Goal: Information Seeking & Learning: Learn about a topic

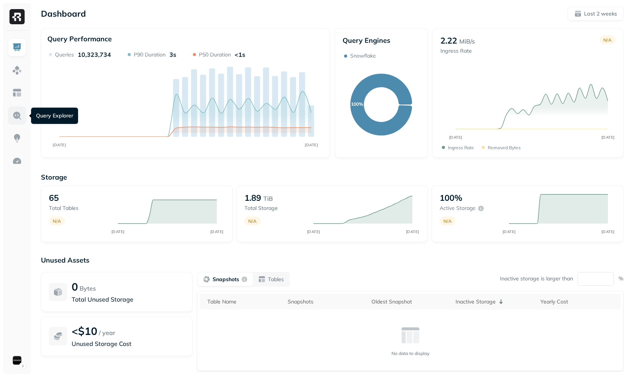
click at [18, 113] on img at bounding box center [17, 116] width 10 height 10
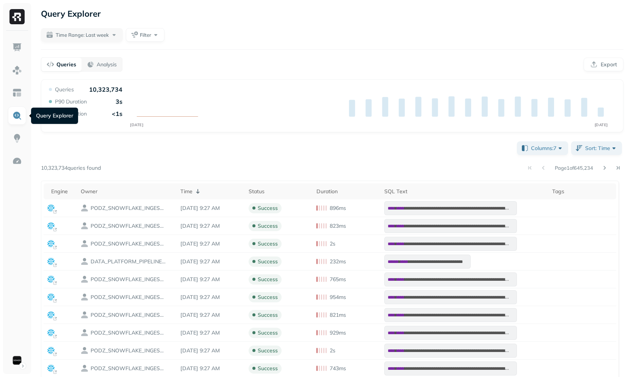
click at [294, 177] on div "**********" at bounding box center [332, 313] width 582 height 347
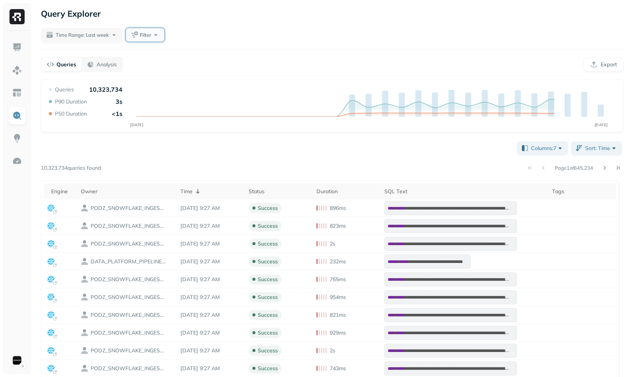
click at [143, 34] on span "Filter" at bounding box center [145, 34] width 11 height 7
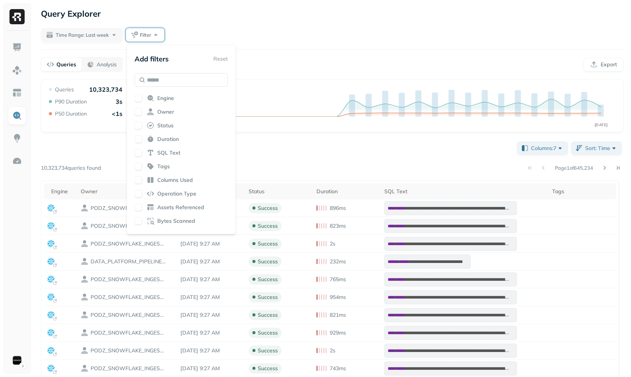
drag, startPoint x: 169, startPoint y: 207, endPoint x: 197, endPoint y: 176, distance: 41.3
click at [169, 207] on span "Assets Referenced" at bounding box center [180, 207] width 47 height 7
click at [307, 21] on div "**********" at bounding box center [332, 246] width 598 height 493
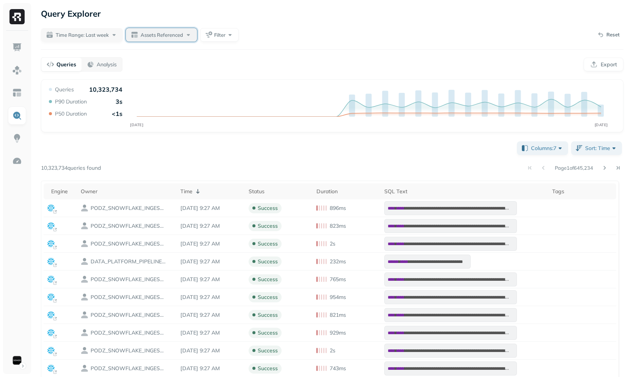
click at [170, 35] on span "Assets Referenced" at bounding box center [162, 34] width 42 height 7
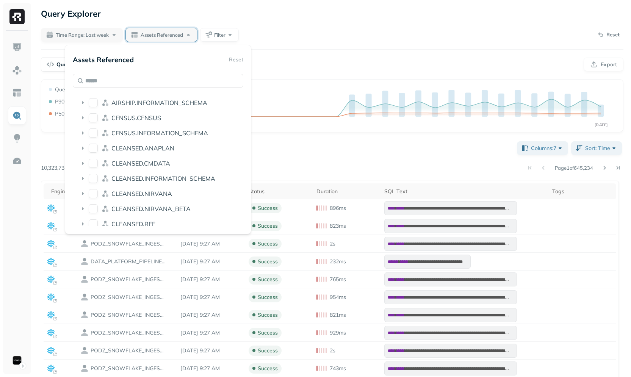
click at [328, 39] on div "Time Range: Last week Assets Referenced Filter Reset" at bounding box center [332, 35] width 582 height 14
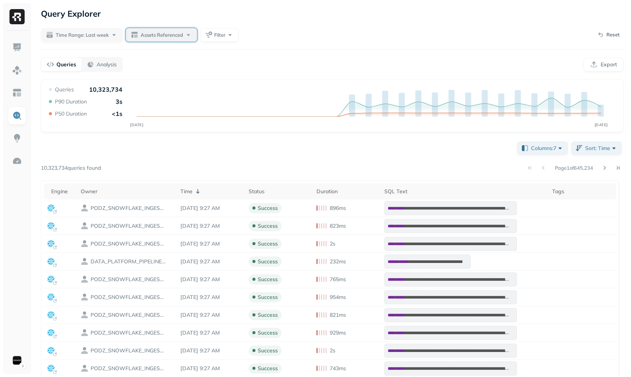
click at [137, 38] on button "Assets Referenced" at bounding box center [161, 35] width 71 height 14
click at [159, 39] on button "Assets Referenced" at bounding box center [161, 35] width 71 height 14
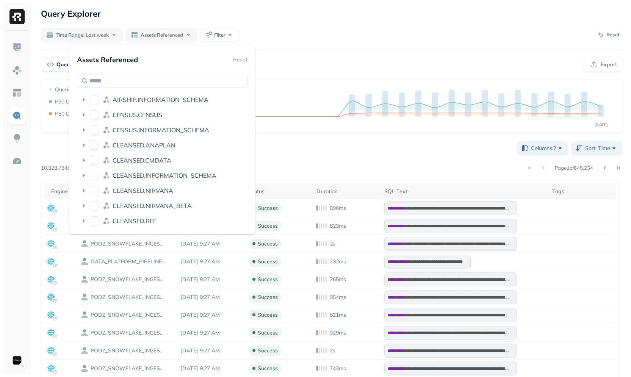
click at [320, 28] on div "Time Range: Last week Assets Referenced Filter Reset" at bounding box center [332, 35] width 582 height 14
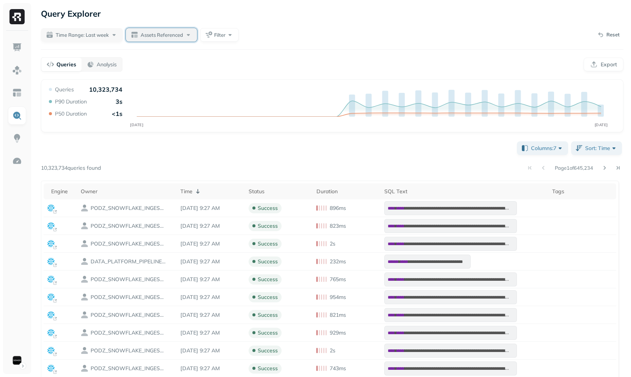
click at [147, 40] on button "Assets Referenced" at bounding box center [161, 35] width 71 height 14
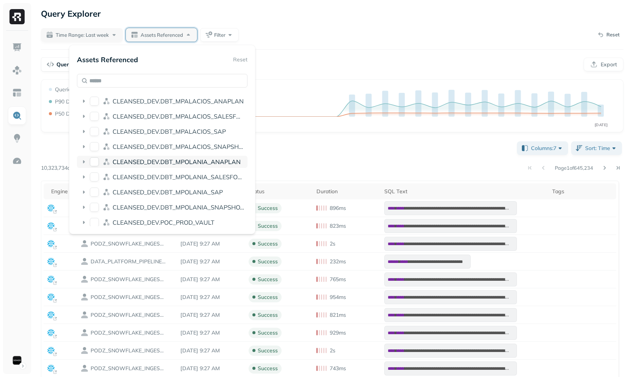
click at [139, 161] on span "CLEANSED_DEV.DBT_MPOLANIA_ANAPLAN" at bounding box center [177, 162] width 128 height 8
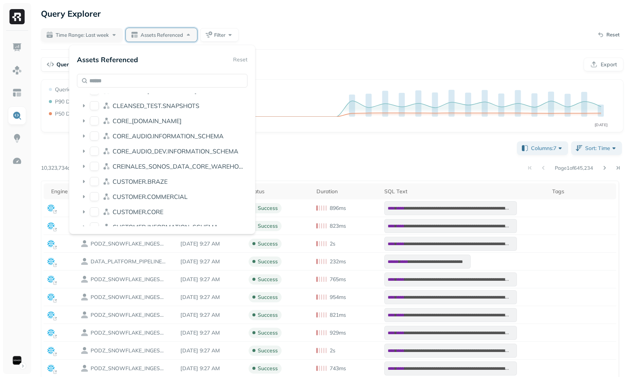
scroll to position [980, 0]
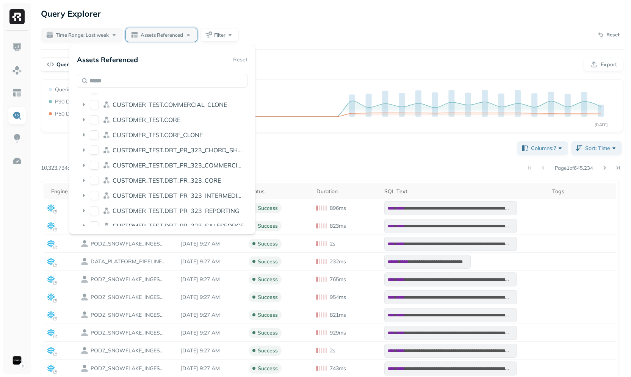
click at [163, 161] on span "CUSTOMER_TEST.DBT_PR_323_COMMERCIAL" at bounding box center [179, 165] width 133 height 8
click at [162, 163] on span "CUSTOMER_TEST.DBT_PR_323_COMMERCIAL" at bounding box center [179, 165] width 133 height 8
click at [180, 82] on input "text" at bounding box center [162, 81] width 171 height 14
type input "********"
type input "****"
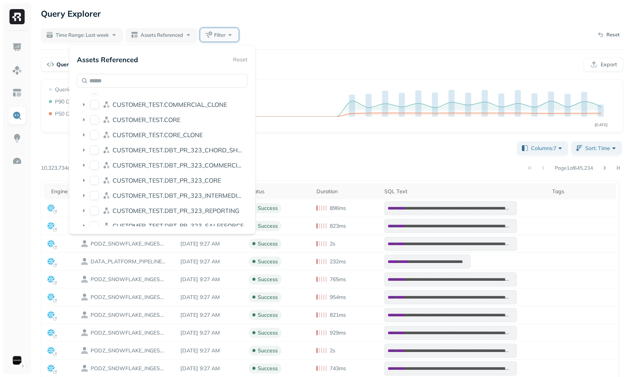
click at [223, 30] on button "Filter" at bounding box center [219, 35] width 39 height 14
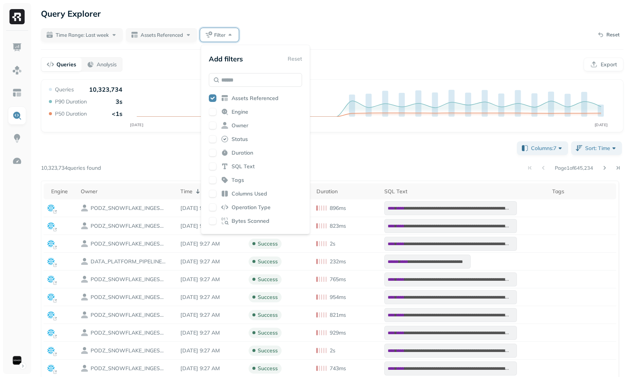
click at [240, 113] on span "Engine" at bounding box center [240, 111] width 17 height 7
click at [246, 122] on span "Owner" at bounding box center [240, 125] width 17 height 7
click at [362, 63] on div "Queries Analysis Export" at bounding box center [332, 64] width 582 height 14
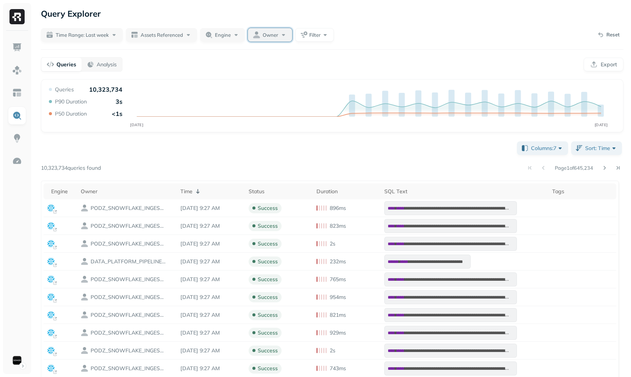
click at [269, 39] on button "Owner" at bounding box center [270, 35] width 44 height 14
type input "****"
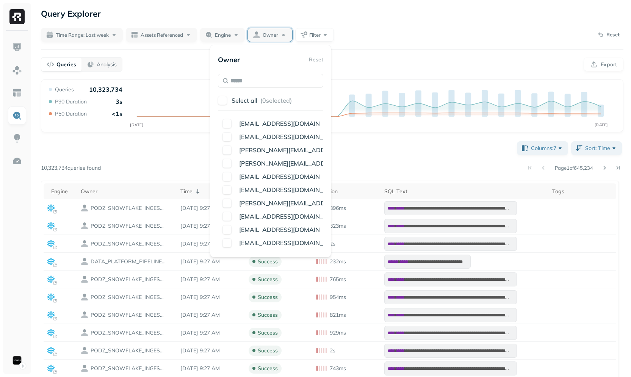
click at [303, 13] on div "Query Explorer" at bounding box center [332, 14] width 582 height 14
click at [308, 30] on button "Filter" at bounding box center [314, 35] width 39 height 14
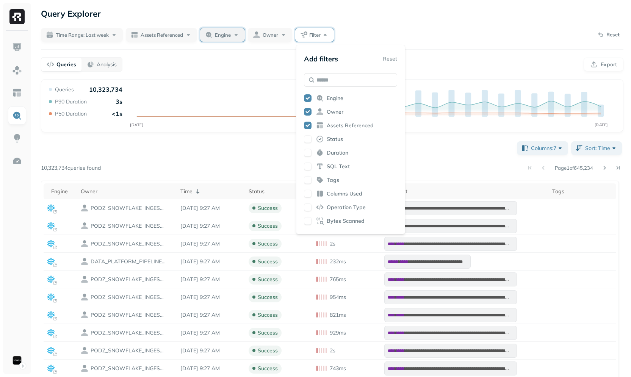
click at [237, 36] on div "Engine" at bounding box center [227, 35] width 25 height 8
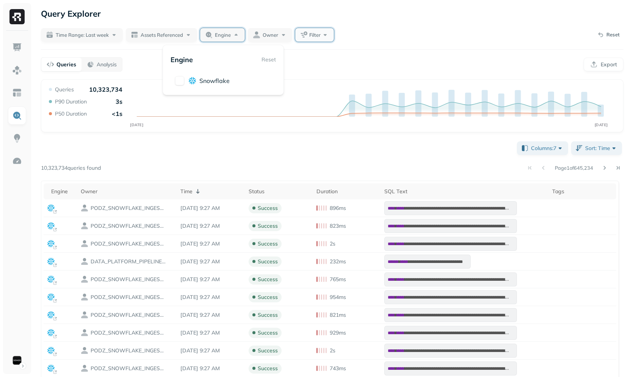
click at [315, 32] on span "Filter" at bounding box center [314, 34] width 11 height 7
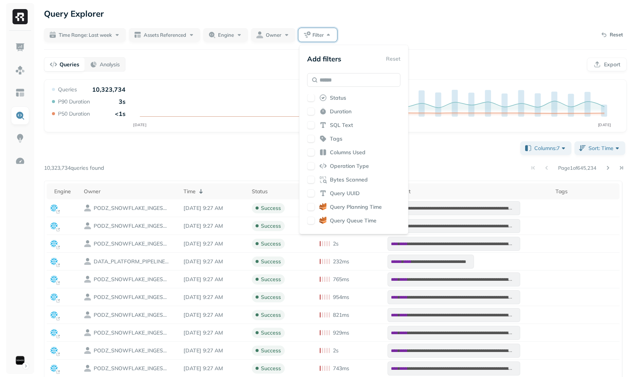
scroll to position [161, 0]
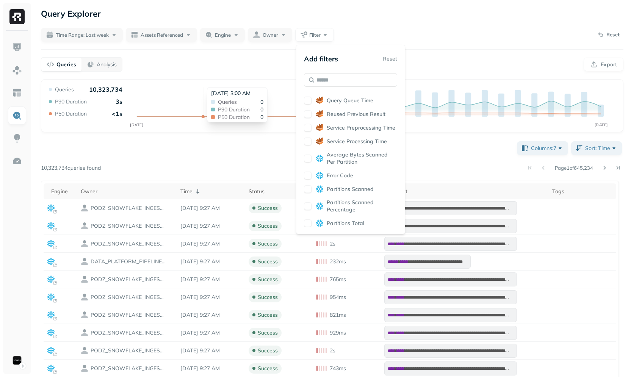
click at [211, 97] on div "Sep 24, 2025 3:00 AM" at bounding box center [237, 93] width 52 height 7
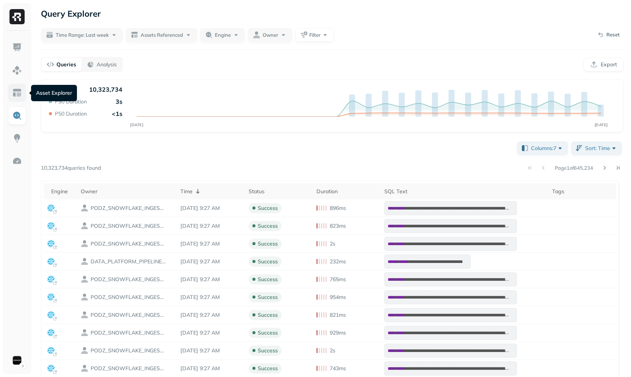
click at [16, 92] on img at bounding box center [17, 93] width 10 height 10
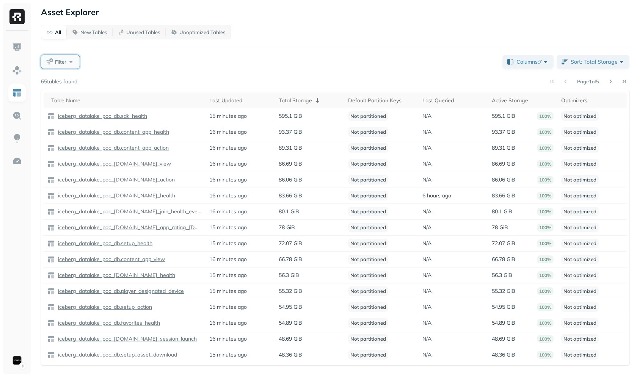
click at [75, 62] on button "Filter" at bounding box center [60, 62] width 39 height 14
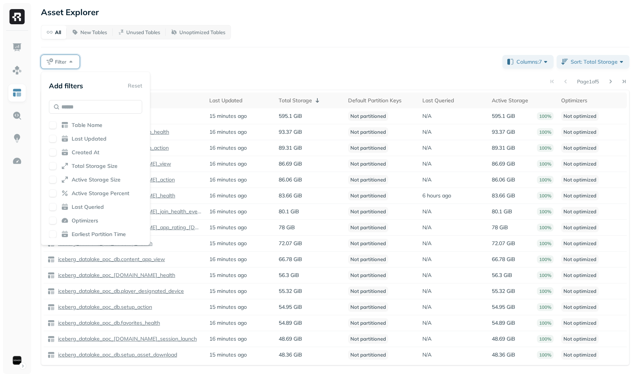
click at [88, 119] on div "Add filters Reset Table Name Last Updated Created At Total Storage Size Active …" at bounding box center [95, 158] width 93 height 159
click at [91, 123] on span "Table Name" at bounding box center [87, 125] width 31 height 7
click at [216, 59] on div "Filter" at bounding box center [268, 62] width 455 height 14
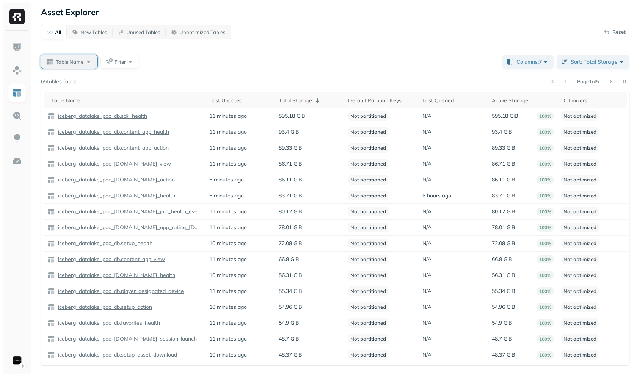
click at [90, 55] on button "Table Name" at bounding box center [69, 62] width 56 height 14
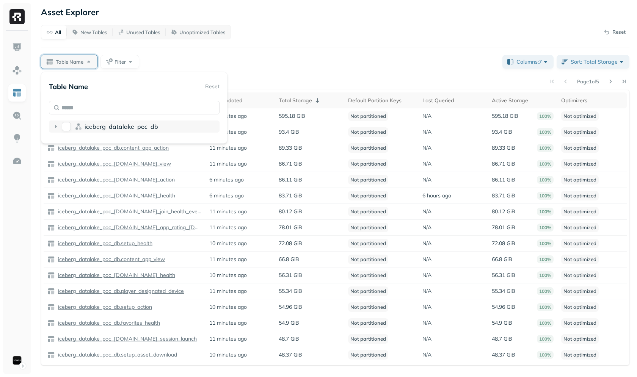
click at [100, 125] on span "iceberg_datalake_poc_db" at bounding box center [122, 127] width 74 height 8
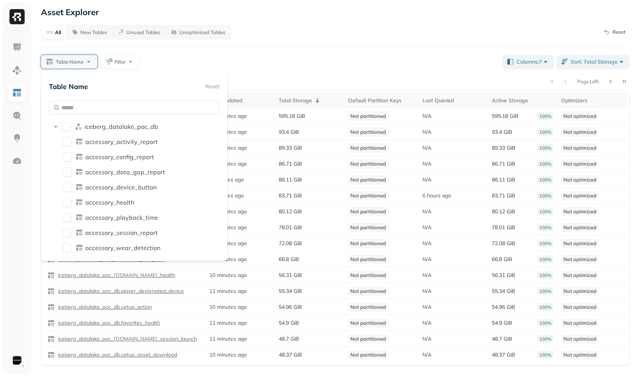
click at [271, 57] on div "Table Name Filter" at bounding box center [268, 62] width 455 height 14
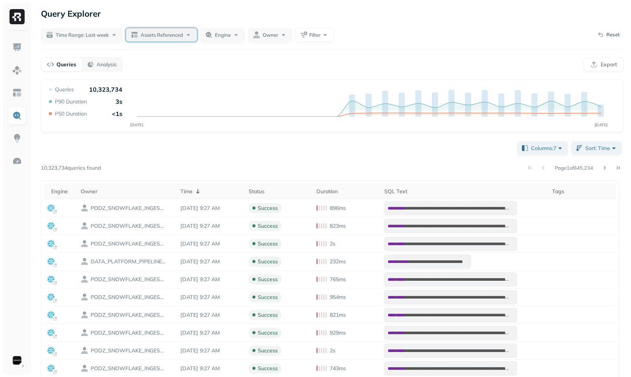
click at [158, 37] on span "Assets Referenced" at bounding box center [162, 34] width 42 height 7
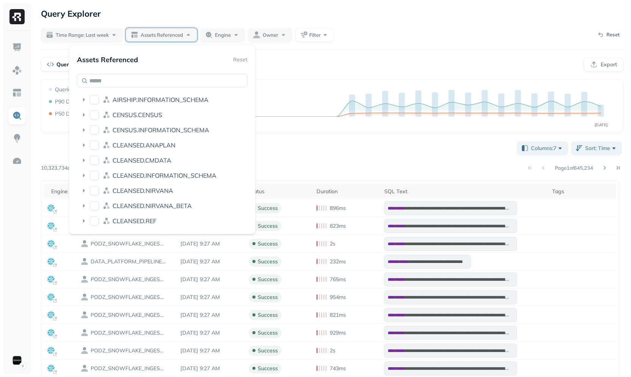
click at [134, 136] on div "CENSUS.INFORMATION_SCHEMA" at bounding box center [162, 131] width 171 height 15
click at [144, 123] on div "CENSUS.CENSUS" at bounding box center [162, 116] width 171 height 15
click at [144, 127] on span "CENSUS.INFORMATION_SCHEMA" at bounding box center [161, 130] width 97 height 8
click at [144, 131] on span "CENSUS.INFORMATION_SCHEMA" at bounding box center [161, 130] width 97 height 8
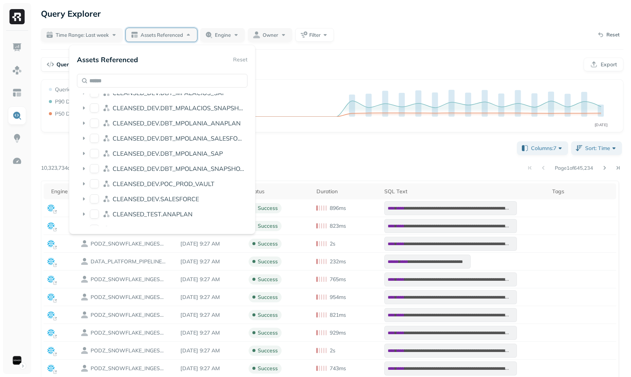
scroll to position [606, 0]
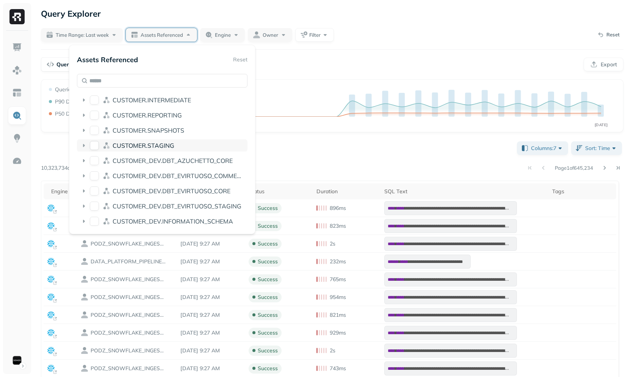
click at [157, 150] on div "CUSTOMER.STAGING" at bounding box center [162, 145] width 171 height 12
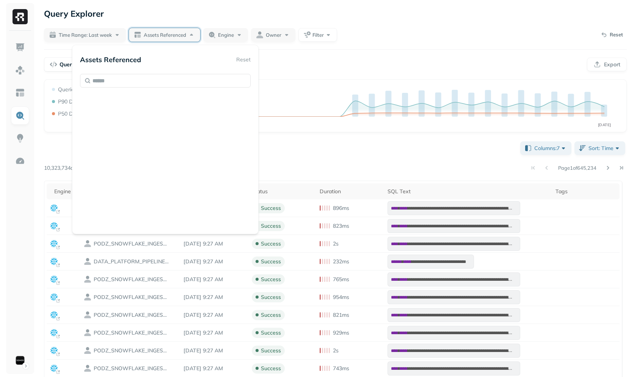
scroll to position [14258, 0]
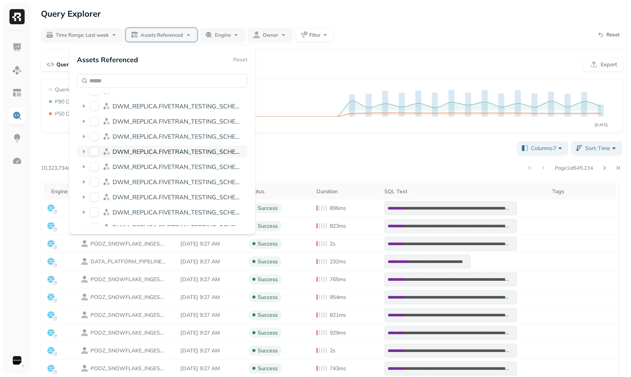
click at [157, 152] on span "DWM_REPLICA.FIVETRAN_TESTING_SCHEMA_BFB6BC76-7EDD-4688-947E-77A308C4FD3C" at bounding box center [248, 152] width 271 height 8
click at [146, 168] on span "FIVETRAN_TEMPORARY_TABLE" at bounding box center [158, 167] width 91 height 8
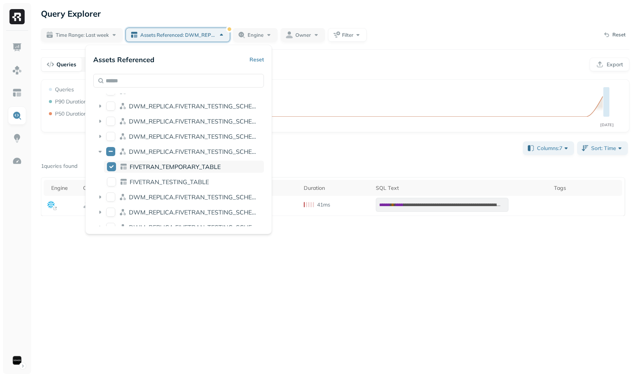
click at [145, 172] on div "FIVETRAN_TEMPORARY_TABLE" at bounding box center [184, 167] width 160 height 12
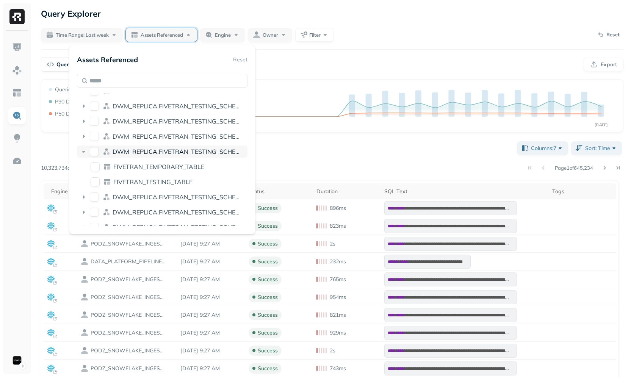
click at [125, 148] on span "DWM_REPLICA.FIVETRAN_TESTING_SCHEMA_BFB6BC76-7EDD-4688-947E-77A308C4FD3C" at bounding box center [248, 152] width 271 height 8
click at [320, 149] on div "**********" at bounding box center [332, 313] width 582 height 347
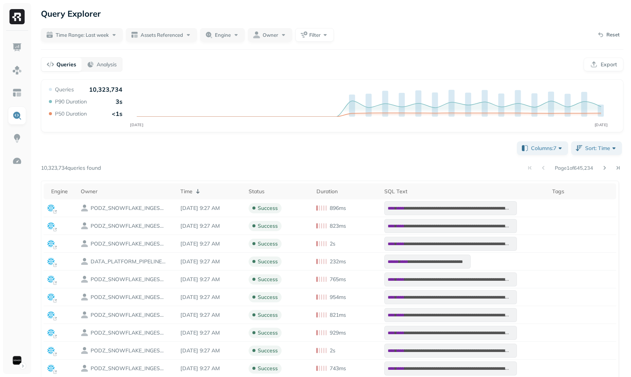
click at [183, 161] on div "**********" at bounding box center [332, 313] width 582 height 347
click at [156, 30] on button "Assets Referenced" at bounding box center [161, 35] width 71 height 14
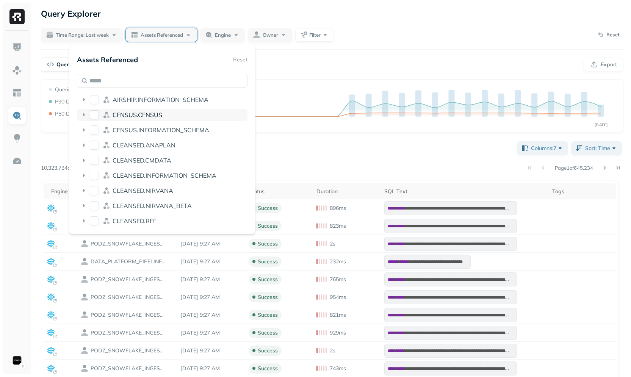
click at [157, 121] on div "CENSUS.CENSUS" at bounding box center [162, 115] width 171 height 12
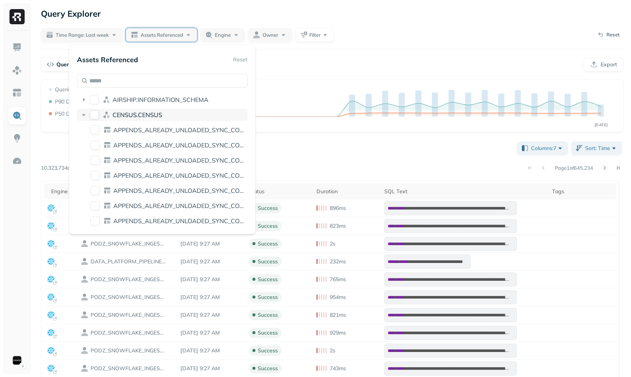
click at [157, 116] on span "CENSUS.CENSUS" at bounding box center [138, 115] width 50 height 8
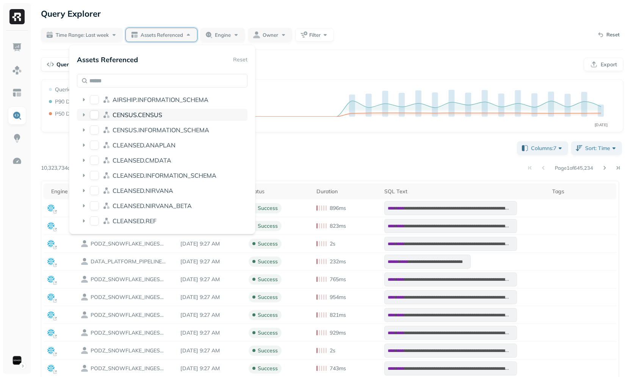
click at [156, 117] on span "CENSUS.CENSUS" at bounding box center [138, 115] width 50 height 8
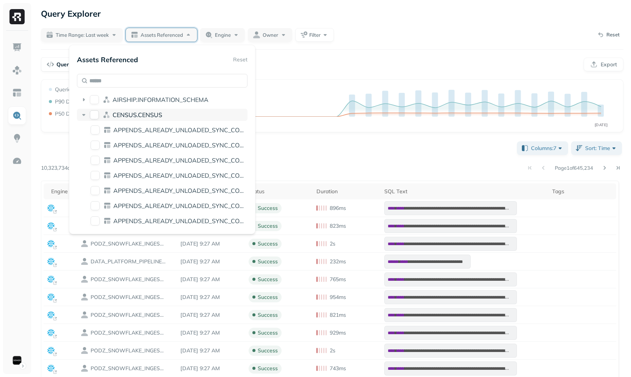
click at [151, 117] on span "CENSUS.CENSUS" at bounding box center [138, 115] width 50 height 8
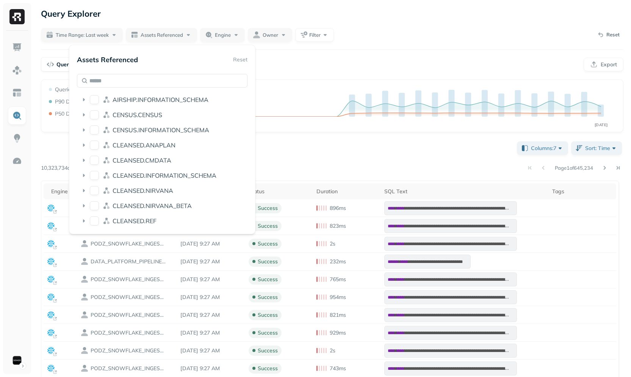
click at [22, 306] on ul at bounding box center [17, 203] width 19 height 331
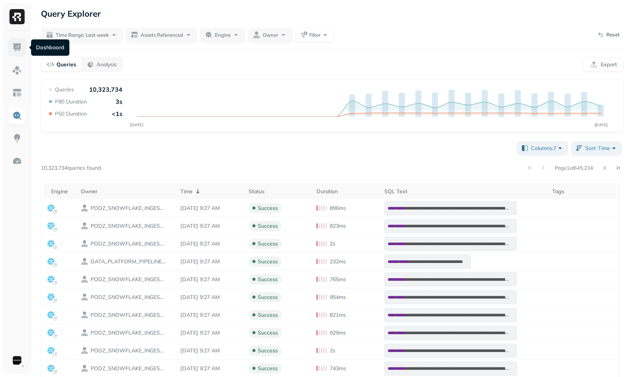
click at [19, 48] on img at bounding box center [17, 47] width 10 height 10
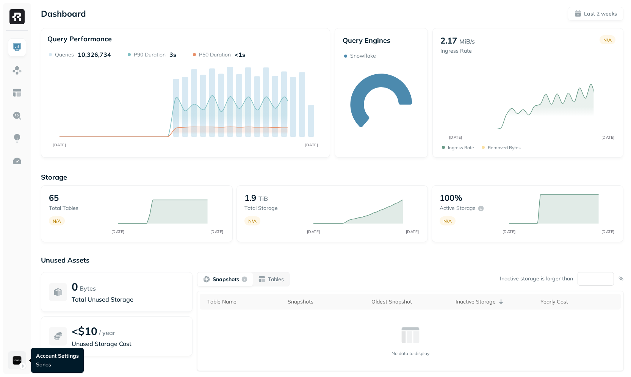
click at [14, 357] on html "Dashboard Last 2 weeks Query Performance SEP 22 OCT 06 Queries 10,326,734 P90 D…" at bounding box center [315, 211] width 631 height 422
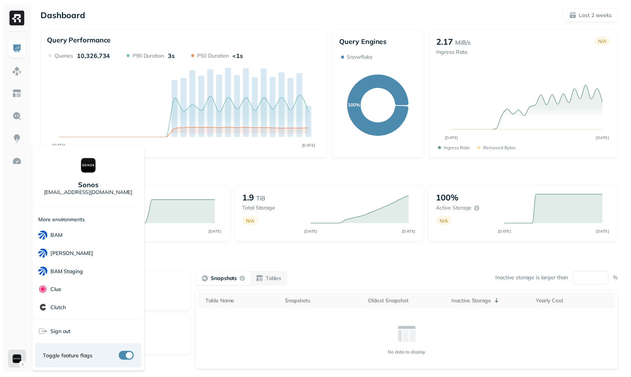
scroll to position [219, 0]
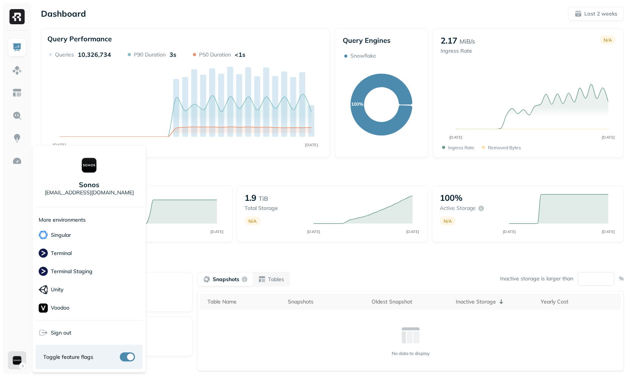
click at [202, 256] on html "Dashboard Last 2 weeks Query Performance SEP 22 OCT 06 Queries 10,326,734 P90 D…" at bounding box center [318, 211] width 637 height 422
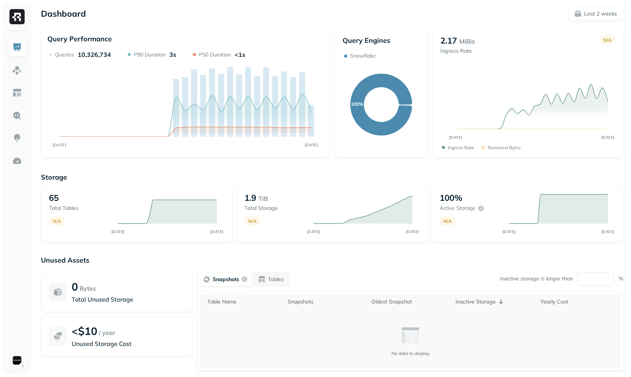
scroll to position [45, 0]
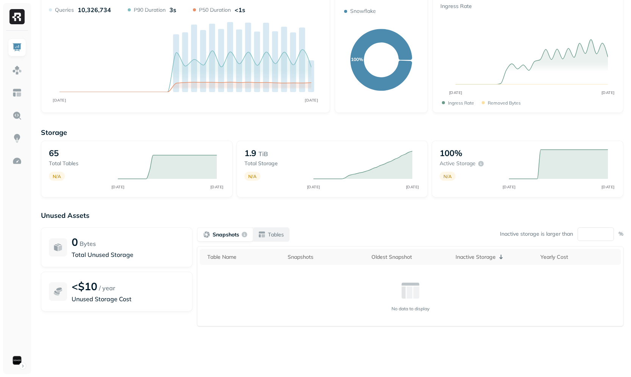
click at [257, 237] on button "Tables" at bounding box center [271, 235] width 36 height 14
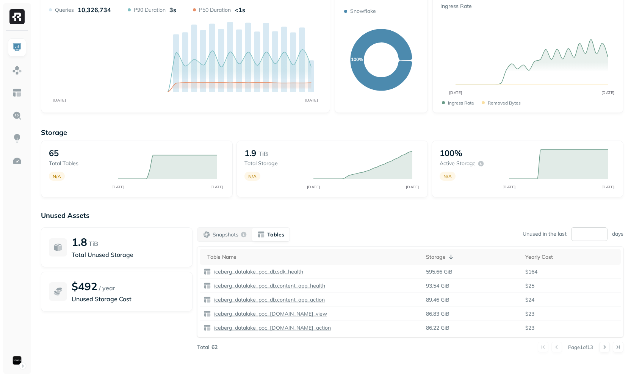
click at [581, 232] on input "**" at bounding box center [589, 234] width 36 height 14
type input "**"
click at [349, 225] on div "Unused Assets 1.8 TiB Total Unused Storage $492 / year Unused Storage Cost Snap…" at bounding box center [332, 287] width 582 height 152
click at [279, 271] on p "iceberg_datalake_poc_db.sdk_health" at bounding box center [258, 271] width 91 height 7
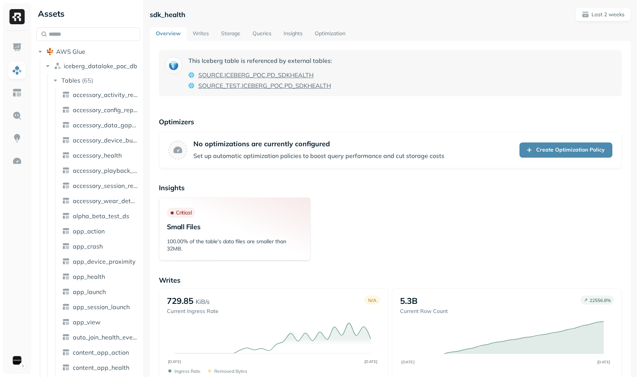
click at [92, 54] on button "AWS Glue" at bounding box center [88, 51] width 104 height 12
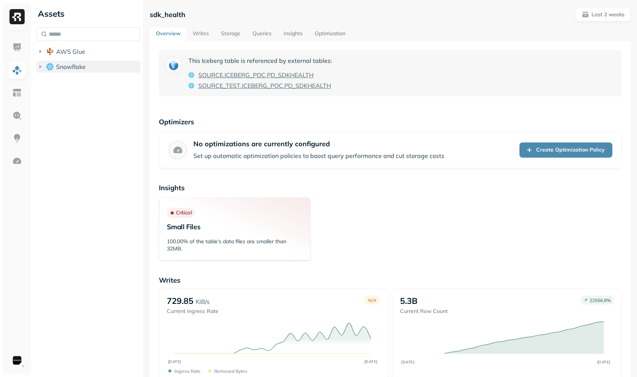
click at [91, 63] on button "Snowflake" at bounding box center [88, 67] width 104 height 12
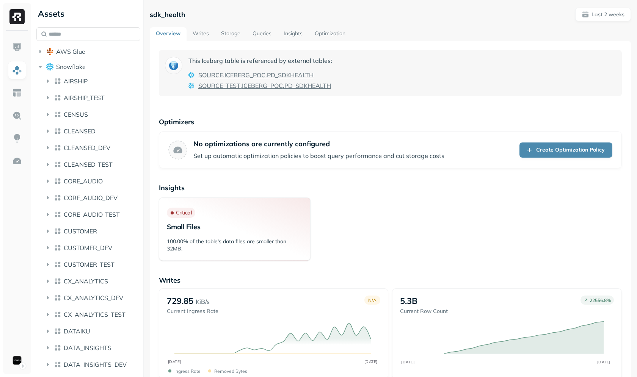
click at [95, 200] on span "CORE_AUDIO_DEV" at bounding box center [91, 198] width 54 height 8
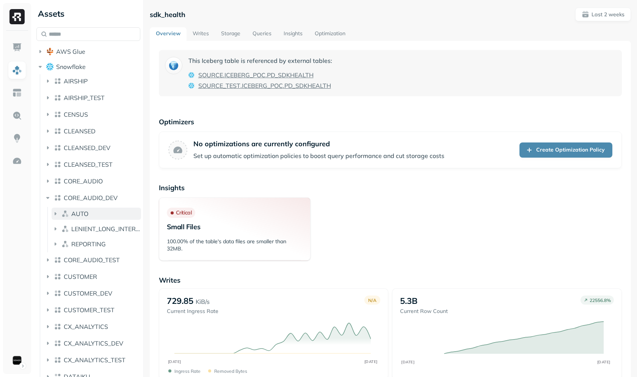
click at [97, 216] on button "AUTO" at bounding box center [96, 214] width 89 height 12
click at [265, 74] on span "ICEBERG_POC" at bounding box center [244, 74] width 41 height 9
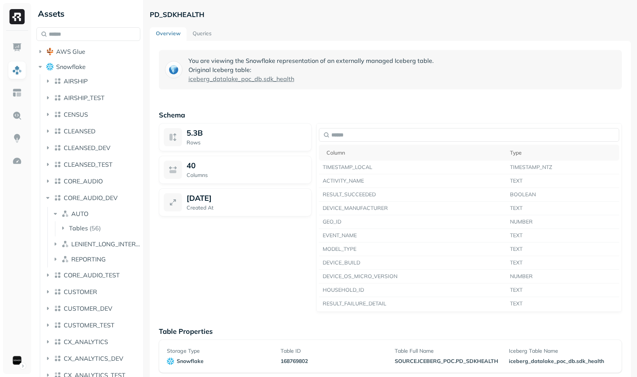
click at [210, 25] on div "PD_SDKHEALTH Overview Queries You are viewing the Snowflake representation of a…" at bounding box center [390, 213] width 481 height 410
click at [200, 30] on link "Queries" at bounding box center [201, 34] width 31 height 14
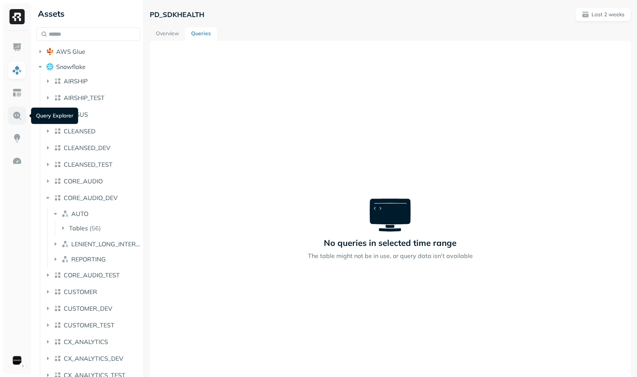
click at [17, 114] on img at bounding box center [17, 116] width 10 height 10
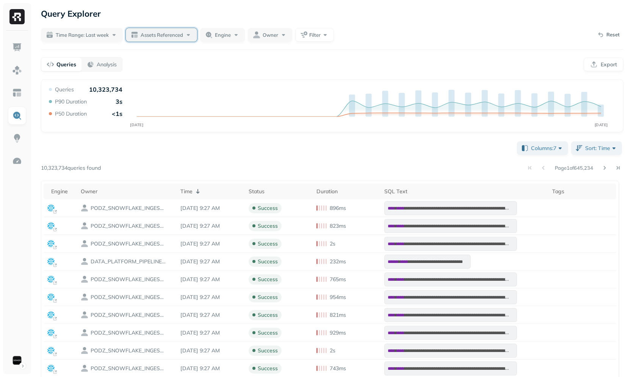
click at [148, 38] on span "Assets Referenced" at bounding box center [162, 34] width 42 height 7
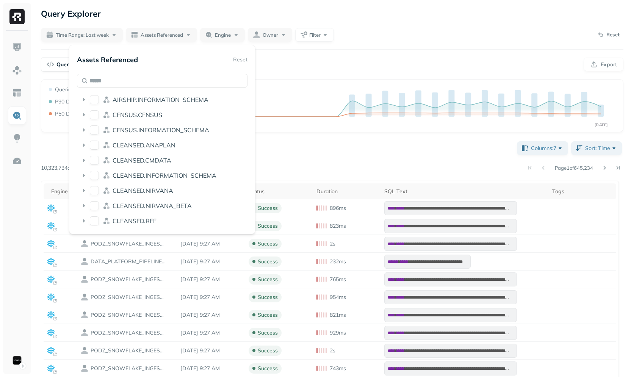
click at [304, 63] on div "Queries Analysis Export" at bounding box center [332, 64] width 582 height 14
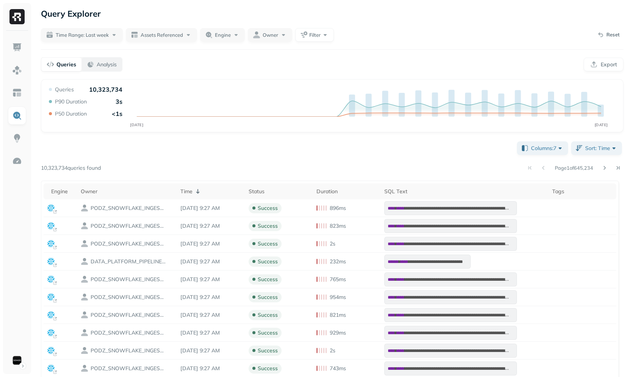
click at [91, 64] on div "Analysis" at bounding box center [102, 65] width 30 height 8
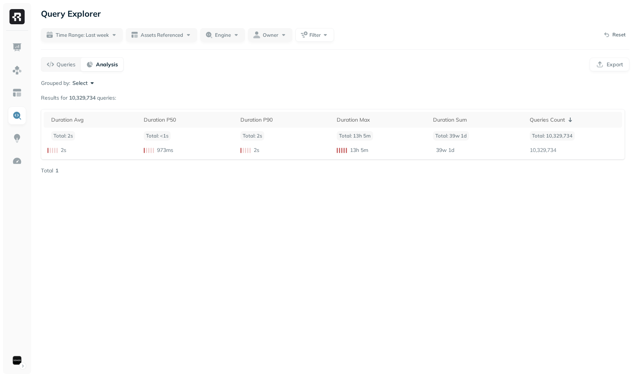
click at [86, 87] on div "Grouped by: Select Results for 10,329,734 queries: Duration Avg Duration P50 Du…" at bounding box center [335, 126] width 588 height 95
click at [87, 84] on button "Select" at bounding box center [83, 83] width 23 height 8
click at [81, 136] on p "Assets Referenced" at bounding box center [73, 132] width 53 height 9
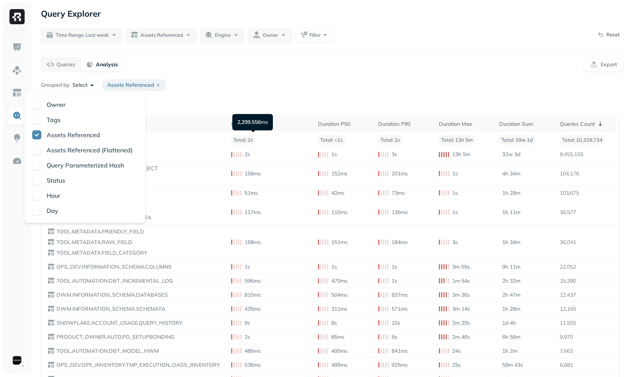
click at [113, 152] on p "Assets Referenced (Flattened)" at bounding box center [90, 150] width 86 height 9
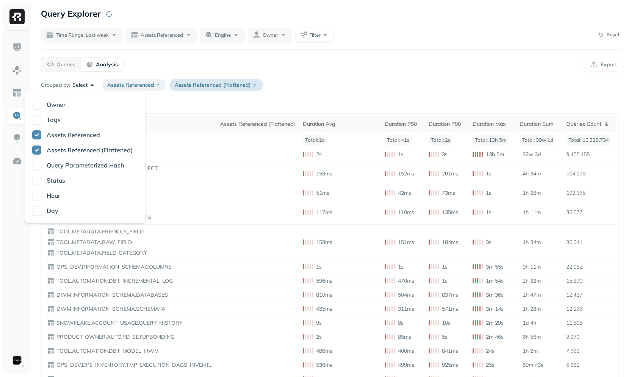
click at [253, 85] on icon at bounding box center [255, 85] width 6 height 6
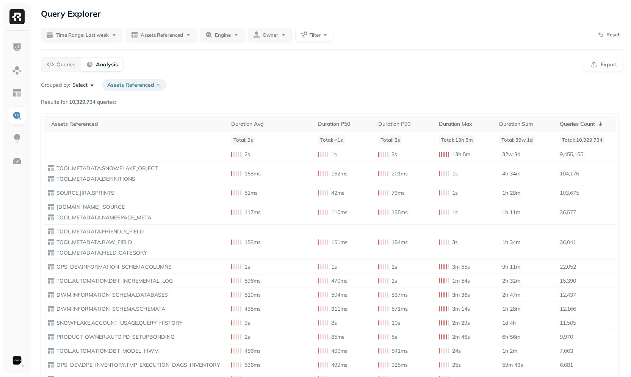
click at [94, 86] on button "Select" at bounding box center [83, 85] width 23 height 8
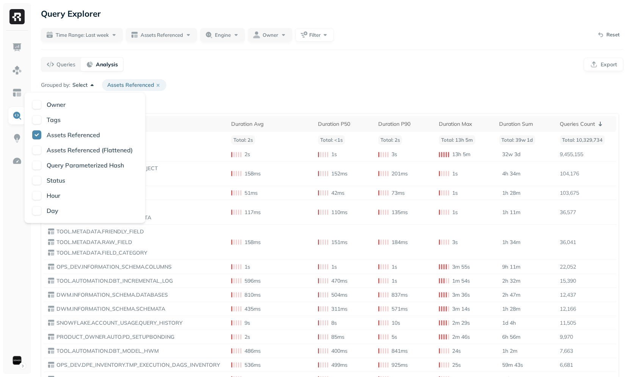
click at [86, 152] on p "Assets Referenced (Flattened)" at bounding box center [90, 150] width 86 height 9
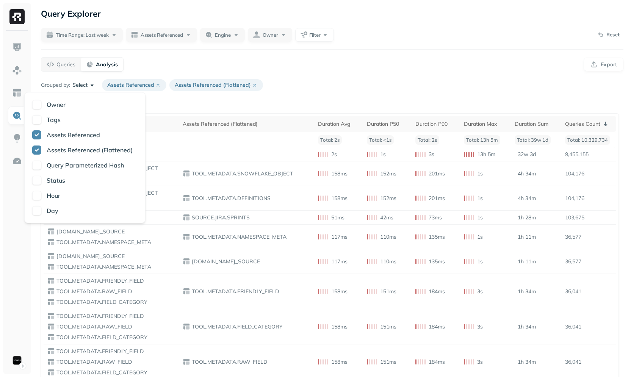
click at [384, 69] on div "Queries Analysis Export" at bounding box center [332, 64] width 582 height 14
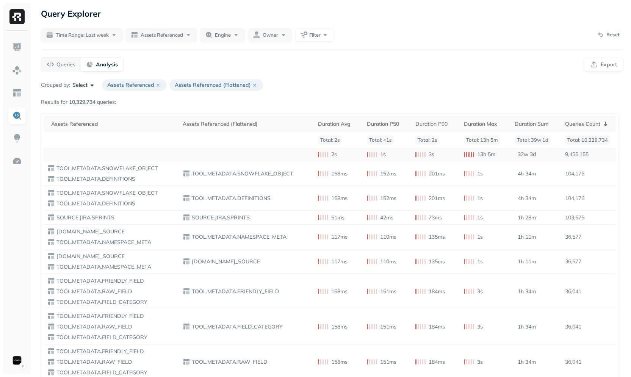
click at [258, 152] on td at bounding box center [246, 155] width 135 height 14
click at [223, 175] on p "TOOL.METADATA.SNOWFLAKE_OBJECT" at bounding box center [250, 173] width 120 height 7
click at [179, 185] on td "TOOL.METADATA.SNOWFLAKE_OBJECT" at bounding box center [246, 173] width 135 height 25
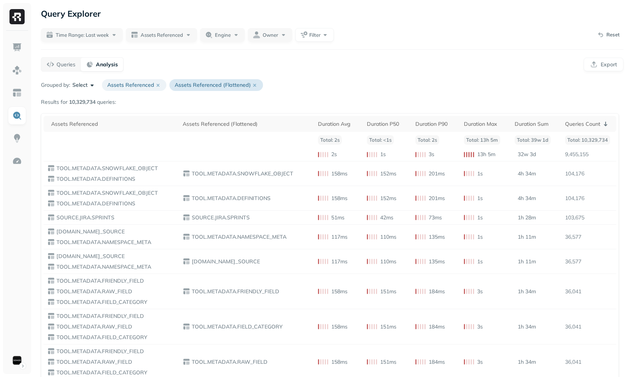
click at [198, 84] on p "Assets Referenced (Flattened)" at bounding box center [216, 85] width 94 height 12
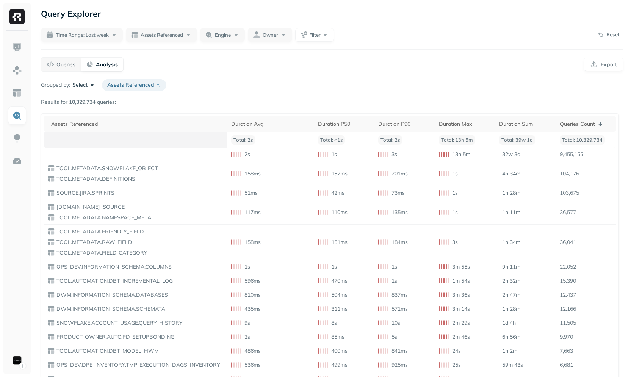
click at [144, 141] on th at bounding box center [136, 140] width 184 height 16
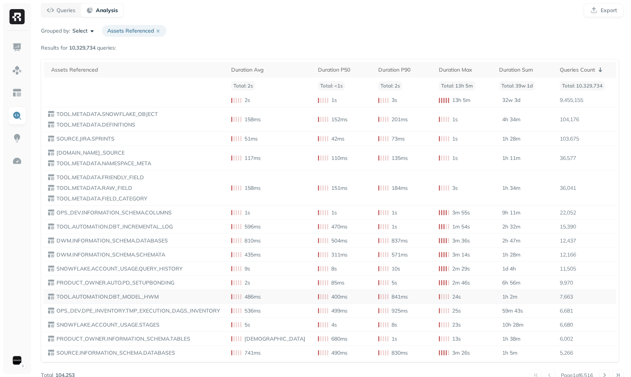
scroll to position [64, 0]
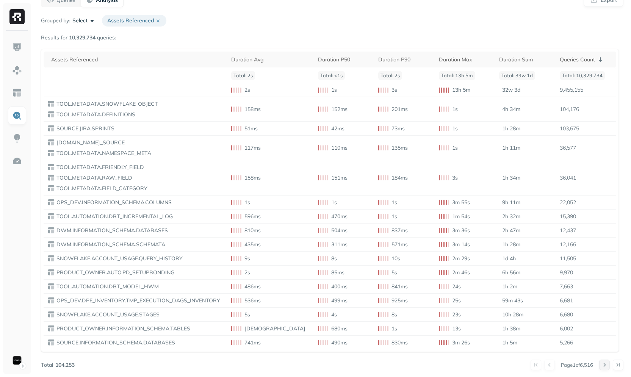
click at [604, 363] on button at bounding box center [604, 365] width 11 height 11
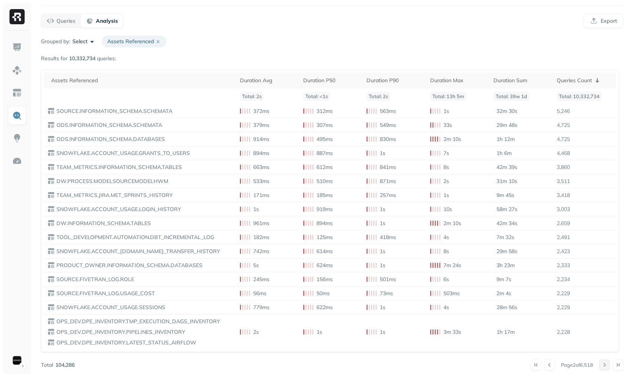
click at [604, 369] on button at bounding box center [604, 365] width 11 height 11
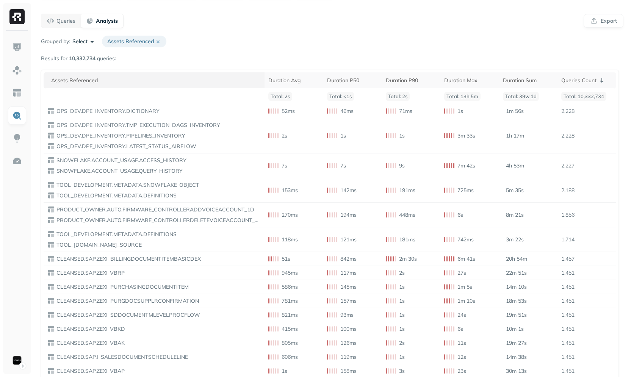
click at [132, 83] on div "Assets Referenced" at bounding box center [156, 80] width 210 height 7
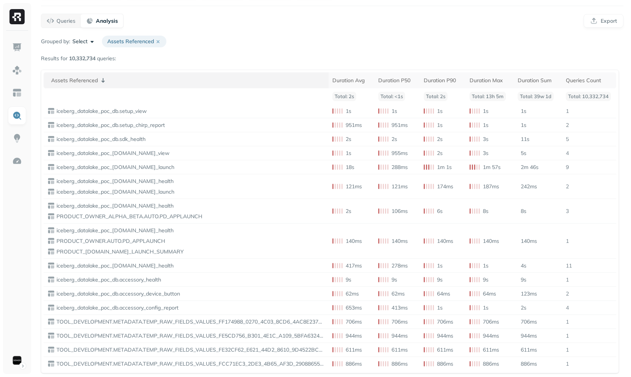
click at [180, 84] on div "Assets Referenced" at bounding box center [188, 80] width 274 height 9
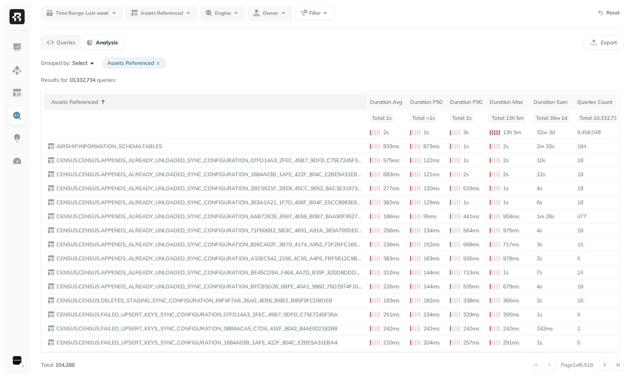
scroll to position [28, 0]
click at [153, 97] on div "Assets Referenced" at bounding box center [206, 101] width 311 height 9
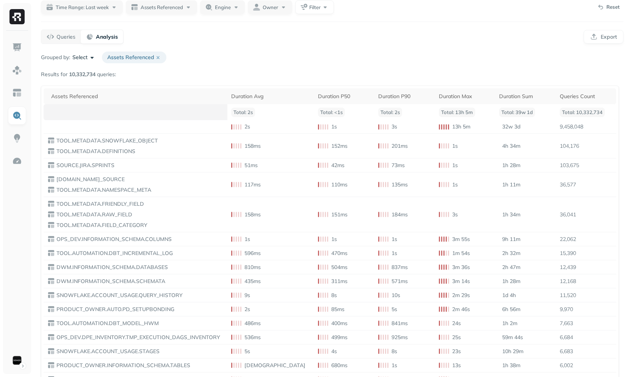
scroll to position [44, 0]
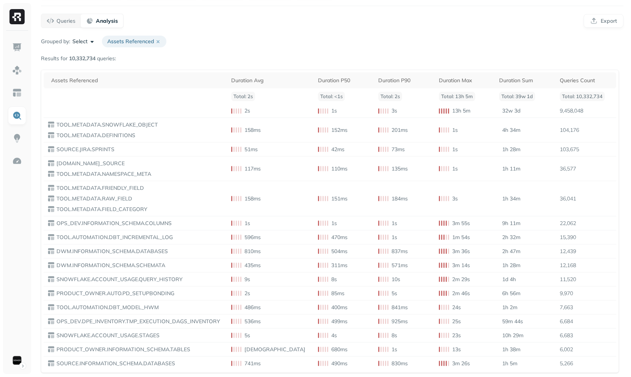
click at [80, 42] on button "Select" at bounding box center [83, 42] width 23 height 8
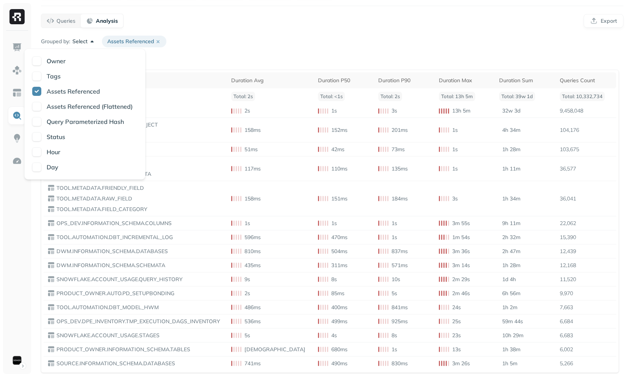
click at [199, 49] on div "Grouped by: Select Assets Referenced Results for 10,332,734 queries: Assets Ref…" at bounding box center [332, 213] width 582 height 355
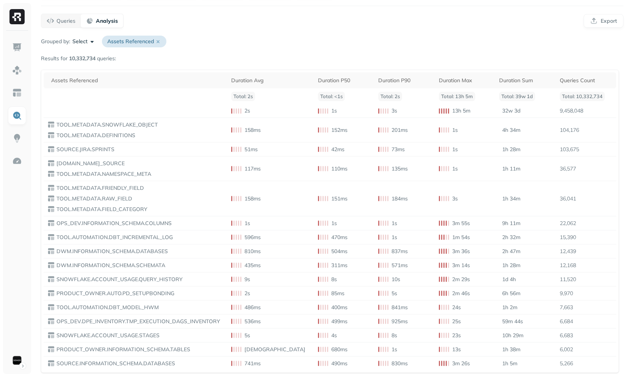
click at [140, 45] on p "Assets Referenced" at bounding box center [134, 42] width 64 height 12
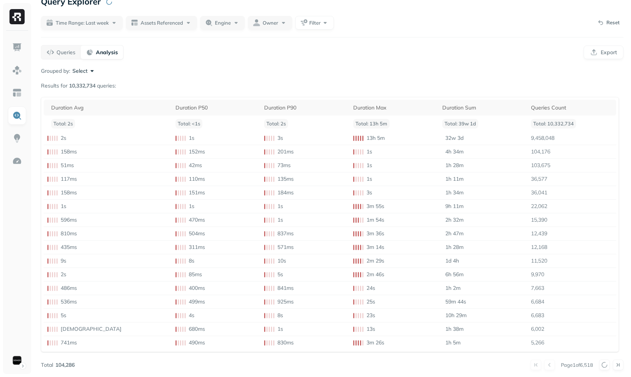
scroll to position [0, 0]
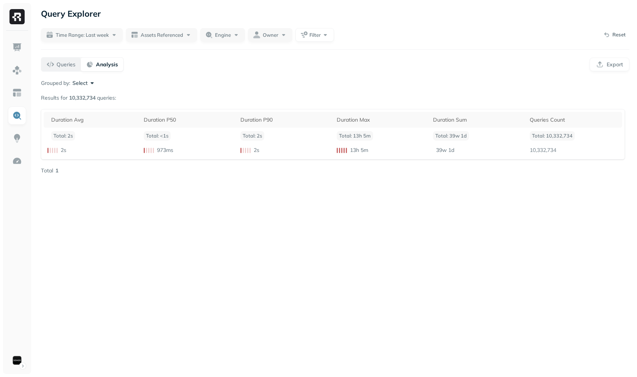
click at [70, 66] on p "Queries" at bounding box center [65, 64] width 19 height 7
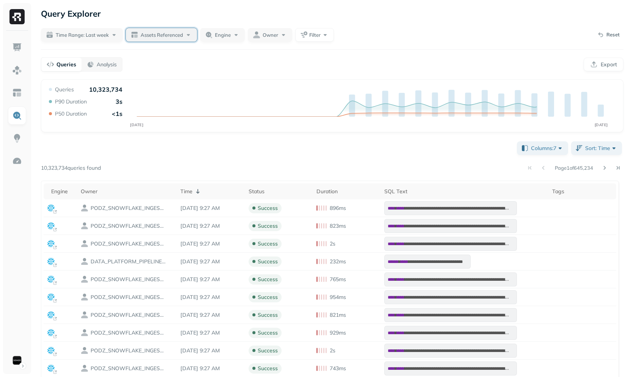
click at [175, 38] on span "Assets Referenced" at bounding box center [162, 34] width 42 height 7
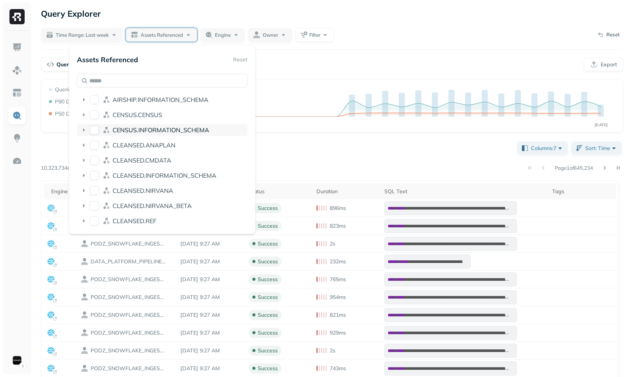
click at [148, 129] on span "CENSUS.INFORMATION_SCHEMA" at bounding box center [161, 130] width 97 height 8
click at [132, 152] on div "COLUMNS" at bounding box center [162, 146] width 171 height 15
click at [134, 148] on span "COLUMNS" at bounding box center [128, 145] width 30 height 8
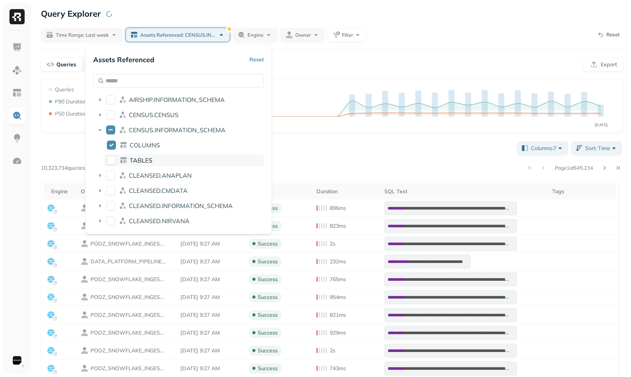
click at [130, 157] on span "TABLES" at bounding box center [141, 161] width 23 height 8
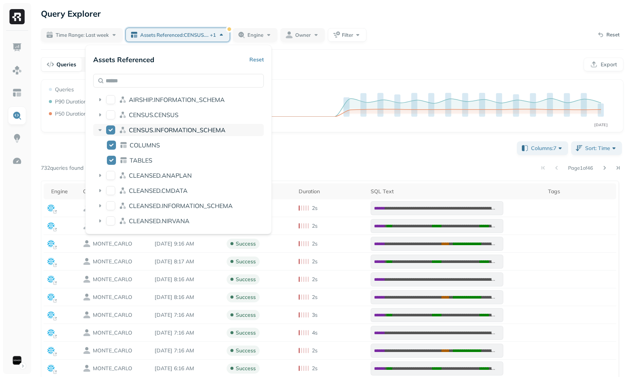
click at [185, 132] on span "CENSUS.INFORMATION_SCHEMA" at bounding box center [177, 130] width 97 height 8
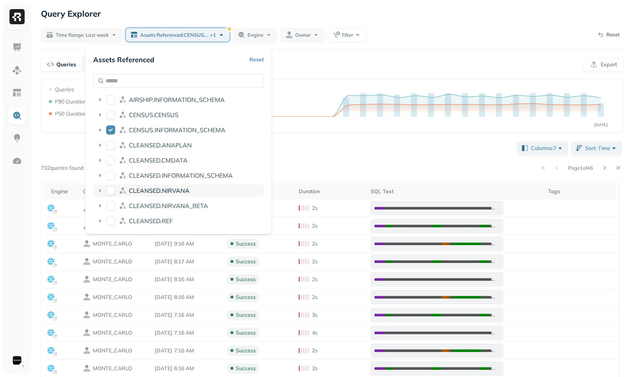
click at [164, 187] on span "CLEANSED.NIRVANA" at bounding box center [159, 191] width 61 height 8
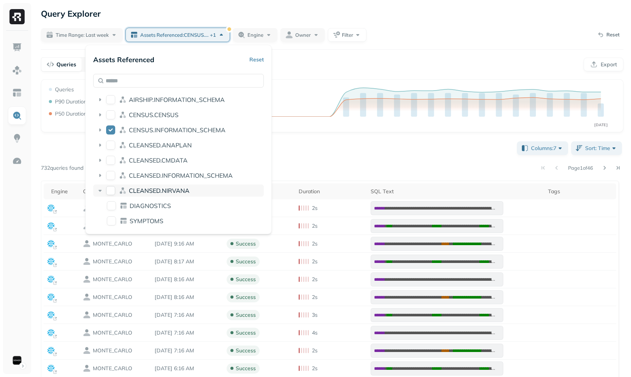
click at [114, 195] on div "CLEANSED.NIRVANA" at bounding box center [178, 191] width 171 height 12
click at [109, 190] on button "CLEANSED.NIRVANA" at bounding box center [110, 190] width 9 height 9
click at [328, 65] on div "Queries Analysis Export" at bounding box center [332, 64] width 582 height 14
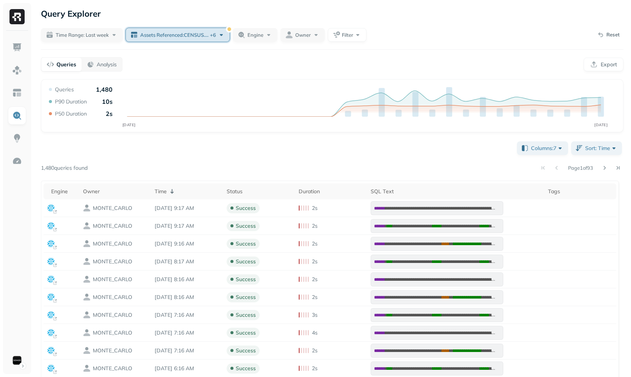
drag, startPoint x: 184, startPoint y: 31, endPoint x: 184, endPoint y: 35, distance: 3.8
click at [184, 31] on span "Assets Referenced : CENSUS.INFORMATION_SCHEMA.COLUMNS ..." at bounding box center [174, 34] width 68 height 7
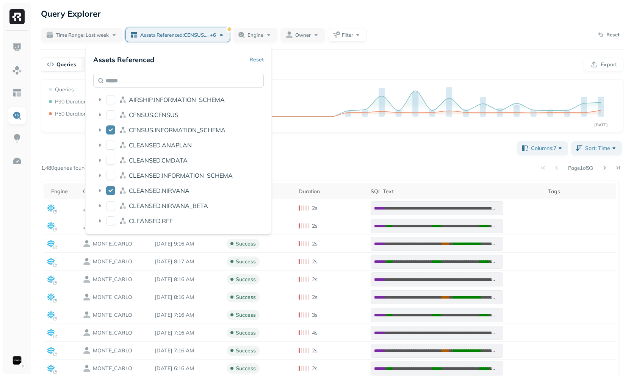
click at [174, 82] on input "text" at bounding box center [178, 81] width 171 height 14
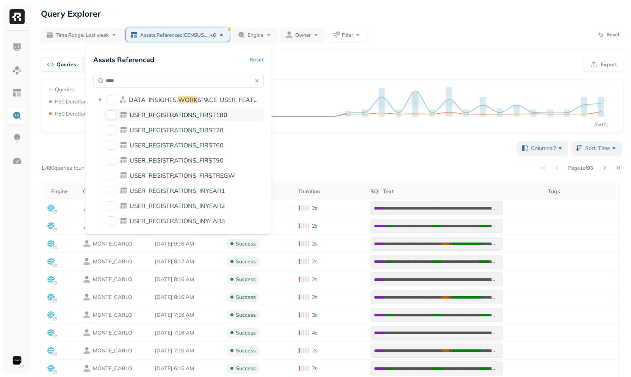
type input "****"
click at [191, 112] on span "USER_REGISTRATIONS_FIRST180" at bounding box center [179, 115] width 98 height 8
click at [170, 152] on div "USER_REGISTRATIONS_FIRST60" at bounding box center [178, 146] width 171 height 15
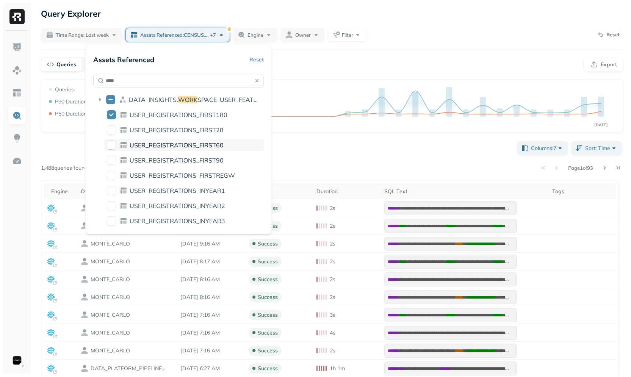
click at [166, 143] on span "USER_REGISTRATIONS_FIRST60" at bounding box center [177, 145] width 94 height 8
click at [321, 69] on div "Queries Analysis Export" at bounding box center [332, 64] width 582 height 14
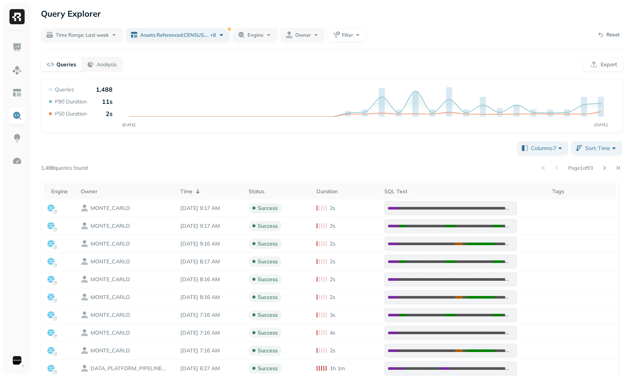
click at [246, 45] on div "**********" at bounding box center [332, 246] width 598 height 493
click at [249, 41] on button "Engine" at bounding box center [255, 35] width 45 height 14
click at [241, 88] on div "Engine Reset snowflake" at bounding box center [255, 70] width 121 height 50
click at [246, 81] on span "snowflake" at bounding box center [247, 81] width 30 height 8
click at [358, 63] on div "Queries Analysis Export" at bounding box center [332, 64] width 582 height 14
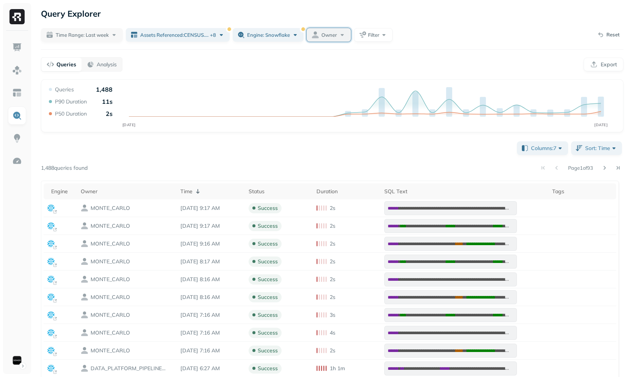
click at [326, 38] on span "Owner" at bounding box center [329, 34] width 16 height 7
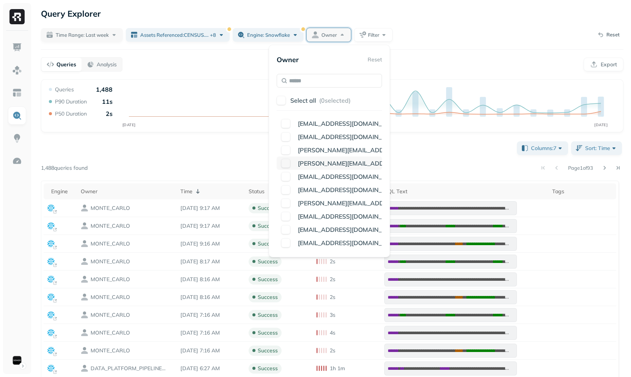
click at [310, 166] on span "ADLER.RENE@SONOS.COM" at bounding box center [399, 164] width 202 height 8
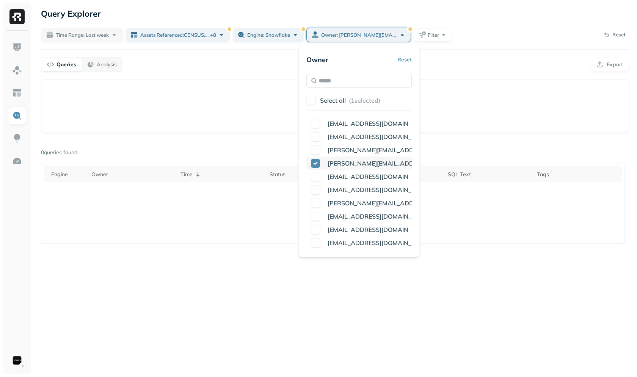
click at [328, 164] on span "ADLER.RENE@SONOS.COM" at bounding box center [428, 164] width 202 height 8
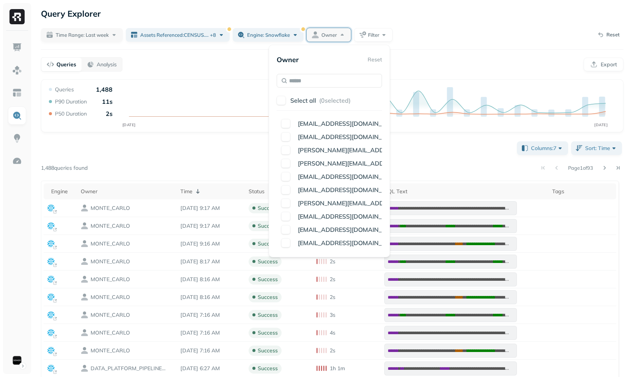
click at [249, 155] on div "**********" at bounding box center [332, 313] width 582 height 347
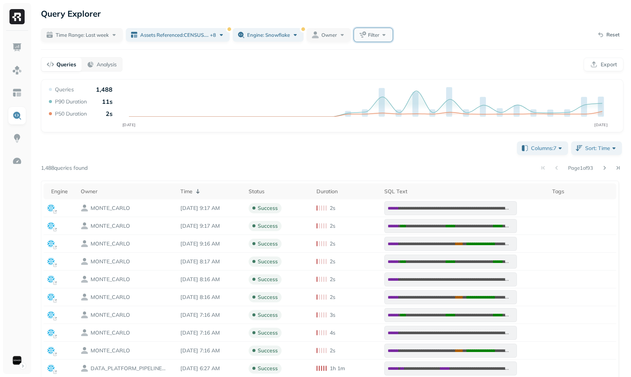
click at [355, 40] on button "Filter" at bounding box center [373, 35] width 39 height 14
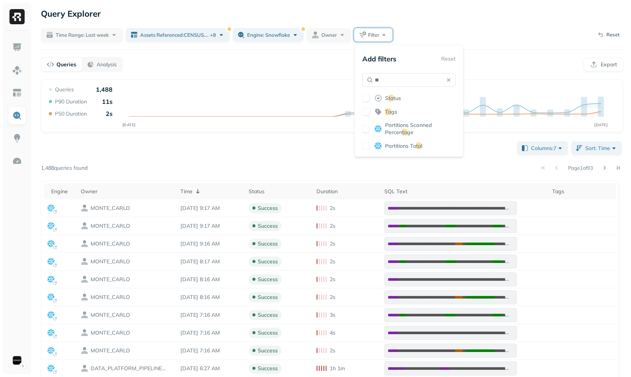
type input "***"
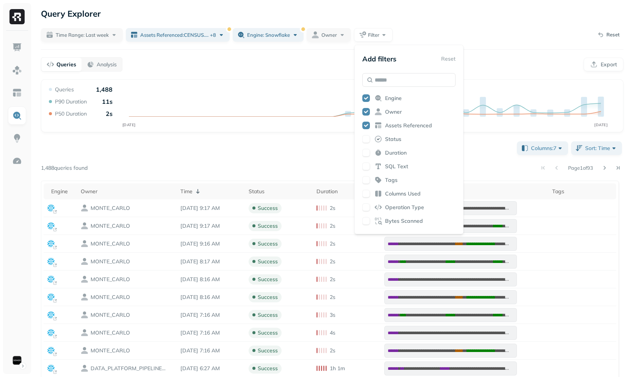
click at [221, 132] on div "**********" at bounding box center [332, 282] width 582 height 407
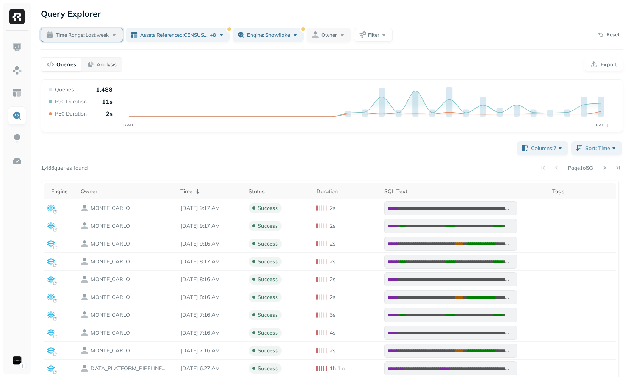
click at [61, 33] on span "Time Range: Last week" at bounding box center [82, 34] width 53 height 7
click at [79, 132] on label "Last 90 days" at bounding box center [81, 134] width 37 height 8
click at [58, 132] on button "Last 90 days" at bounding box center [53, 134] width 9 height 9
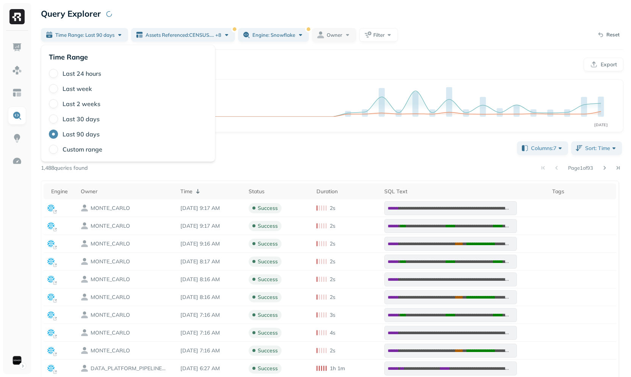
drag, startPoint x: 359, startPoint y: 156, endPoint x: 352, endPoint y: 151, distance: 8.2
click at [359, 155] on div "**********" at bounding box center [332, 313] width 582 height 347
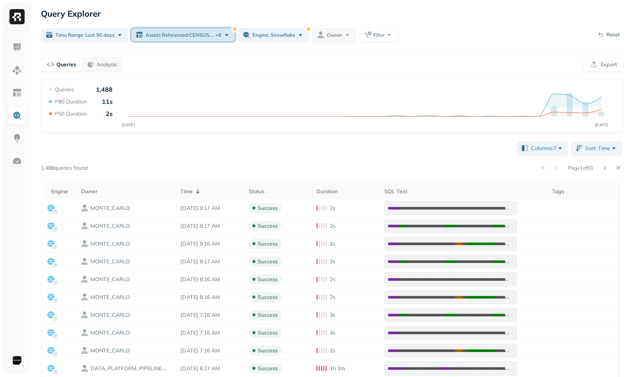
click at [197, 35] on span "Assets Referenced : CENSUS.INFORMATION_SCHEMA.COLUMNS ..." at bounding box center [180, 34] width 68 height 7
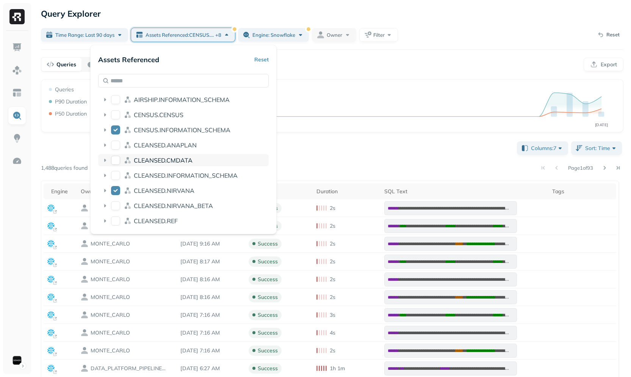
click at [153, 158] on span "CLEANSED.CMDATA" at bounding box center [163, 161] width 59 height 8
click at [114, 159] on button "CLEANSED.CMDATA" at bounding box center [115, 160] width 9 height 9
click at [323, 143] on div "**********" at bounding box center [332, 313] width 582 height 347
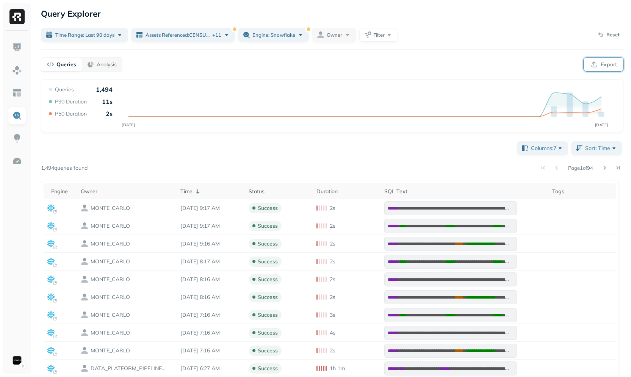
click at [598, 64] on button "Export" at bounding box center [604, 65] width 40 height 14
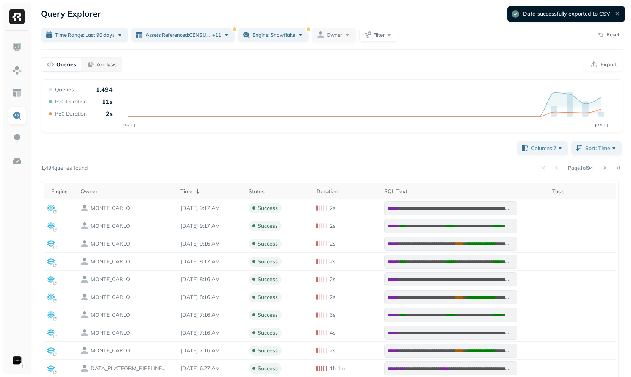
click at [415, 70] on div "Queries Analysis Export" at bounding box center [332, 64] width 582 height 14
click at [133, 160] on div "**********" at bounding box center [332, 313] width 582 height 347
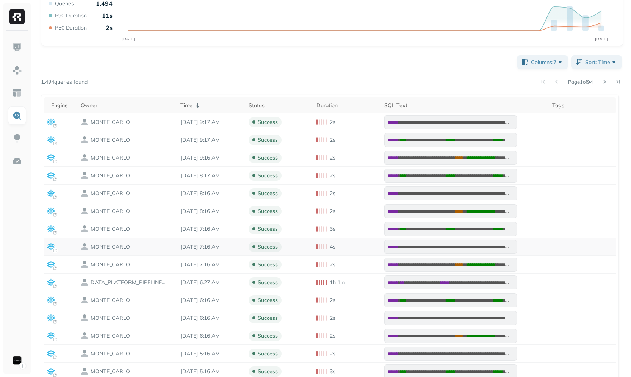
scroll to position [116, 0]
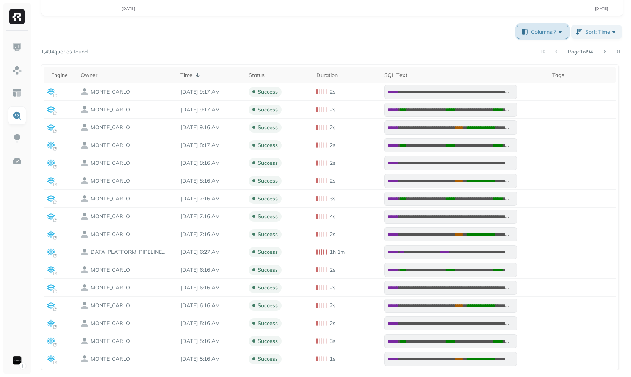
click at [548, 29] on span "Columns: 7" at bounding box center [547, 32] width 33 height 8
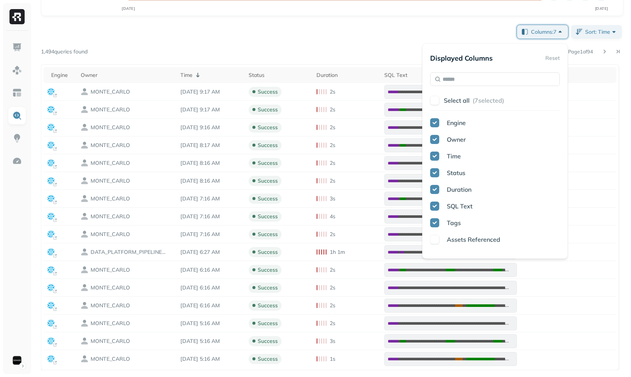
click at [469, 100] on button "Select all ( 7 selected)" at bounding box center [502, 101] width 116 height 14
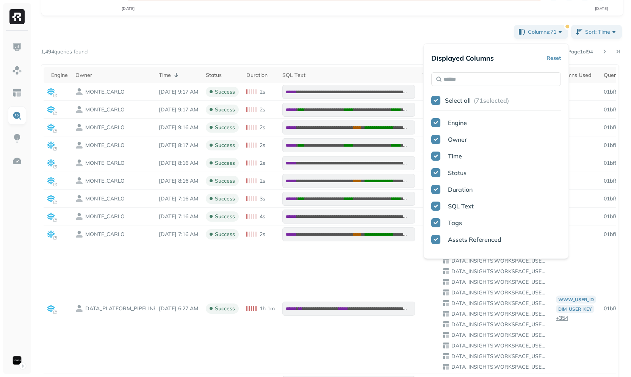
click at [388, 43] on div "Columns: 71 Sort: Time Page 1 of 94 1,494 queries found Engine Owner Time Statu…" at bounding box center [332, 253] width 582 height 460
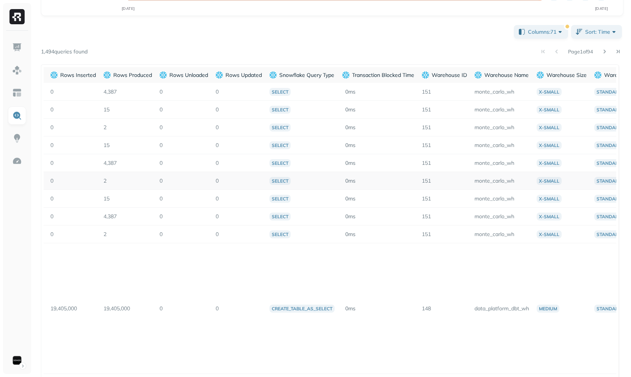
scroll to position [0, 4431]
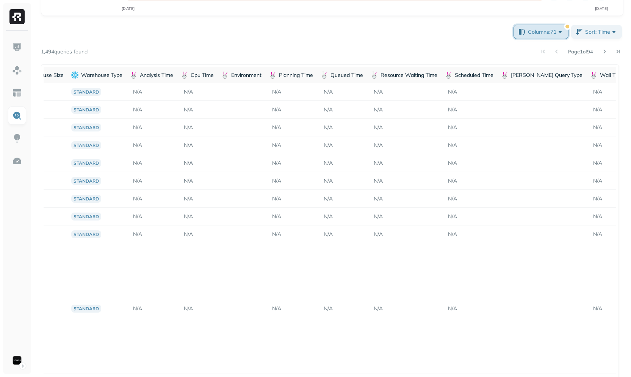
click at [543, 29] on span "Columns: 71" at bounding box center [546, 32] width 36 height 8
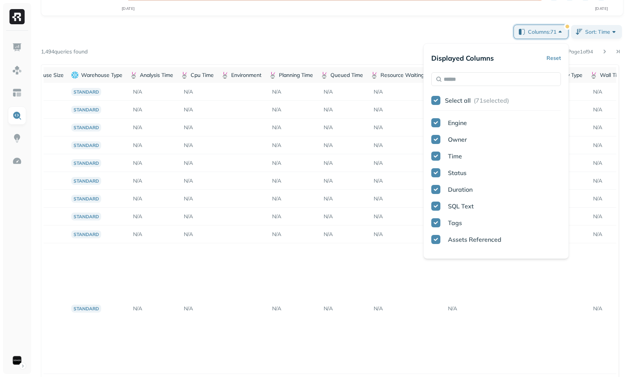
click at [469, 96] on button "Select all ( 71 selected)" at bounding box center [503, 101] width 116 height 14
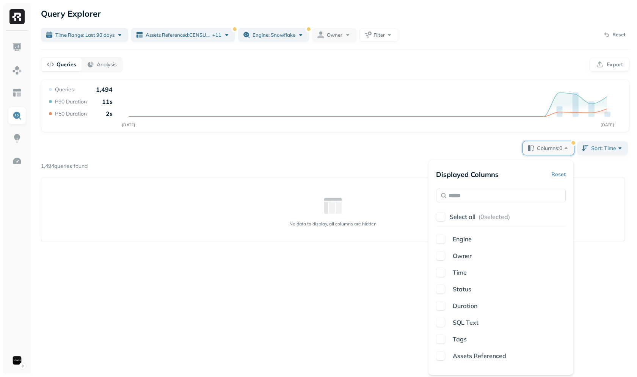
click at [562, 177] on button "Reset" at bounding box center [558, 175] width 14 height 14
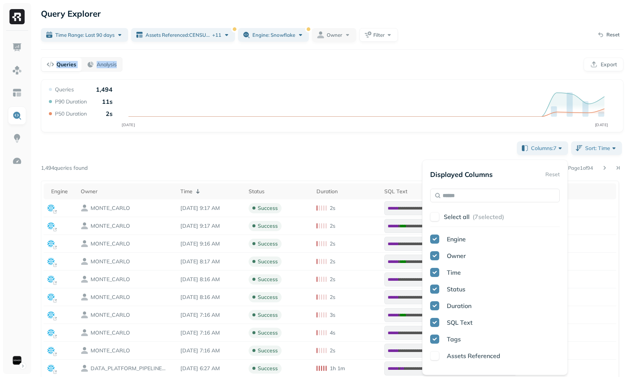
click at [439, 53] on div "**********" at bounding box center [332, 246] width 598 height 493
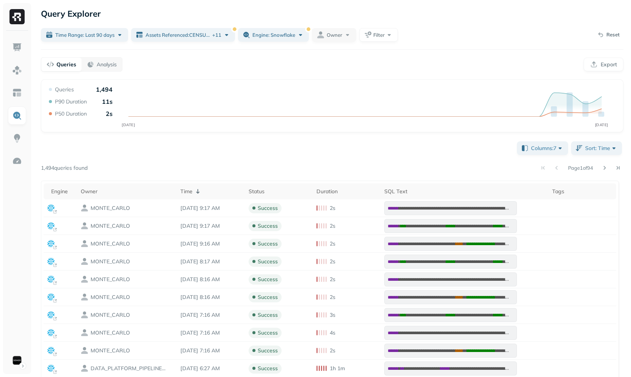
click at [366, 160] on div "**********" at bounding box center [332, 313] width 582 height 347
click at [582, 143] on button "Sort: Time" at bounding box center [596, 148] width 51 height 14
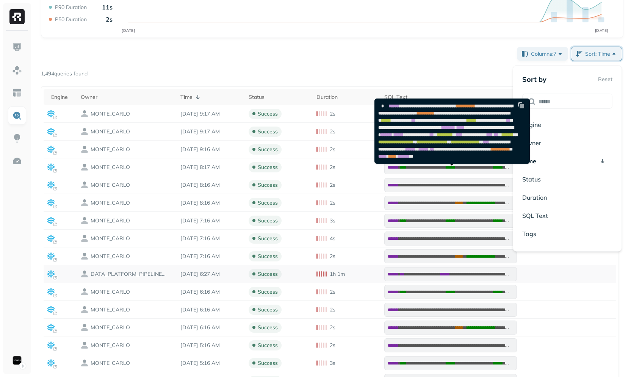
scroll to position [116, 0]
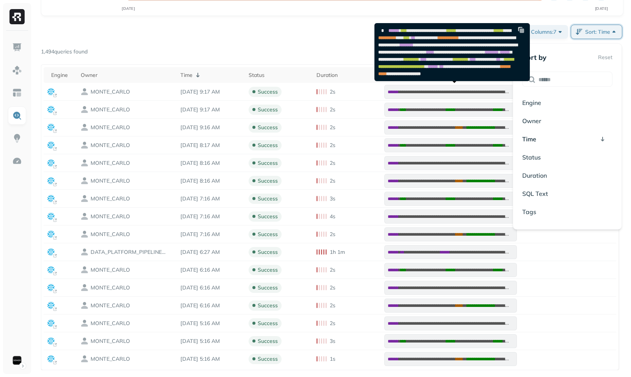
click at [277, 32] on div "**********" at bounding box center [332, 196] width 582 height 347
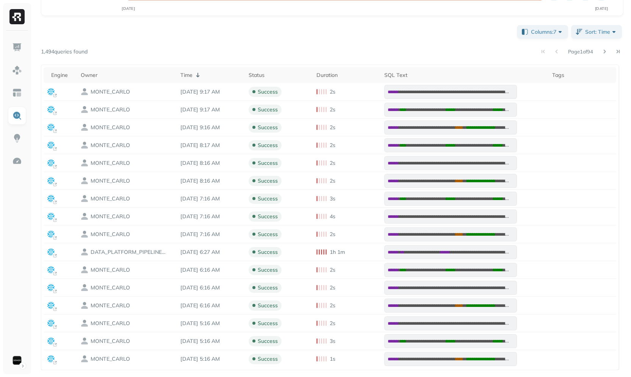
scroll to position [47, 0]
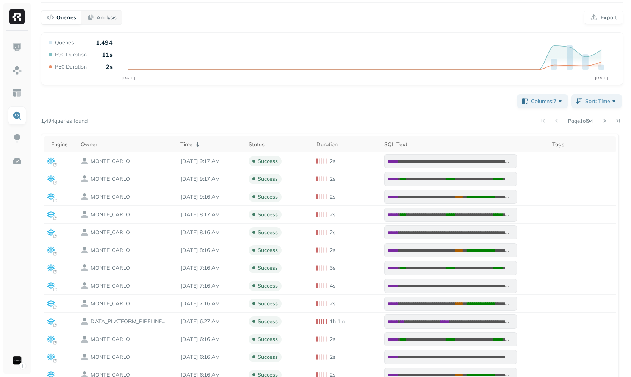
click at [250, 108] on div "**********" at bounding box center [332, 266] width 582 height 347
click at [200, 110] on div "**********" at bounding box center [332, 266] width 582 height 347
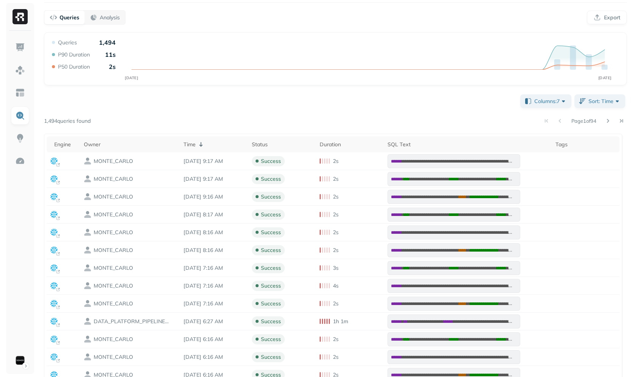
scroll to position [0, 0]
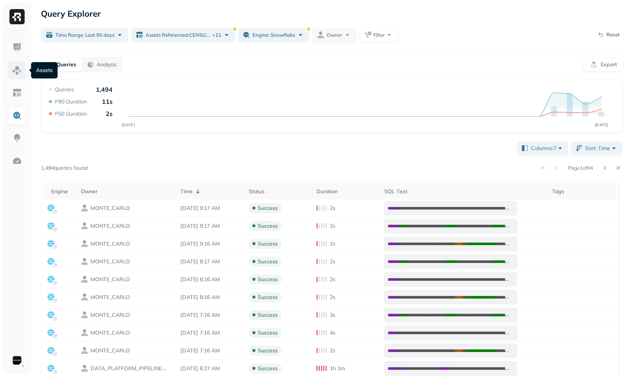
click at [20, 76] on link at bounding box center [17, 70] width 18 height 18
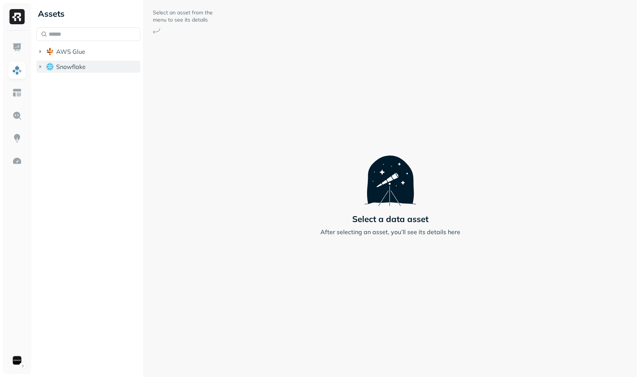
click at [74, 68] on span "Snowflake" at bounding box center [71, 67] width 30 height 8
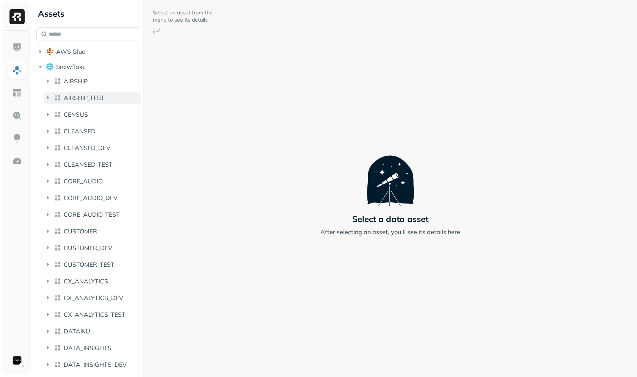
click at [79, 97] on span "AIRSHIP_TEST" at bounding box center [84, 98] width 41 height 8
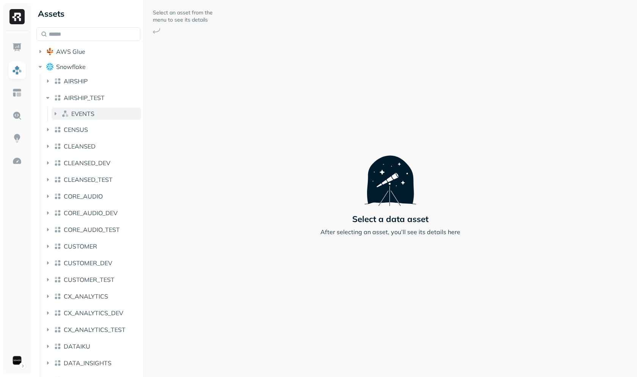
click at [93, 111] on span "EVENTS" at bounding box center [82, 114] width 23 height 8
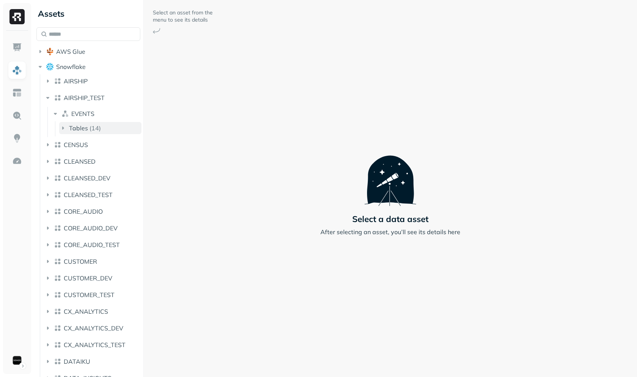
click at [76, 130] on span "Tables" at bounding box center [78, 128] width 19 height 8
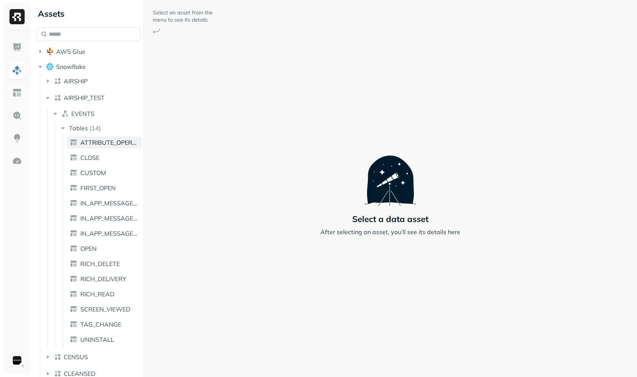
click at [84, 144] on span "ATTRIBUTE_OPERATION" at bounding box center [109, 143] width 58 height 8
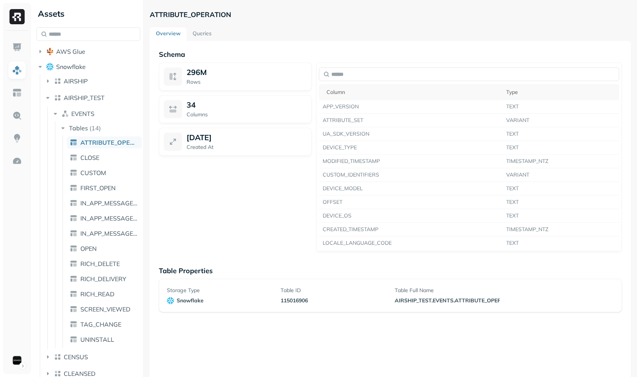
click at [198, 33] on link "Queries" at bounding box center [201, 34] width 31 height 14
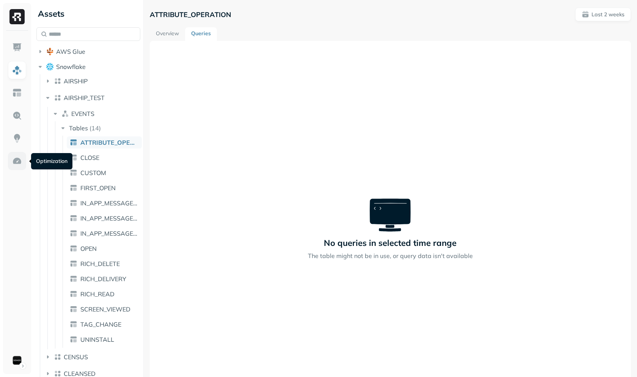
click at [19, 157] on img at bounding box center [17, 161] width 10 height 10
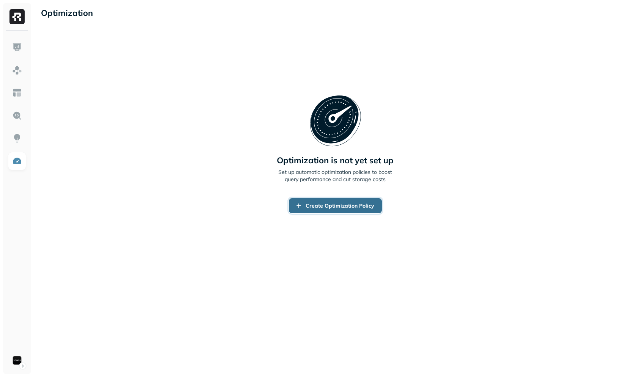
click at [307, 201] on link "Create Optimization Policy" at bounding box center [335, 205] width 93 height 15
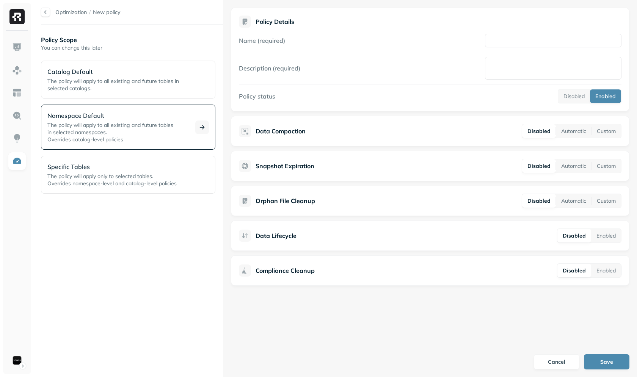
click at [127, 123] on span "The policy will apply to all existing and future tables" at bounding box center [110, 125] width 126 height 7
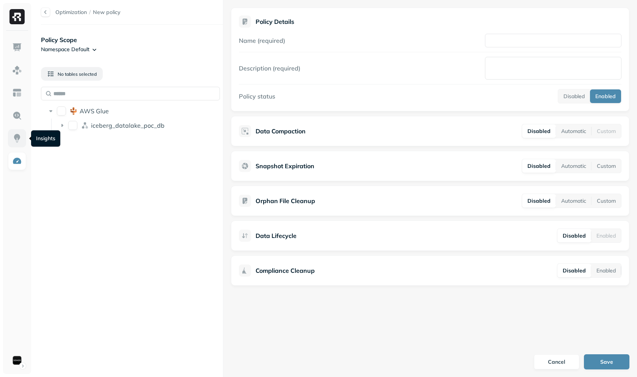
click at [18, 141] on img at bounding box center [17, 138] width 10 height 10
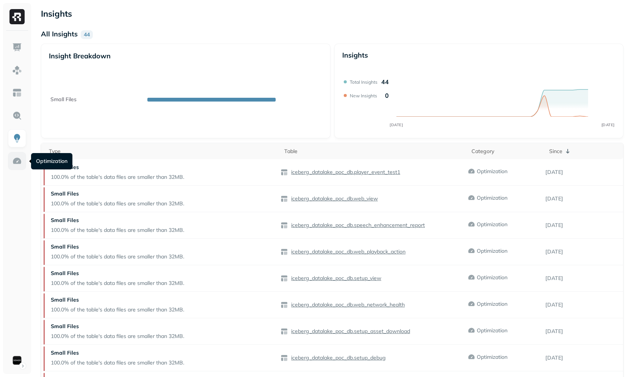
click at [17, 161] on img at bounding box center [17, 161] width 10 height 10
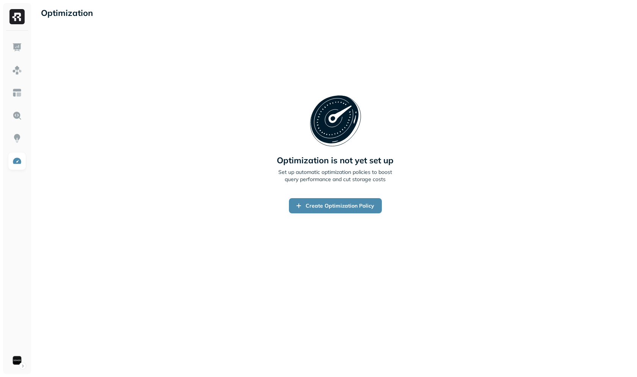
click at [189, 180] on div "Optimization is not yet set up Set up automatic optimization policies to boost …" at bounding box center [335, 153] width 588 height 241
click at [161, 126] on div "Optimization is not yet set up Set up automatic optimization policies to boost …" at bounding box center [335, 153] width 588 height 241
click at [23, 51] on link at bounding box center [17, 47] width 18 height 18
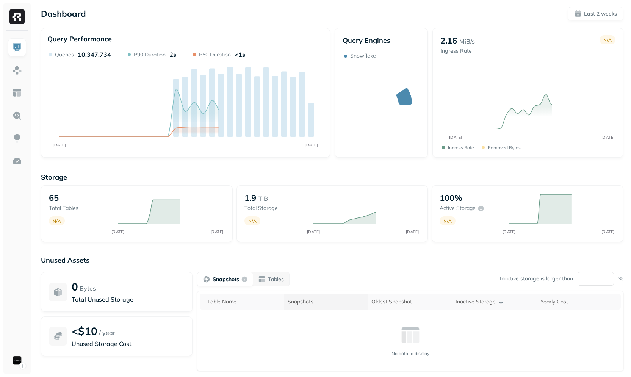
scroll to position [45, 0]
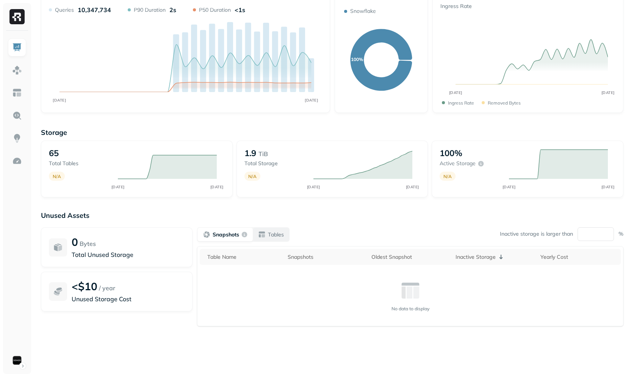
click at [271, 236] on p "Tables" at bounding box center [276, 234] width 16 height 7
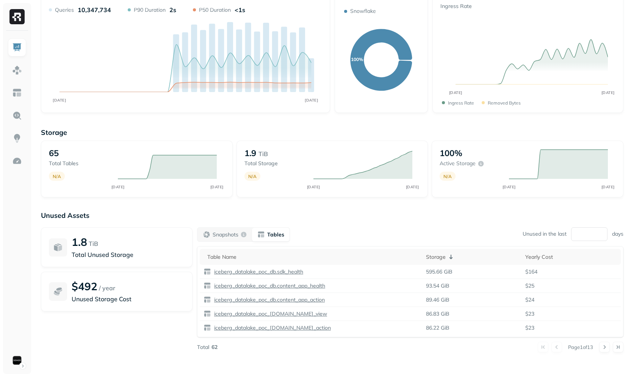
click at [361, 229] on div "Snapshots Tables Unused in the last ** days" at bounding box center [410, 234] width 426 height 14
click at [225, 241] on button "Snapshots" at bounding box center [224, 235] width 55 height 14
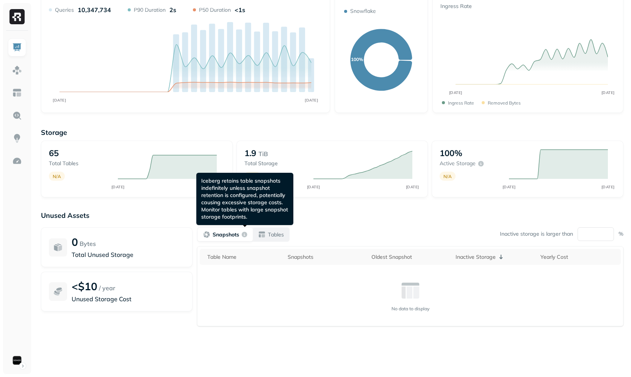
click at [261, 235] on div "Tables" at bounding box center [271, 235] width 26 height 8
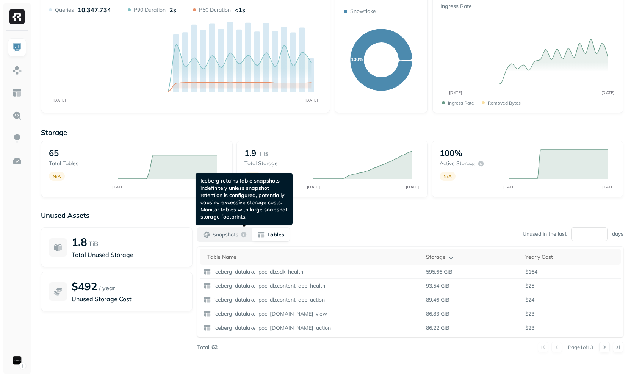
click at [233, 235] on p "Snapshots" at bounding box center [226, 234] width 26 height 7
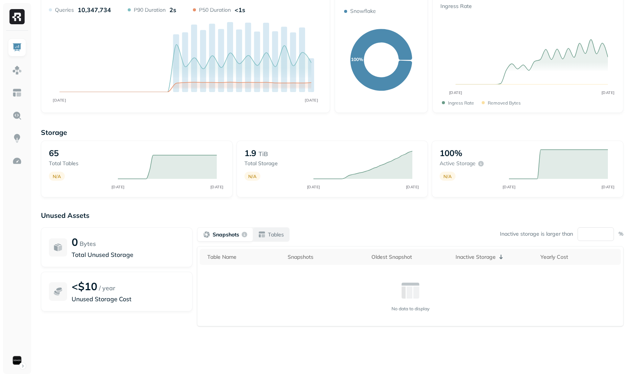
click at [263, 235] on div "Tables" at bounding box center [271, 235] width 26 height 8
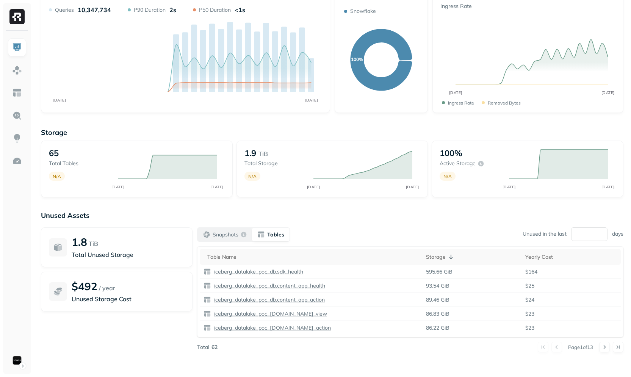
click at [220, 240] on button "Snapshots" at bounding box center [224, 235] width 55 height 14
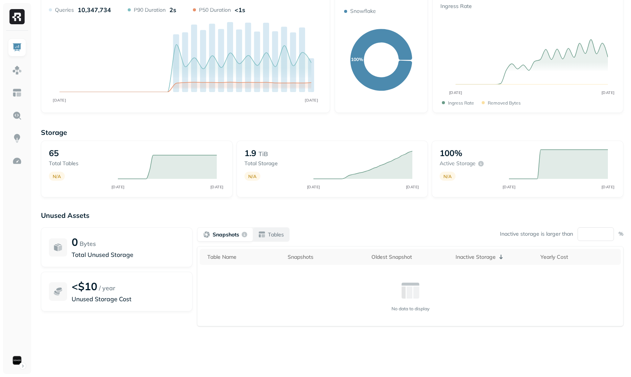
click at [259, 241] on button "Tables" at bounding box center [271, 235] width 36 height 14
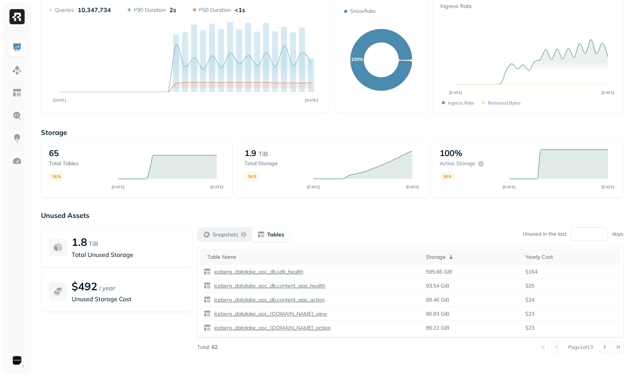
click at [218, 241] on button "Snapshots" at bounding box center [224, 235] width 55 height 14
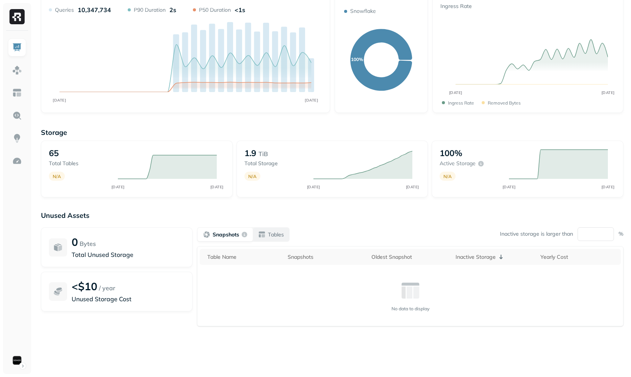
click at [272, 236] on p "Tables" at bounding box center [276, 234] width 16 height 7
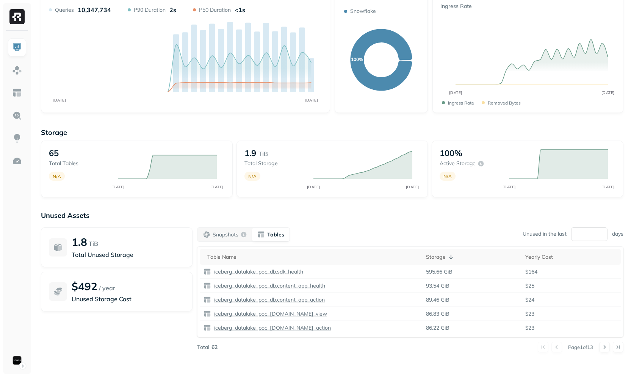
click at [323, 224] on div "Unused Assets 1.8 TiB Total Unused Storage $492 / year Unused Storage Cost Snap…" at bounding box center [332, 287] width 582 height 152
click at [596, 232] on input "**" at bounding box center [589, 234] width 36 height 14
click at [234, 237] on p "Snapshots" at bounding box center [226, 234] width 26 height 7
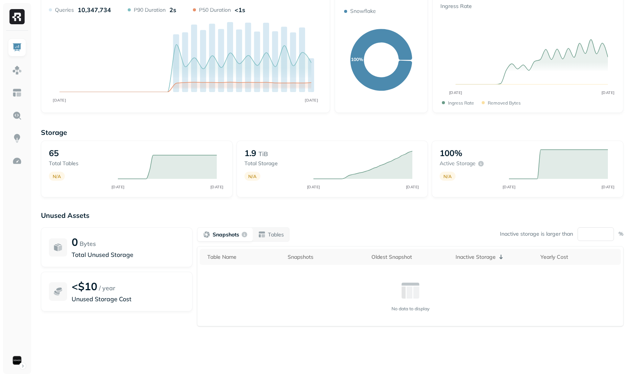
click at [114, 214] on p "Unused Assets" at bounding box center [332, 215] width 582 height 9
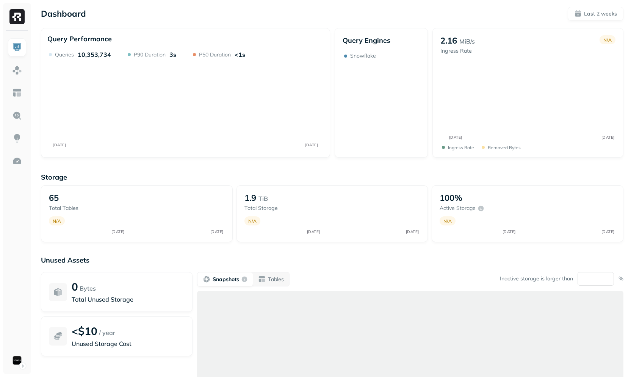
scroll to position [42, 0]
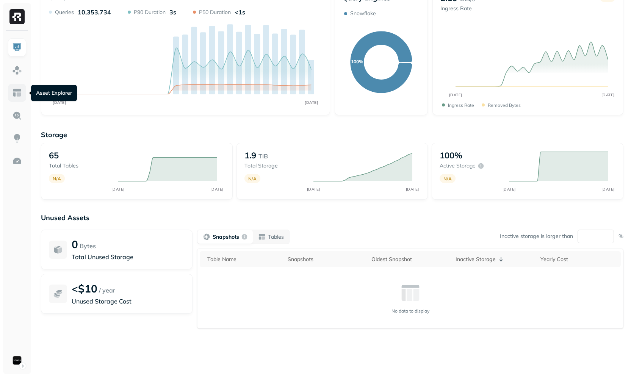
click at [11, 98] on link at bounding box center [17, 93] width 18 height 18
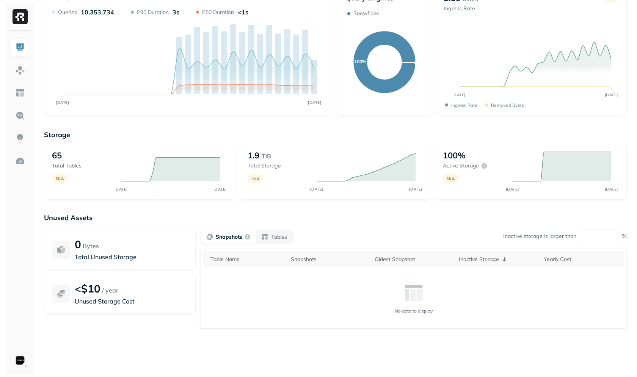
scroll to position [0, 0]
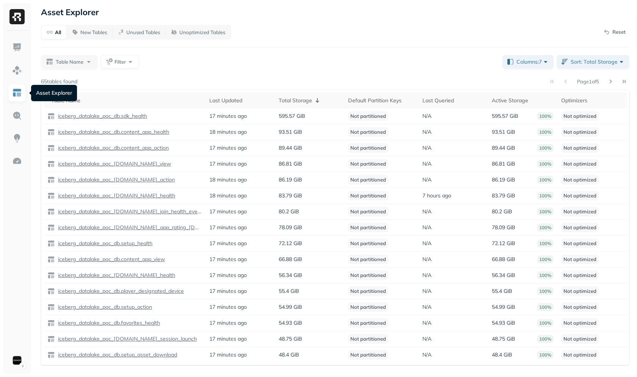
click at [251, 62] on div "Table Name Filter" at bounding box center [268, 62] width 455 height 14
click at [266, 65] on div "Table Name Filter" at bounding box center [268, 62] width 455 height 14
click at [77, 68] on button "Table Name" at bounding box center [69, 62] width 56 height 14
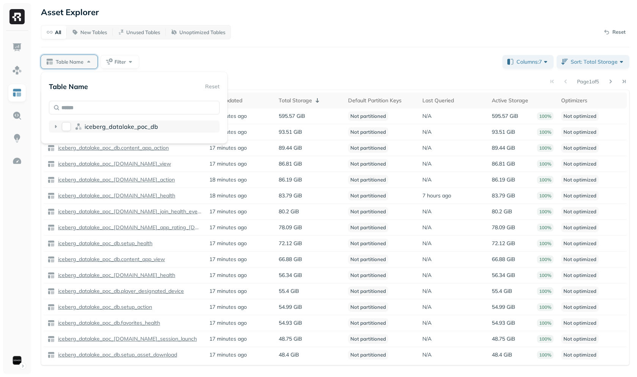
click at [91, 122] on div "iceberg_datalake_poc_db" at bounding box center [134, 127] width 171 height 12
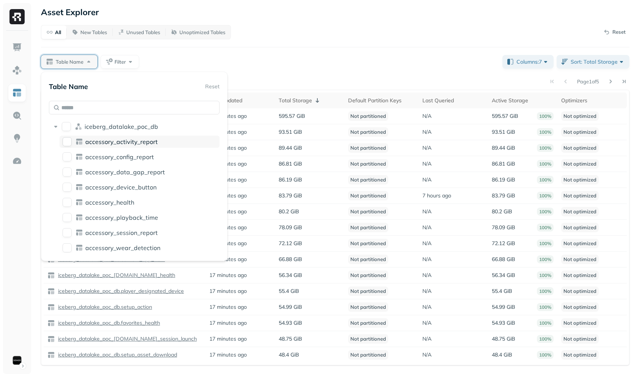
click at [108, 146] on div "accessory_activity_report" at bounding box center [139, 142] width 160 height 12
click at [319, 48] on div "All New Tables Unused Tables Unoptimized Tables Reset Table Name: iceberg_datal…" at bounding box center [335, 195] width 588 height 340
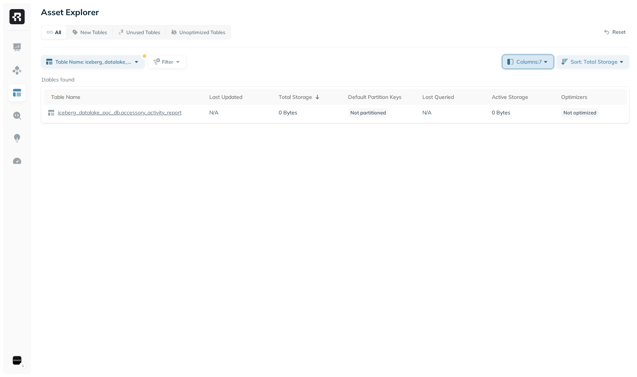
click at [533, 59] on span "Columns: 7" at bounding box center [532, 62] width 33 height 8
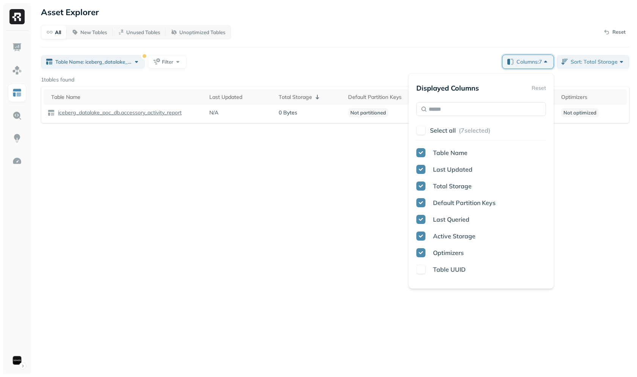
click at [457, 128] on button "Select all ( 7 selected)" at bounding box center [488, 131] width 116 height 14
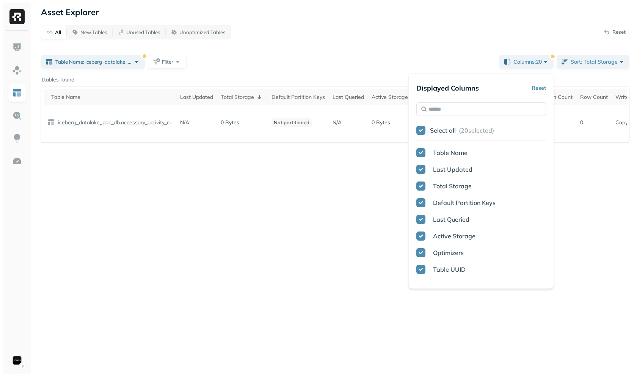
click at [412, 42] on div "All New Tables Unused Tables Unoptimized Tables Reset Table Name: iceberg_datal…" at bounding box center [335, 83] width 588 height 117
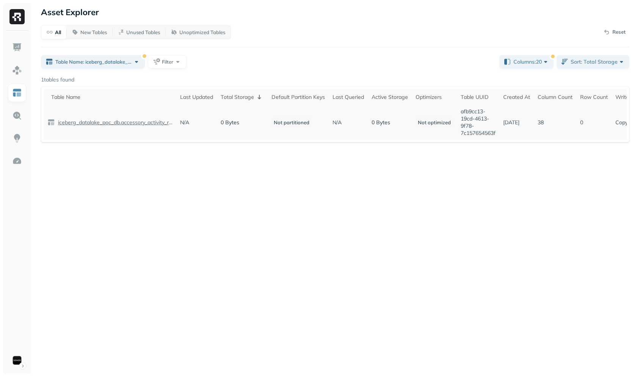
click at [482, 119] on p "afb9cc13-19cd-4613-9f78-7c157654563f" at bounding box center [477, 122] width 35 height 29
click at [427, 24] on div "Asset Explorer All New Tables Unused Tables Unoptimized Tables Reset Table Name…" at bounding box center [334, 188] width 603 height 377
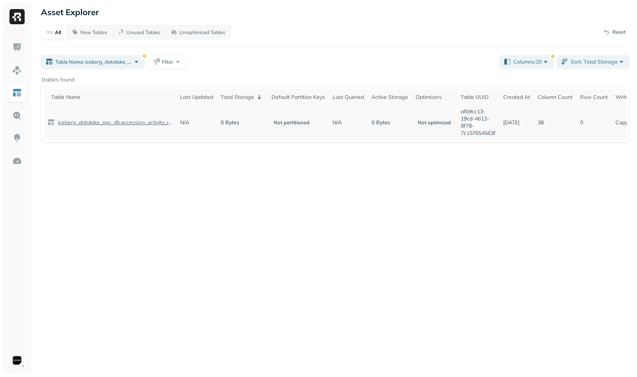
click at [110, 123] on p "iceberg_datalake_poc_db.accessory_activity_report" at bounding box center [114, 122] width 116 height 7
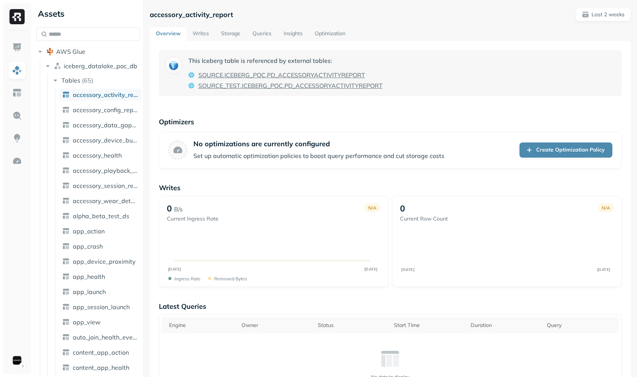
click at [249, 38] on link "Queries" at bounding box center [261, 34] width 31 height 14
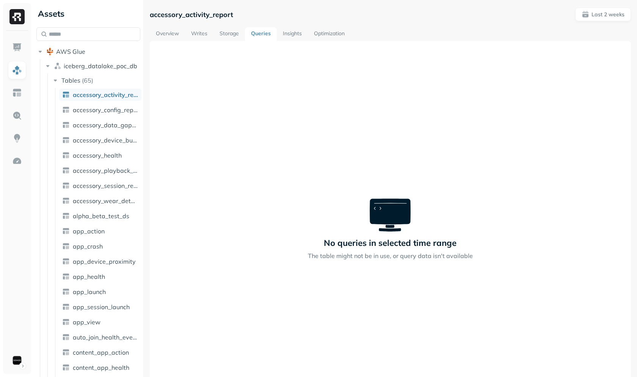
click at [226, 38] on link "Storage" at bounding box center [228, 34] width 31 height 14
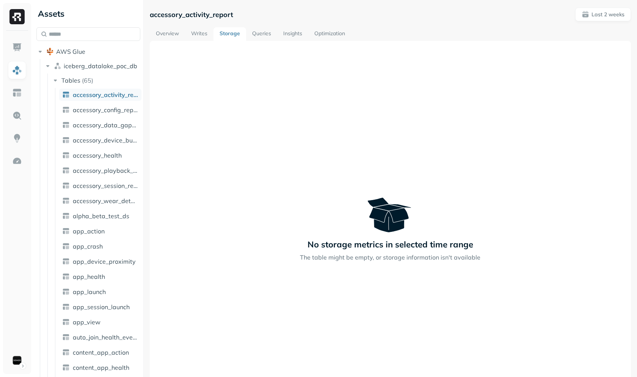
click at [163, 37] on link "Overview" at bounding box center [167, 34] width 35 height 14
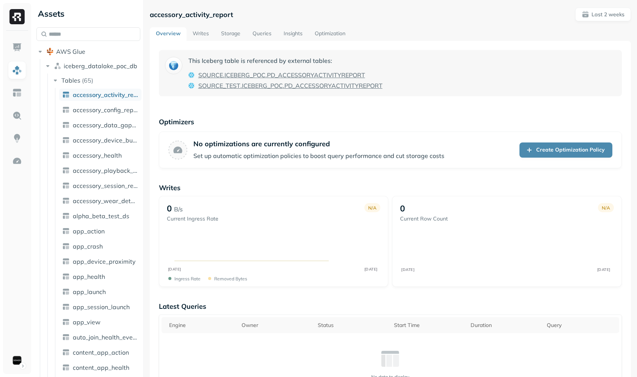
click at [7, 117] on div at bounding box center [17, 202] width 28 height 343
click at [17, 115] on img at bounding box center [17, 116] width 10 height 10
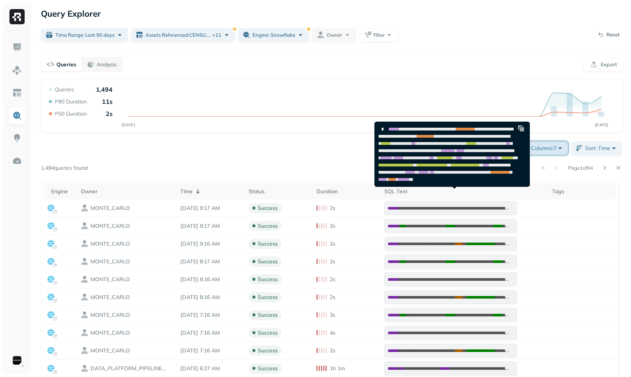
click at [551, 152] on button "Columns: 7" at bounding box center [542, 148] width 51 height 14
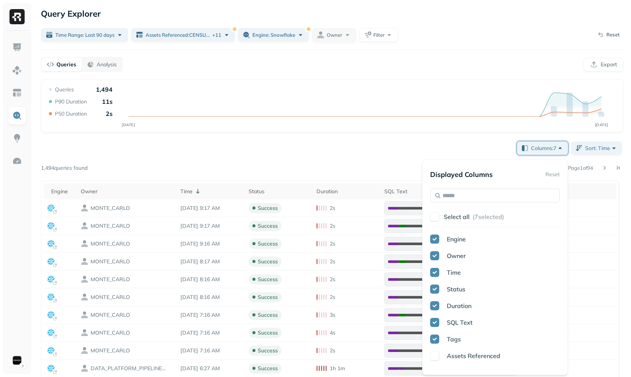
click at [472, 218] on button "Select all ( 7 selected)" at bounding box center [502, 217] width 116 height 14
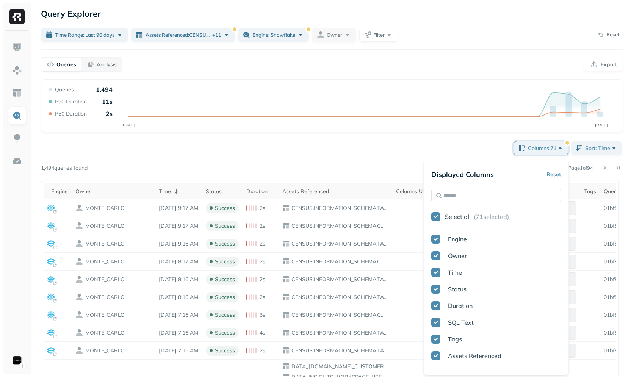
click at [357, 120] on icon "[DATE] [DATE]" at bounding box center [332, 108] width 570 height 45
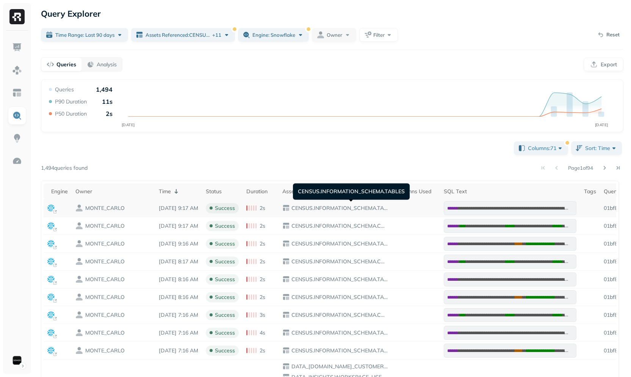
click at [332, 207] on p "CENSUS.INFORMATION_SCHEMA.TABLES" at bounding box center [339, 208] width 99 height 7
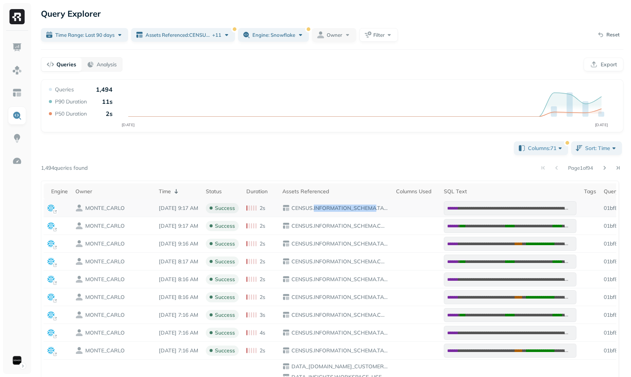
click at [332, 207] on p "CENSUS.INFORMATION_SCHEMA.TABLES" at bounding box center [339, 208] width 99 height 7
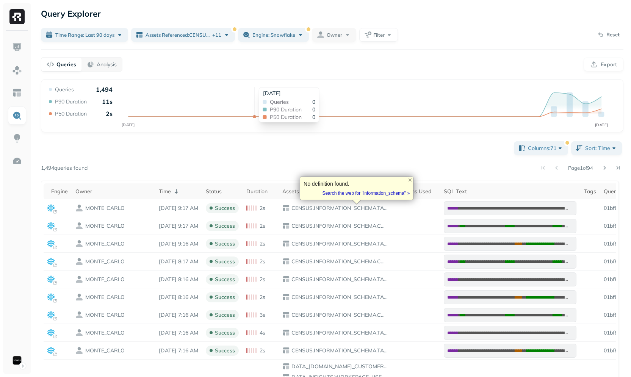
click at [263, 90] on div "[DATE]" at bounding box center [289, 93] width 52 height 7
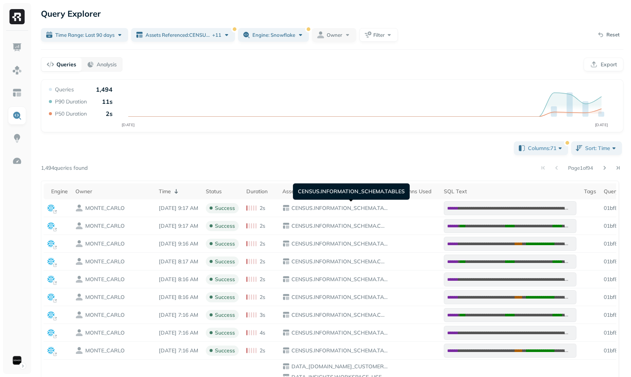
click at [365, 193] on div "CENSUS.INFORMATION_SCHEMA.TABLES CENSUS.INFORMATION_SCHEMA.TABLES" at bounding box center [351, 191] width 117 height 16
copy div "CENSUS.INFORMATION_SCHEMA.TABLES"
click at [269, 133] on div "Query Performance [DATE] [DATE] Queries 1,494 P90 Duration 11s P50 Duration 2s …" at bounding box center [332, 339] width 582 height 520
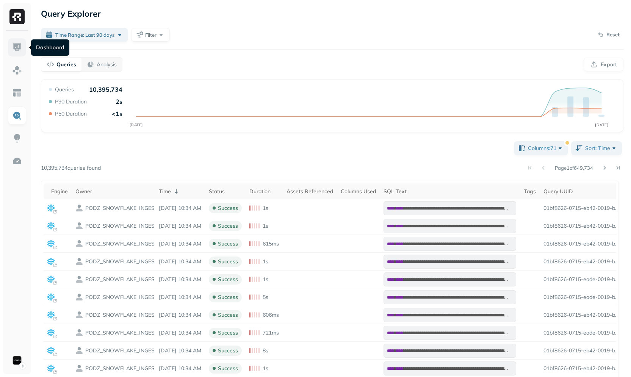
click at [11, 47] on link at bounding box center [17, 47] width 18 height 18
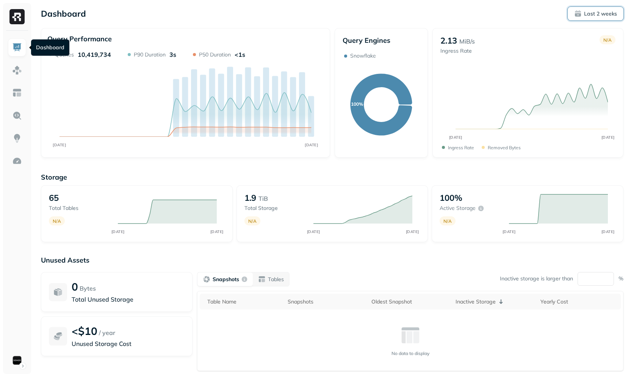
click at [607, 14] on p "Last 2 weeks" at bounding box center [600, 13] width 33 height 7
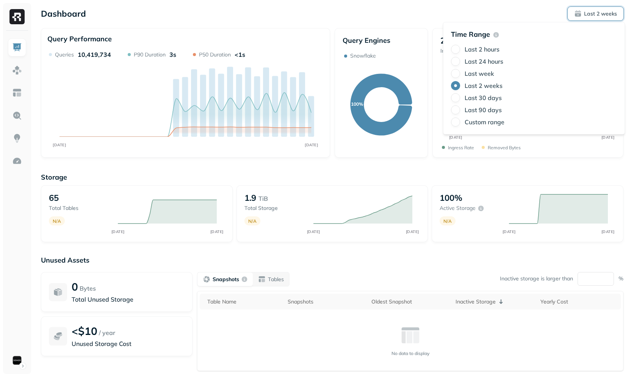
click at [482, 73] on label "Last week" at bounding box center [480, 74] width 30 height 8
click at [460, 73] on button "Last week" at bounding box center [455, 73] width 9 height 9
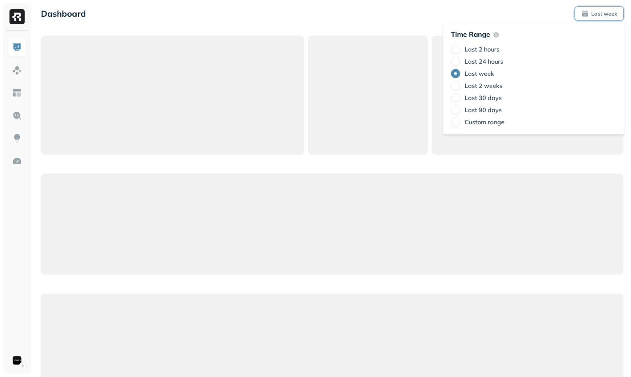
click at [390, 17] on div "Dashboard Last week" at bounding box center [332, 14] width 582 height 14
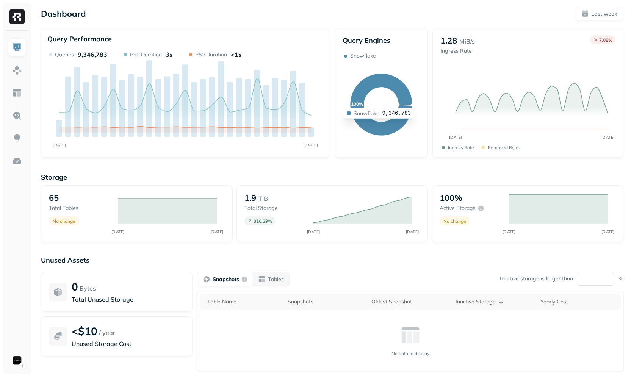
click at [364, 167] on div "Storage 65 Total tables No change SEP [DATE] 1.9 TiB Total storage 316.29 % SEP…" at bounding box center [332, 290] width 582 height 250
click at [186, 145] on icon "SEP [DATE]" at bounding box center [185, 101] width 276 height 100
click at [183, 152] on div "Query Performance SEP [DATE] Queries 9,346,783 P90 Duration 3s P50 Duration <1s" at bounding box center [185, 93] width 289 height 130
click at [63, 209] on p "Total tables" at bounding box center [79, 208] width 61 height 7
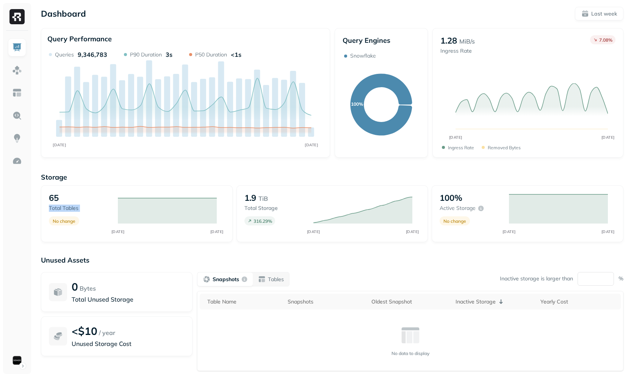
click at [63, 209] on p "Total tables" at bounding box center [79, 208] width 61 height 7
click at [169, 168] on div "Storage 65 Total tables No change SEP [DATE] 1.9 TiB Total storage 316.29 % SEP…" at bounding box center [332, 290] width 582 height 250
click at [20, 73] on img at bounding box center [17, 70] width 10 height 10
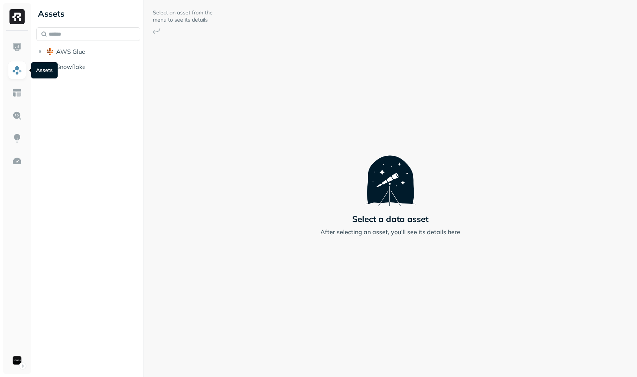
click at [113, 75] on div "Assets AWS Glue Snowflake" at bounding box center [88, 38] width 110 height 77
click at [104, 77] on div "Assets AWS Glue Snowflake" at bounding box center [88, 188] width 110 height 377
click at [104, 70] on div "Assets AWS Glue Snowflake" at bounding box center [88, 38] width 110 height 77
click at [105, 68] on button "Snowflake" at bounding box center [88, 67] width 104 height 12
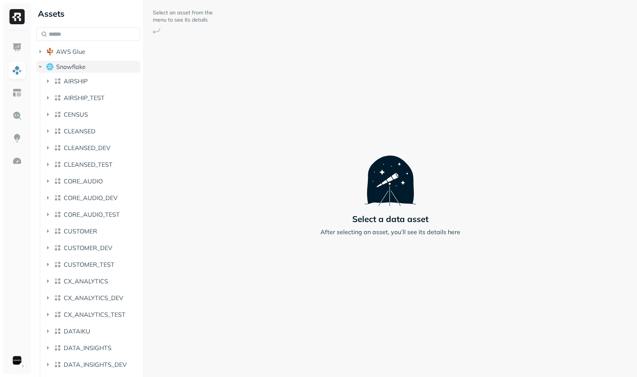
click at [105, 69] on button "Snowflake" at bounding box center [88, 67] width 104 height 12
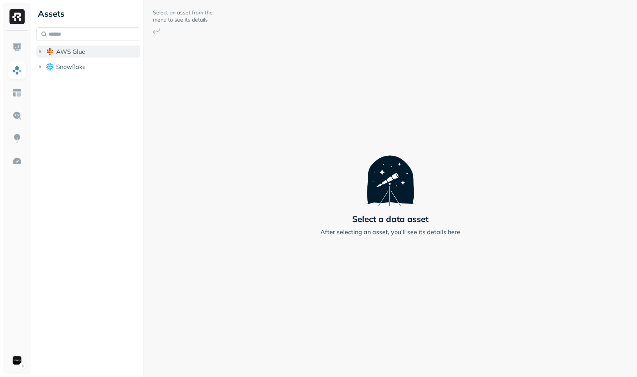
click at [104, 55] on button "AWS Glue" at bounding box center [88, 51] width 104 height 12
click at [107, 49] on button "AWS Glue" at bounding box center [88, 51] width 104 height 12
click at [50, 66] on img "button" at bounding box center [50, 66] width 8 height 7
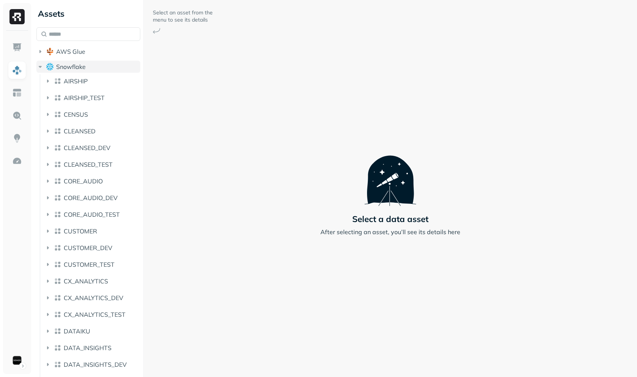
click at [67, 66] on span "Snowflake" at bounding box center [71, 67] width 30 height 8
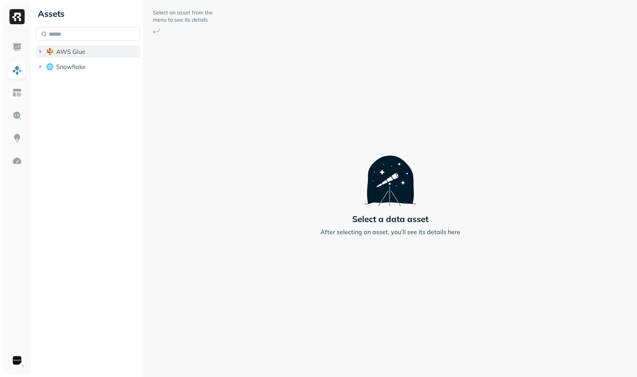
click at [68, 55] on button "AWS Glue" at bounding box center [88, 51] width 104 height 12
click at [69, 52] on span "AWS Glue" at bounding box center [70, 52] width 29 height 8
click at [60, 57] on button "AWS Glue" at bounding box center [88, 51] width 104 height 12
click at [61, 77] on button "Snowflake" at bounding box center [88, 82] width 104 height 12
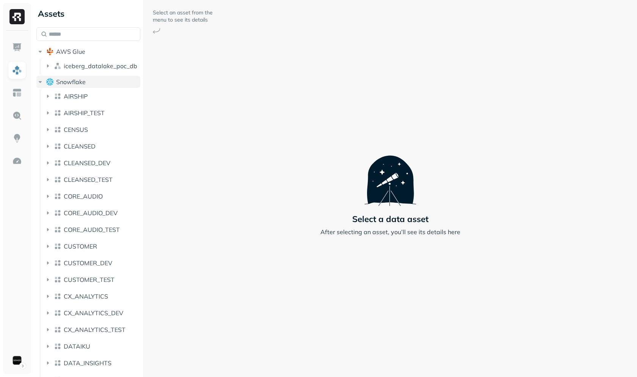
click at [64, 84] on span "Snowflake" at bounding box center [71, 82] width 30 height 8
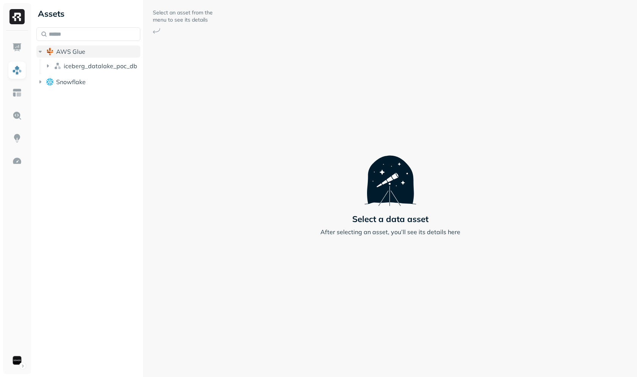
click at [72, 51] on span "AWS Glue" at bounding box center [70, 52] width 29 height 8
click at [19, 111] on img at bounding box center [17, 116] width 10 height 10
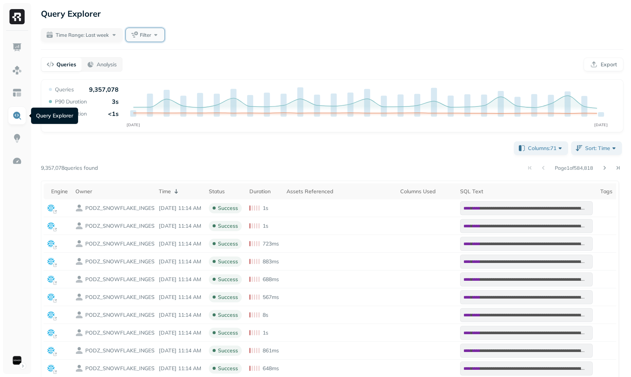
click at [156, 37] on button "Filter" at bounding box center [145, 35] width 39 height 14
type input "***"
click at [147, 170] on div "Page 1 of 584,818" at bounding box center [361, 168] width 526 height 11
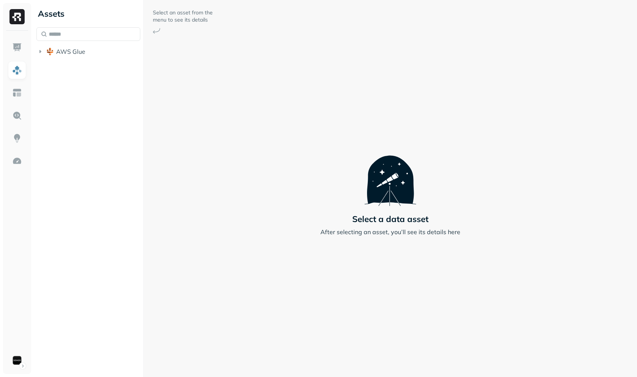
click at [81, 37] on input "text" at bounding box center [88, 34] width 104 height 14
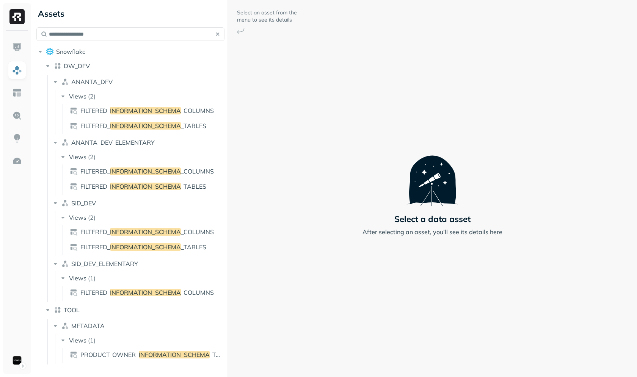
click at [228, 69] on div "**********" at bounding box center [334, 188] width 603 height 377
click at [136, 357] on span "PRODUCT_OWNER_" at bounding box center [109, 355] width 58 height 8
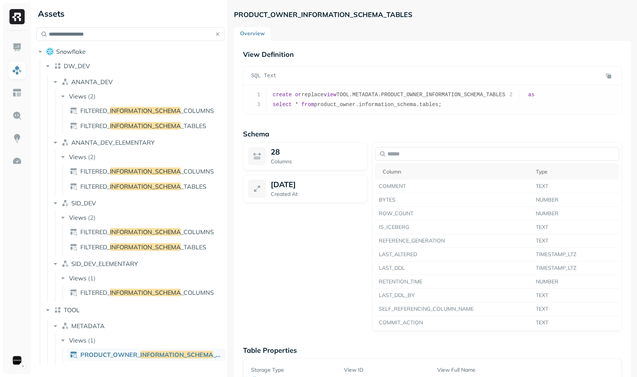
click at [138, 26] on div "**********" at bounding box center [130, 184] width 194 height 368
click at [139, 31] on input "**********" at bounding box center [130, 34] width 188 height 14
paste input "**********"
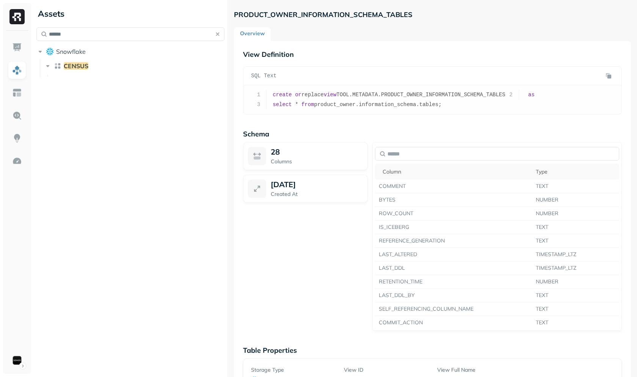
type input "******"
click at [91, 59] on ul "CENSUS" at bounding box center [132, 68] width 185 height 18
click at [86, 62] on span "CENSUS" at bounding box center [76, 66] width 25 height 8
click at [216, 29] on button "button" at bounding box center [217, 34] width 11 height 11
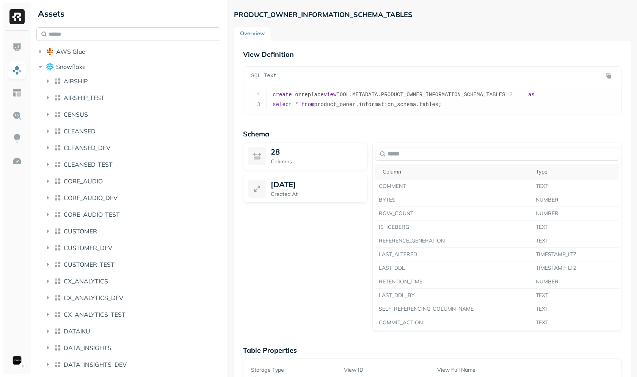
click at [137, 30] on input "text" at bounding box center [128, 34] width 184 height 14
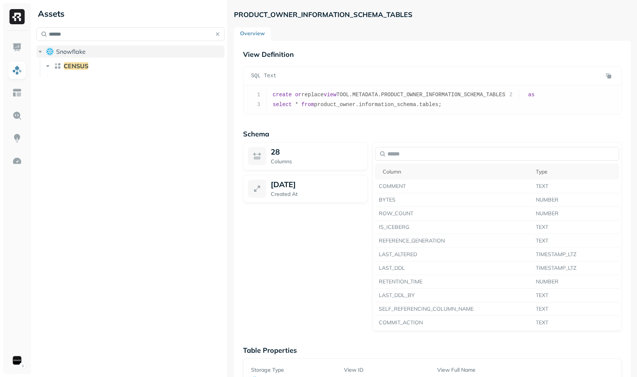
type input "******"
click at [118, 67] on button "CENSUS" at bounding box center [134, 66] width 181 height 12
click at [92, 68] on button "CENSUS" at bounding box center [134, 66] width 181 height 12
click at [213, 36] on button "button" at bounding box center [217, 34] width 11 height 11
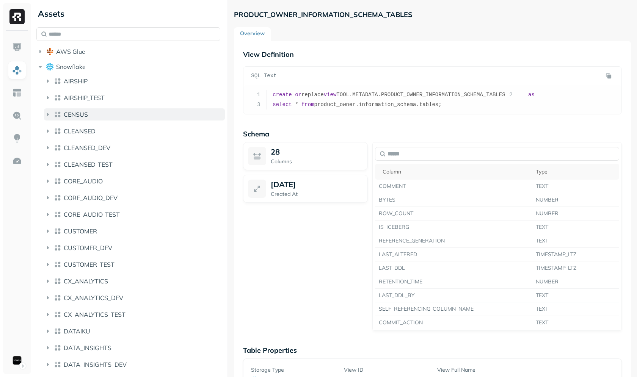
click at [87, 114] on span "CENSUS" at bounding box center [76, 115] width 24 height 8
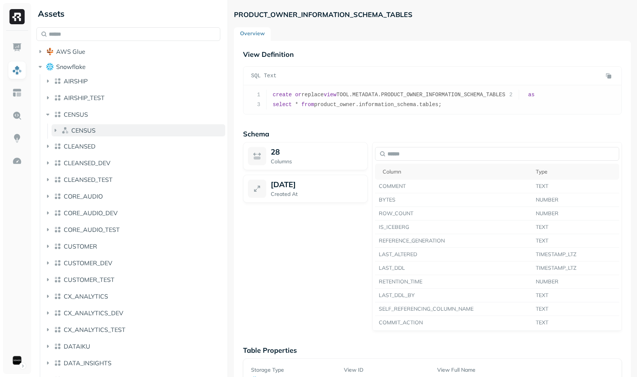
click at [84, 131] on span "CENSUS" at bounding box center [83, 131] width 24 height 8
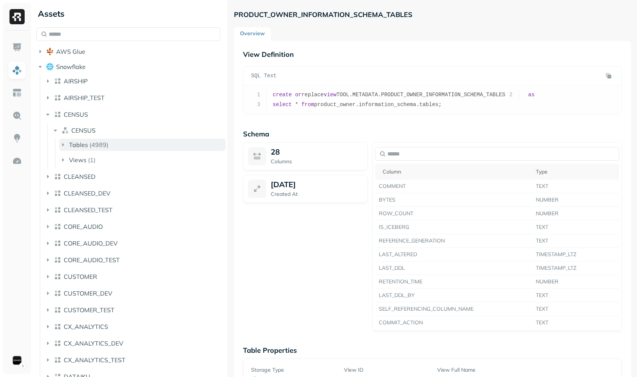
click at [89, 143] on p "( 4989 )" at bounding box center [98, 145] width 19 height 8
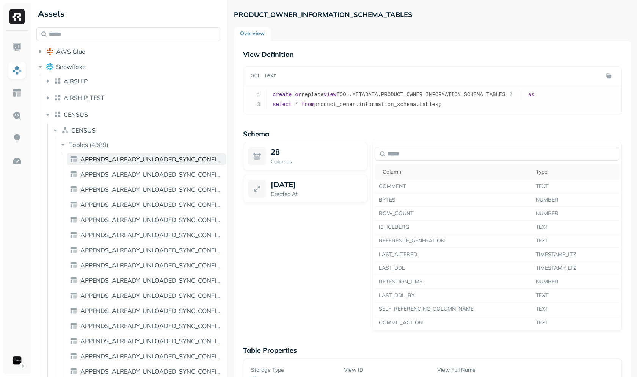
click at [105, 157] on span "APPENDS_ALREADY_UNLOADED_SYNC_CONFIGURATION_022E2F15_CFBD_4EAF_A0B9_54646A61CEC9" at bounding box center [151, 159] width 142 height 8
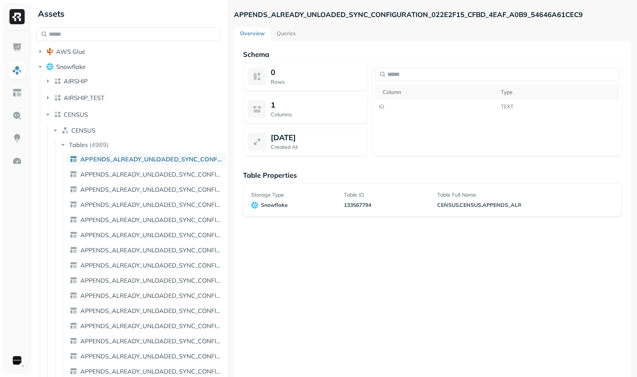
click at [279, 33] on link "Queries" at bounding box center [286, 34] width 31 height 14
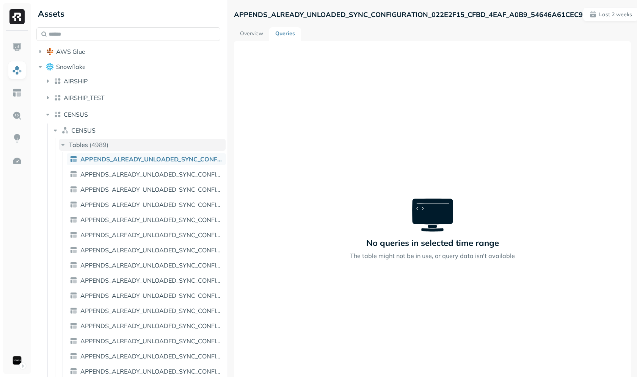
click at [97, 147] on p "( 4989 )" at bounding box center [98, 145] width 19 height 8
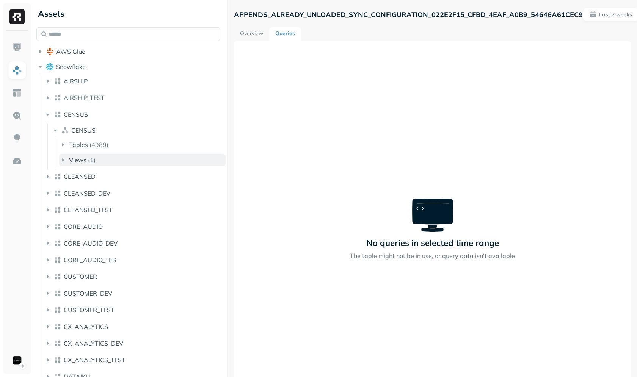
click at [87, 161] on div "Views ( 1 )" at bounding box center [82, 160] width 27 height 8
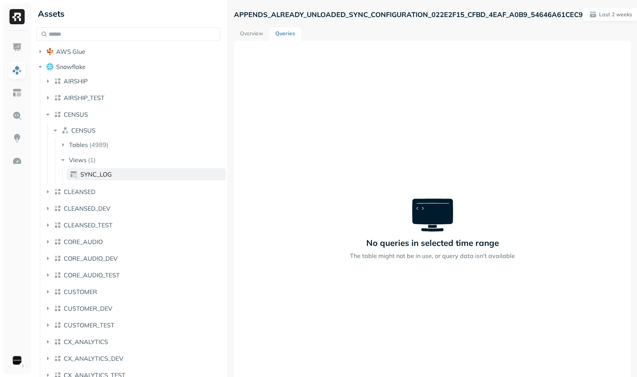
click at [85, 171] on span "SYNC_LOG" at bounding box center [95, 175] width 31 height 8
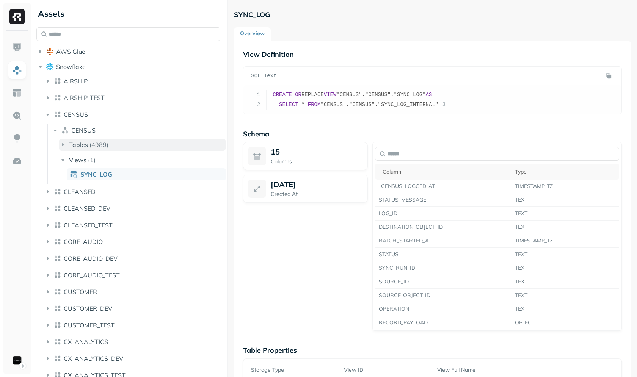
click at [118, 149] on button "Tables ( 4989 )" at bounding box center [142, 145] width 166 height 12
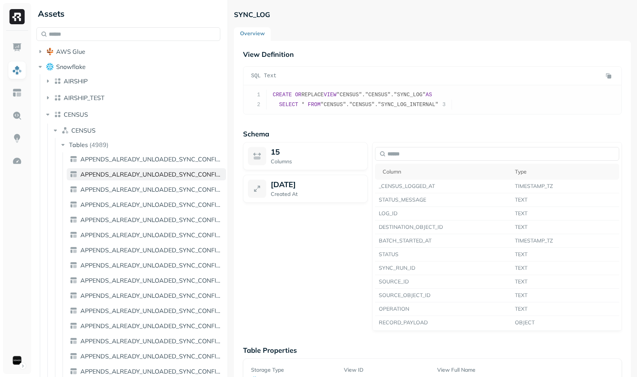
click at [107, 174] on span "APPENDS_ALREADY_UNLOADED_SYNC_CONFIGURATION_0301B417_C1A2_4FD5_B68D_DC41CD5FF1DA" at bounding box center [151, 175] width 142 height 8
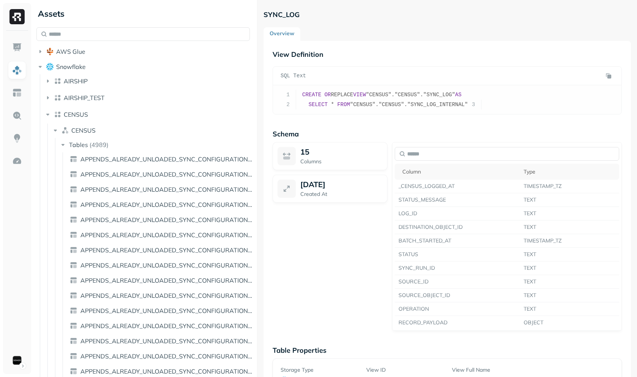
click at [287, 151] on div "Assets AWS Glue Snowflake AIRSHIP AIRSHIP_TEST CENSUS CENSUS Tables ( 4989 ) AP…" at bounding box center [334, 188] width 603 height 377
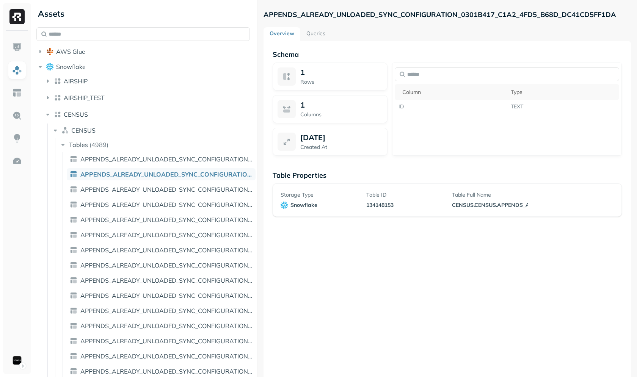
click at [310, 33] on link "Queries" at bounding box center [315, 34] width 31 height 14
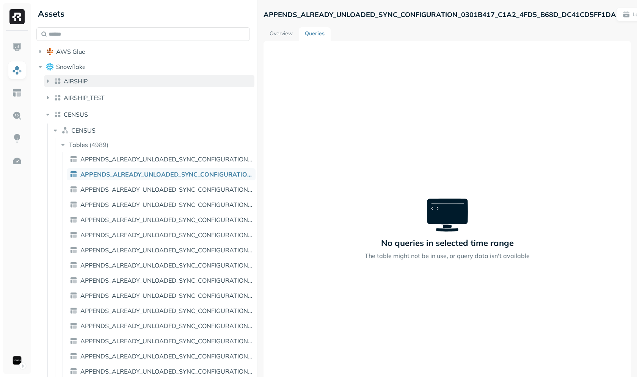
click at [85, 84] on span "AIRSHIP" at bounding box center [76, 81] width 24 height 8
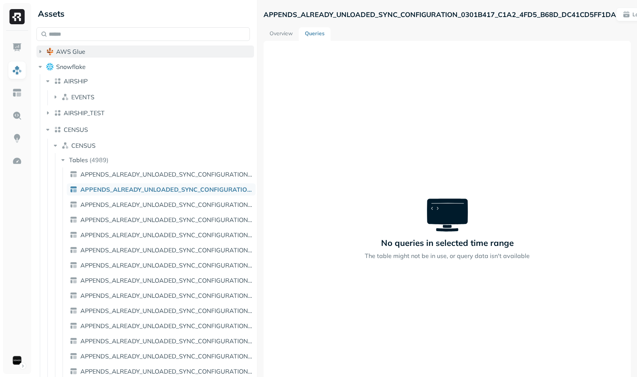
click at [84, 53] on span "AWS Glue" at bounding box center [70, 52] width 29 height 8
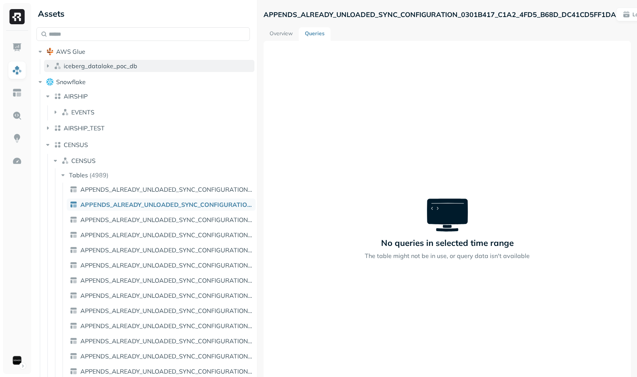
click at [83, 66] on span "iceberg_datalake_poc_db" at bounding box center [101, 66] width 74 height 8
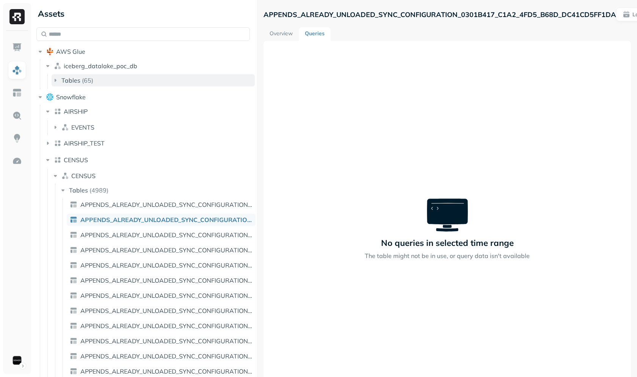
click at [91, 80] on p "( 65 )" at bounding box center [87, 81] width 11 height 8
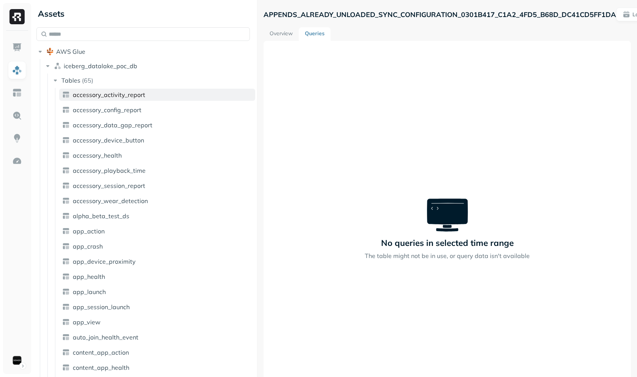
click at [92, 97] on span "accessory_activity_report" at bounding box center [109, 95] width 72 height 8
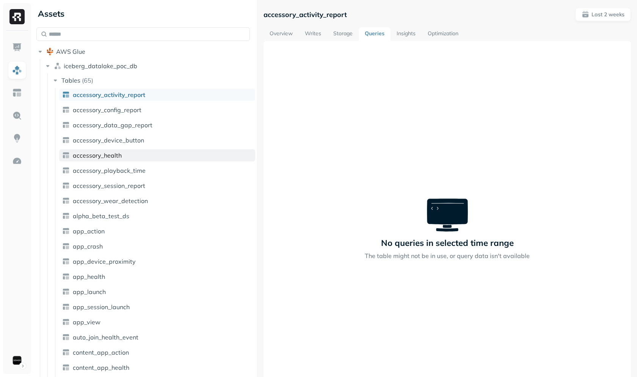
click at [129, 155] on link "accessory_health" at bounding box center [157, 155] width 196 height 12
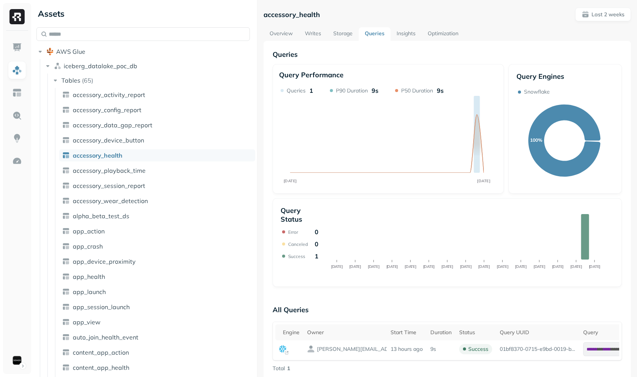
click at [347, 37] on link "Storage" at bounding box center [342, 34] width 31 height 14
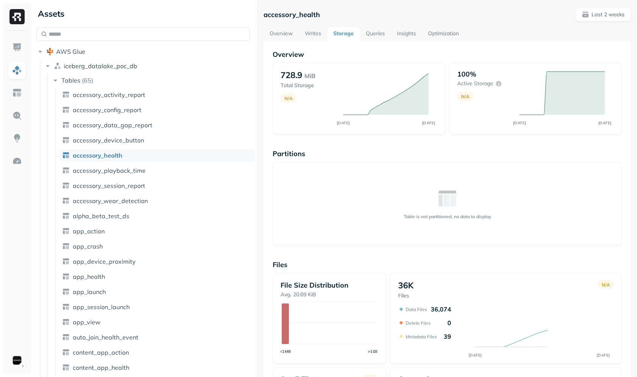
scroll to position [94, 0]
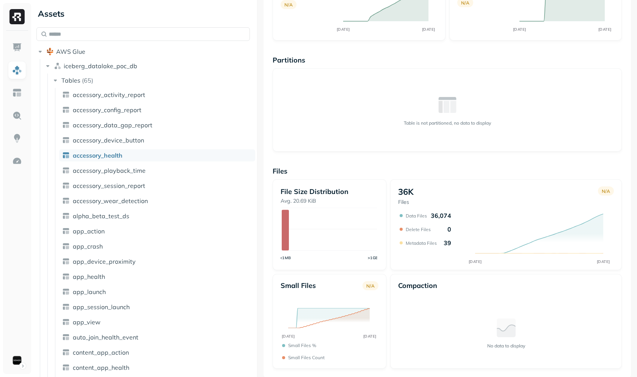
click at [196, 190] on div "Assets AWS Glue iceberg_datalake_poc_db Tables ( 65 ) accessory_activity_report…" at bounding box center [334, 188] width 603 height 377
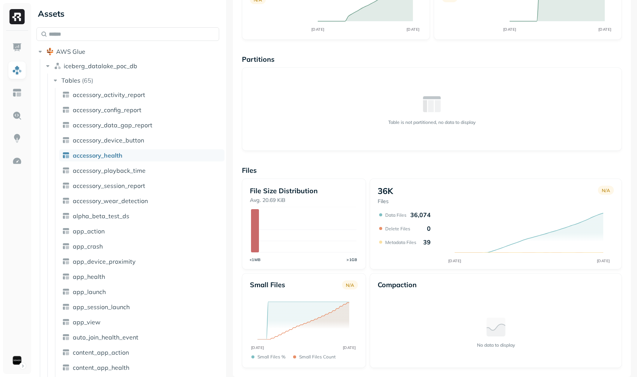
scroll to position [0, 0]
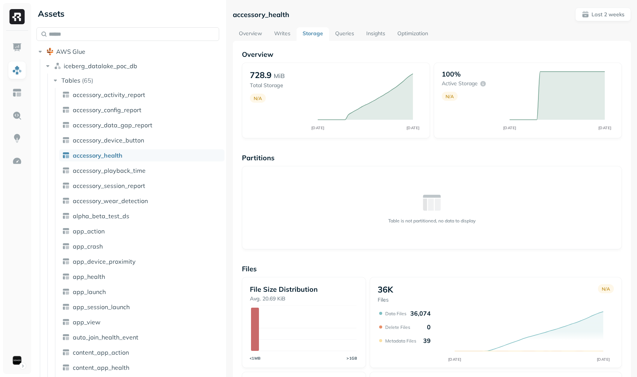
click at [403, 37] on link "Optimization" at bounding box center [412, 34] width 43 height 14
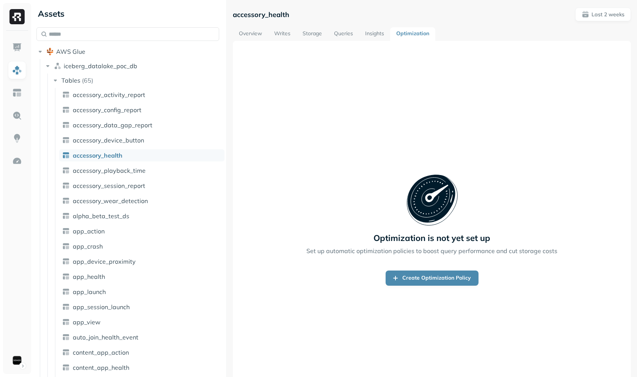
click at [249, 29] on link "Overview" at bounding box center [250, 34] width 35 height 14
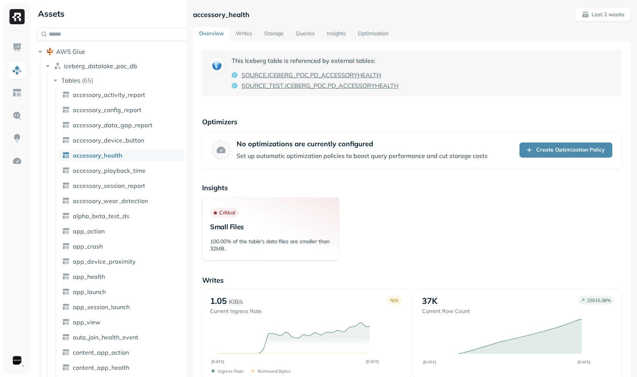
click at [166, 105] on div "Assets AWS Glue iceberg_datalake_poc_db Tables ( 65 ) accessory_activity_report…" at bounding box center [334, 188] width 603 height 377
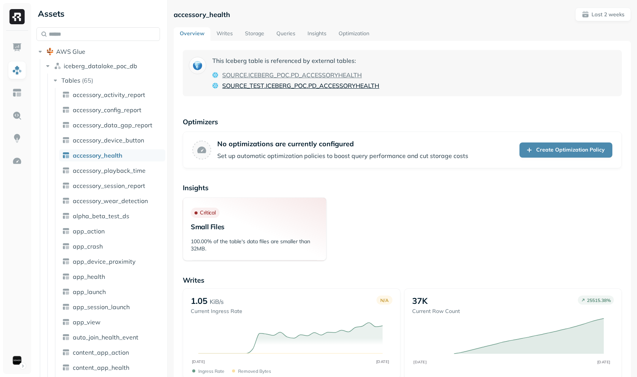
click at [254, 87] on span "SOURCE_TEST" at bounding box center [243, 85] width 42 height 9
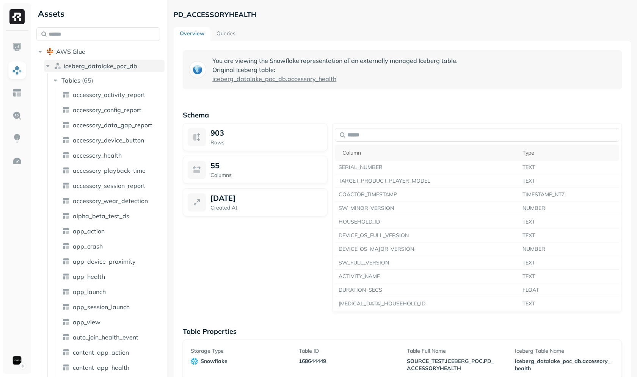
click at [88, 68] on span "iceberg_datalake_poc_db" at bounding box center [101, 66] width 74 height 8
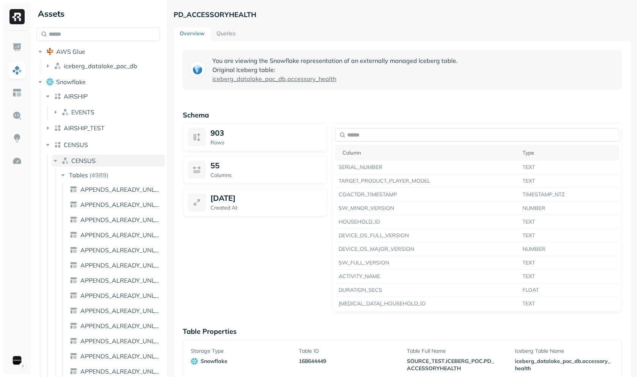
click at [90, 161] on span "CENSUS" at bounding box center [83, 161] width 24 height 8
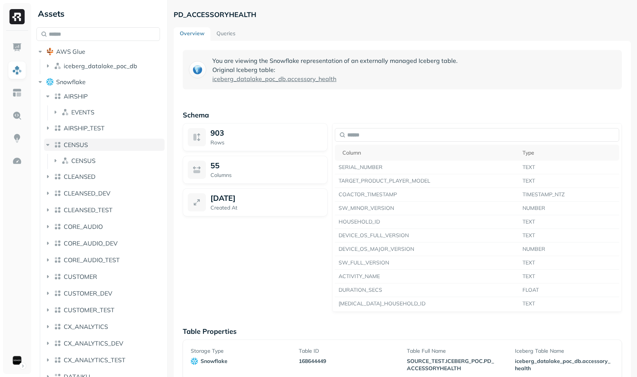
click at [92, 147] on button "CENSUS" at bounding box center [104, 145] width 121 height 12
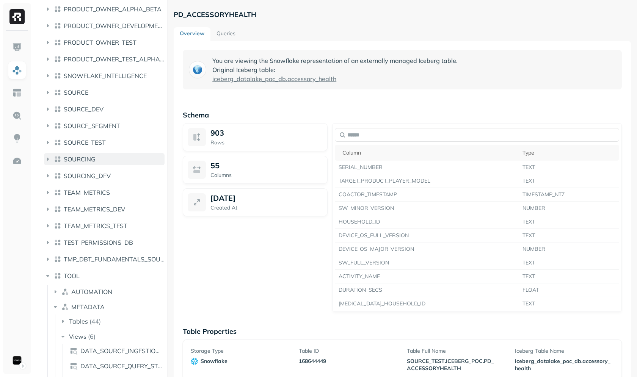
scroll to position [1137, 0]
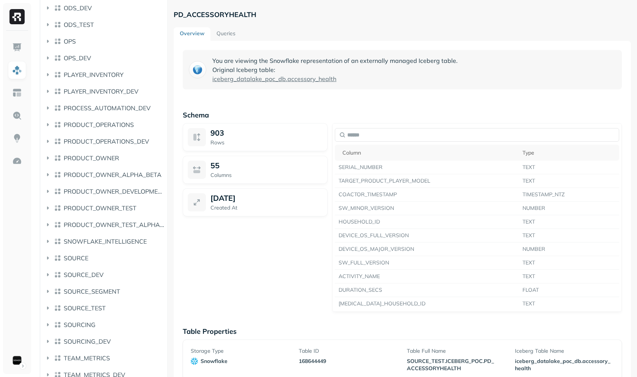
click at [221, 12] on p "PD_ACCESSORYHEALTH" at bounding box center [215, 14] width 83 height 9
copy p "PD_ACCESSORYHEALTH"
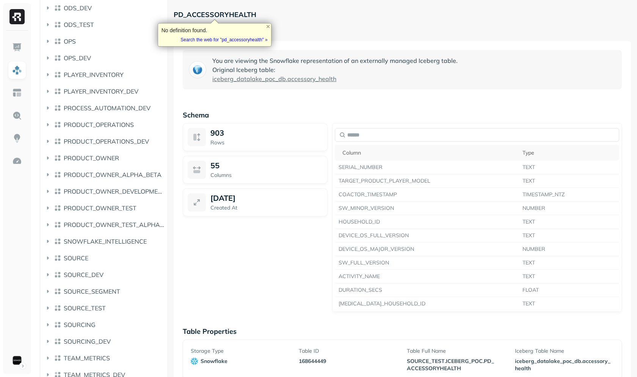
click at [175, 168] on div "You are viewing the Snowflake representation of an externally managed Iceberg t…" at bounding box center [402, 229] width 457 height 377
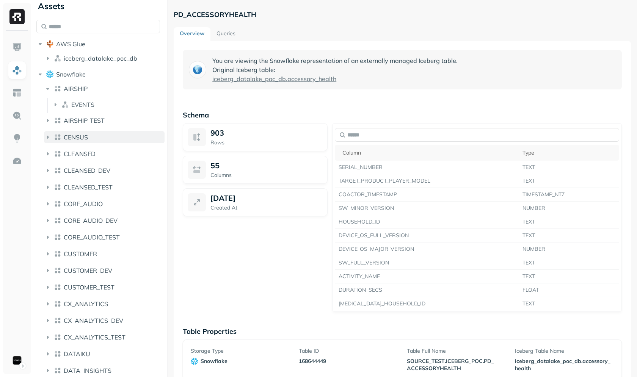
scroll to position [0, 0]
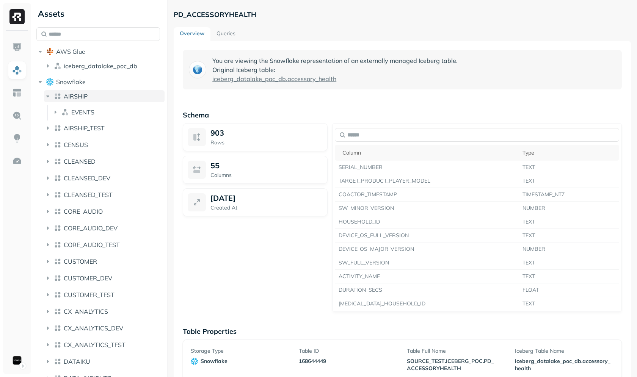
click at [78, 98] on span "AIRSHIP" at bounding box center [76, 96] width 24 height 8
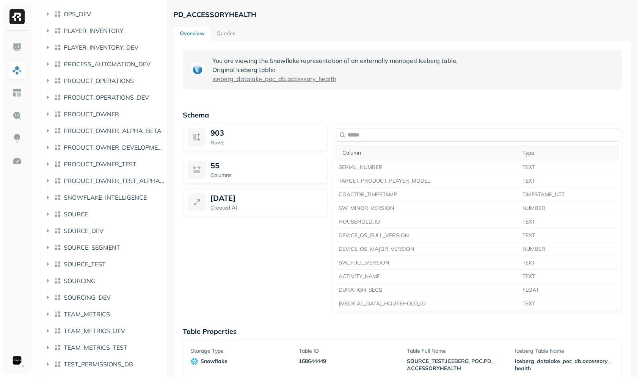
scroll to position [1288, 0]
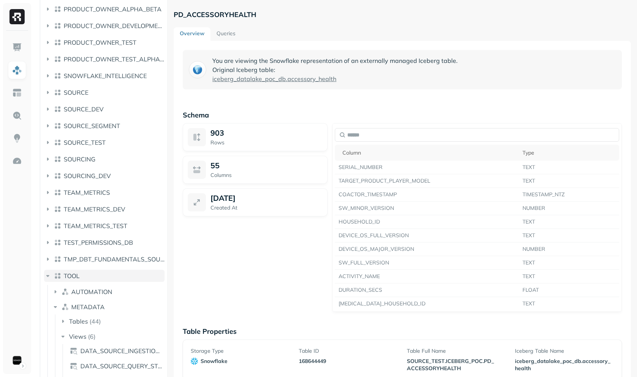
click at [87, 276] on button "TOOL" at bounding box center [104, 276] width 121 height 12
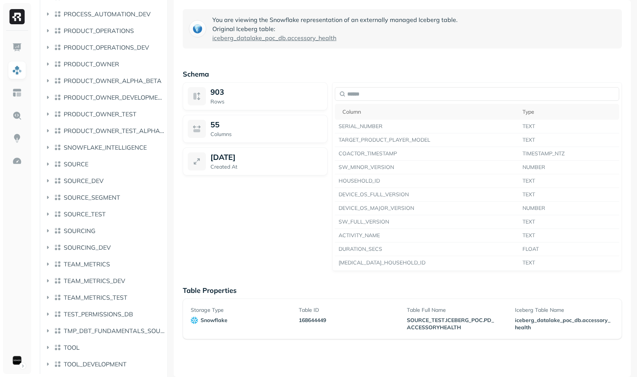
scroll to position [0, 0]
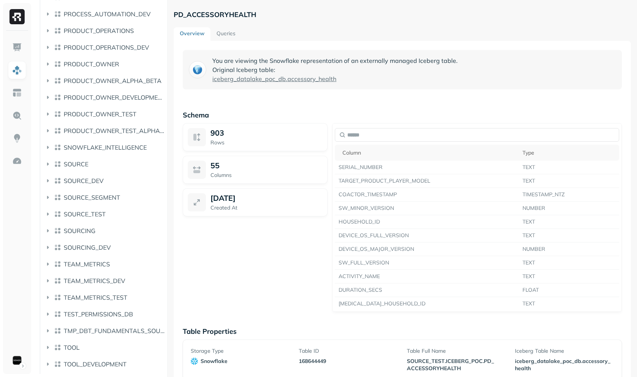
click at [232, 35] on link "Queries" at bounding box center [225, 34] width 31 height 14
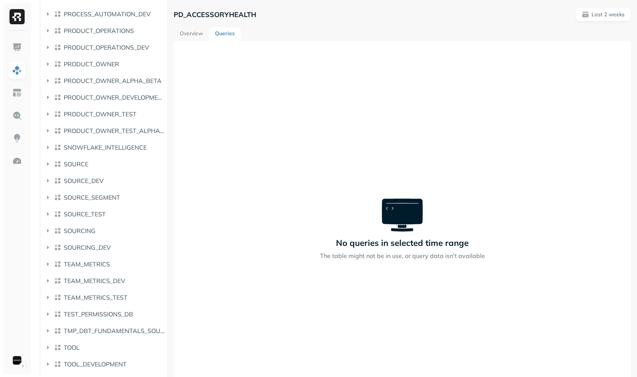
click at [186, 37] on link "Overview" at bounding box center [191, 34] width 35 height 14
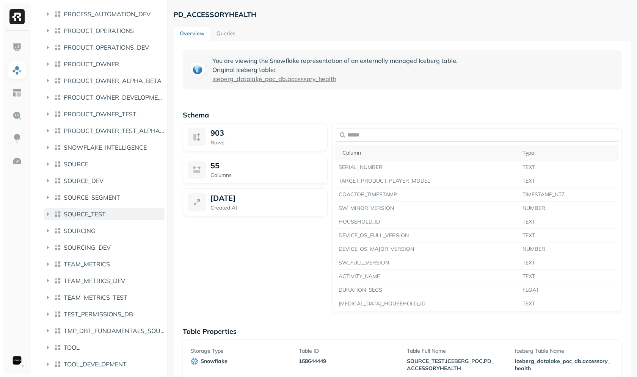
click at [105, 218] on span "SOURCE_TEST" at bounding box center [85, 214] width 42 height 8
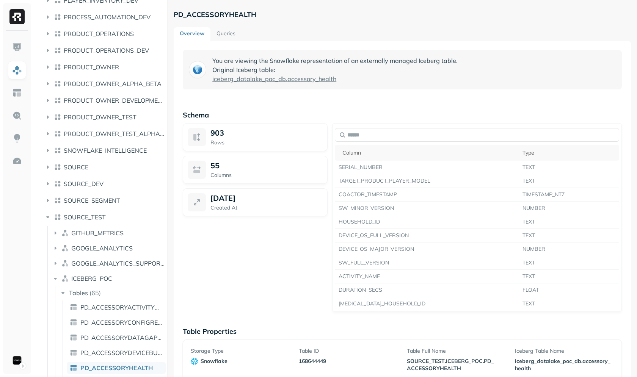
scroll to position [1301, 0]
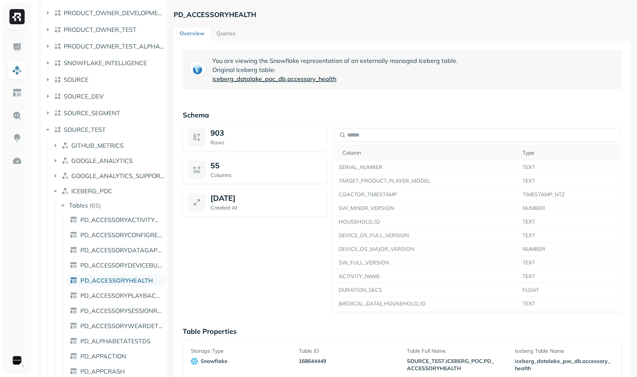
click at [251, 81] on span "iceberg_datalake_poc_db" at bounding box center [249, 78] width 74 height 9
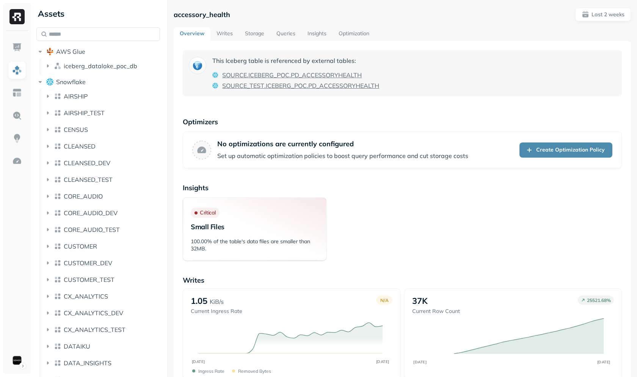
click at [220, 29] on link "Writes" at bounding box center [224, 34] width 28 height 14
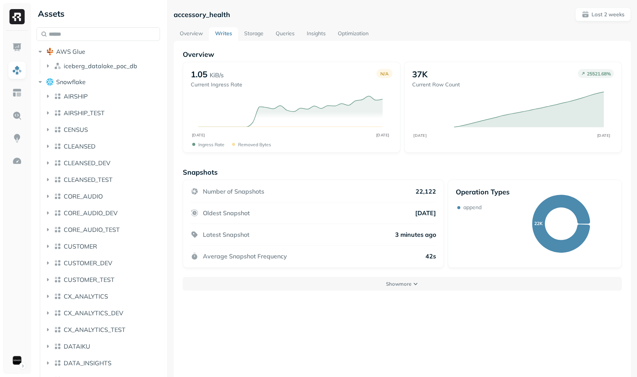
click at [259, 33] on link "Storage" at bounding box center [253, 34] width 31 height 14
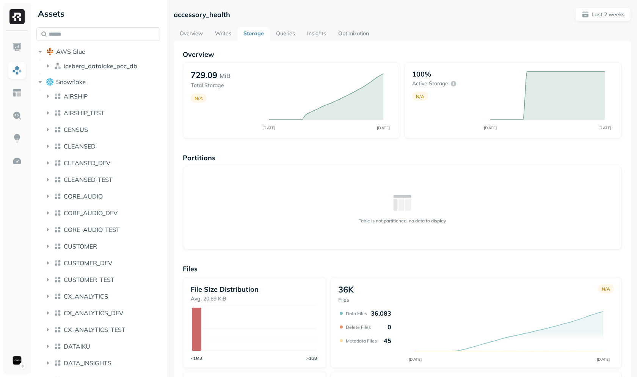
click at [227, 34] on link "Writes" at bounding box center [223, 34] width 28 height 14
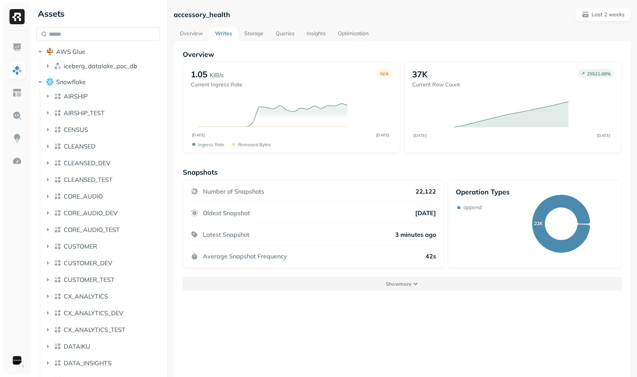
click at [408, 285] on p "Show more" at bounding box center [398, 283] width 25 height 7
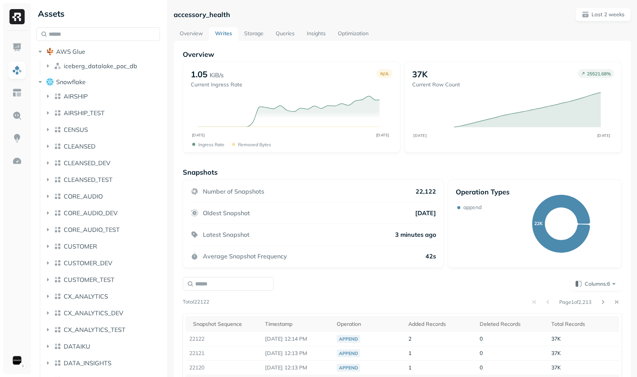
scroll to position [129, 0]
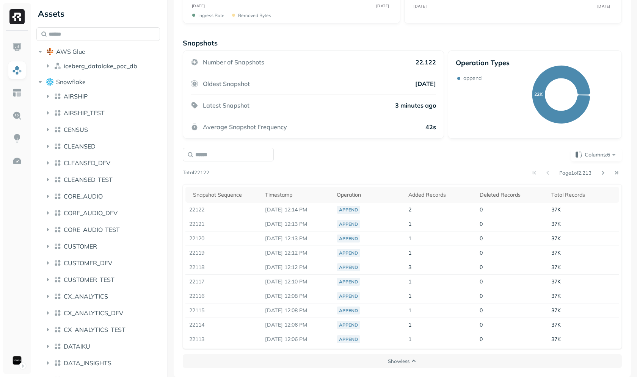
click at [214, 173] on div "Page 1 of 2,213" at bounding box center [415, 173] width 412 height 11
click at [205, 172] on p "Total 22122" at bounding box center [196, 173] width 27 height 8
click at [268, 171] on div "Page 1 of 2,213" at bounding box center [415, 173] width 412 height 11
click at [322, 173] on div "Page 1 of 2,213" at bounding box center [415, 173] width 412 height 11
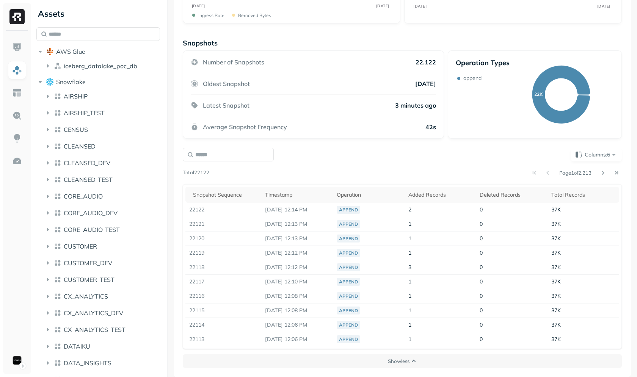
click at [230, 166] on div "Columns: 6 Page 1 of 2,213 Total 22122 Snapshot Sequence Timestamp Operation Ad…" at bounding box center [402, 248] width 439 height 201
click at [581, 158] on button "Columns: 6" at bounding box center [595, 155] width 51 height 14
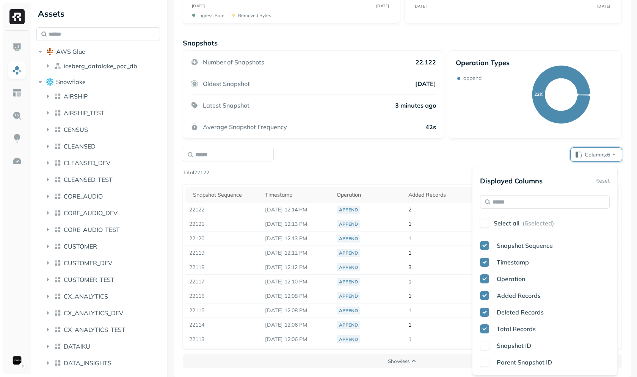
click at [491, 227] on div "Select all ( 6 selected)" at bounding box center [545, 223] width 130 height 14
click at [493, 224] on p "Select all" at bounding box center [506, 223] width 26 height 8
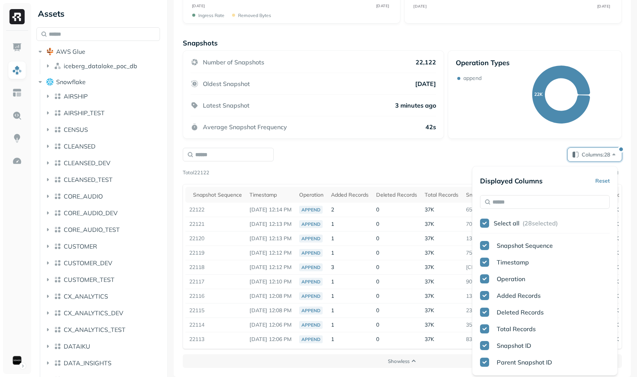
click at [403, 159] on div "Columns: 28" at bounding box center [402, 155] width 439 height 14
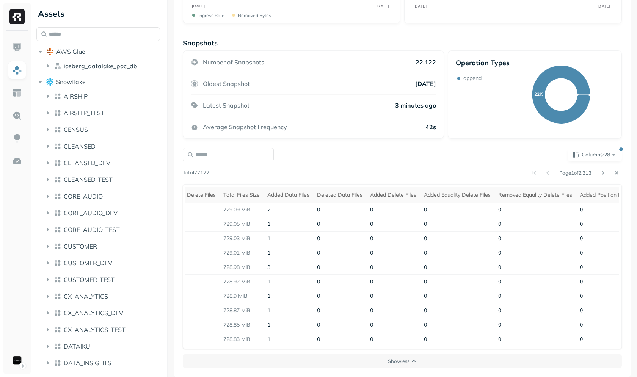
scroll to position [0, 0]
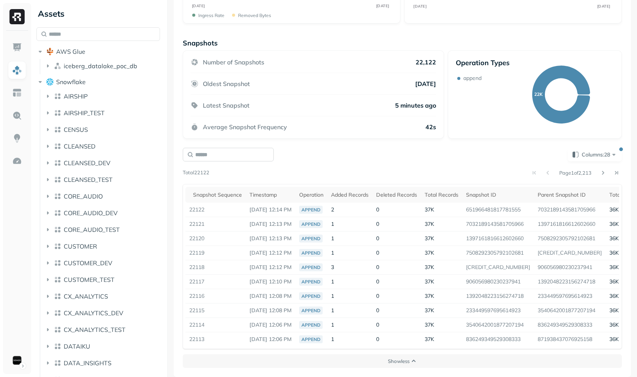
click at [266, 161] on input "text" at bounding box center [228, 155] width 91 height 14
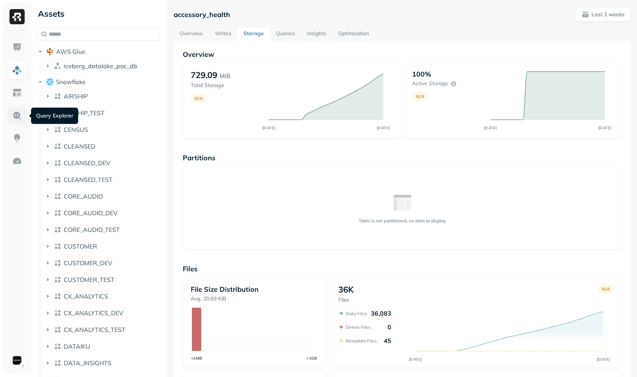
click at [15, 113] on img at bounding box center [17, 116] width 10 height 10
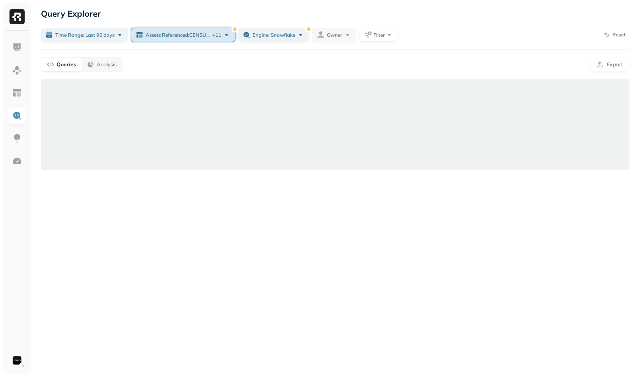
click at [195, 34] on span "Assets Referenced : CENSUS.INFORMATION_SCHEMA.COLUMNS ..." at bounding box center [178, 34] width 65 height 7
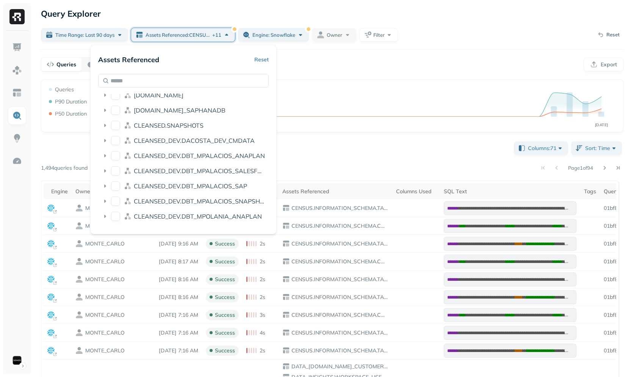
scroll to position [512, 0]
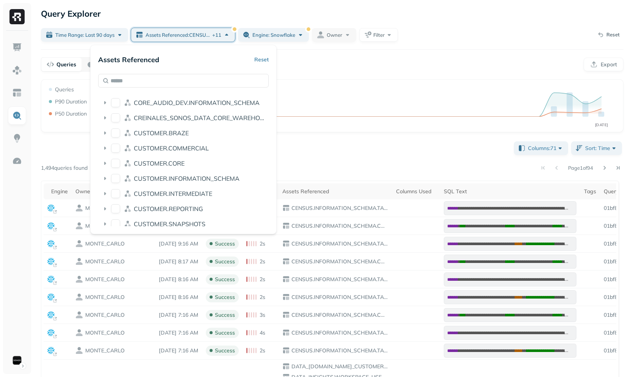
click at [319, 64] on div "Queries Analysis Export" at bounding box center [332, 64] width 582 height 14
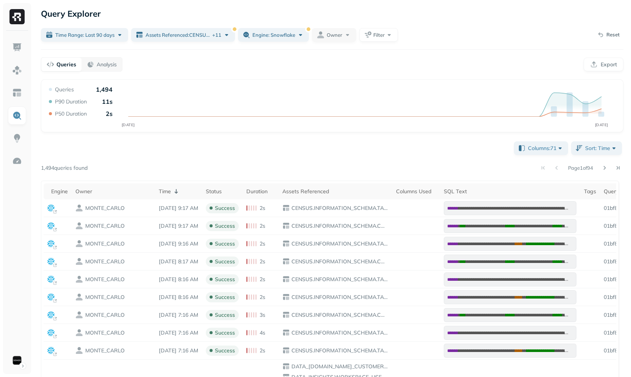
click at [249, 161] on div "Columns: 71 Sort: Time Page 1 of 94 1,494 queries found Engine Owner Time Statu…" at bounding box center [332, 370] width 582 height 460
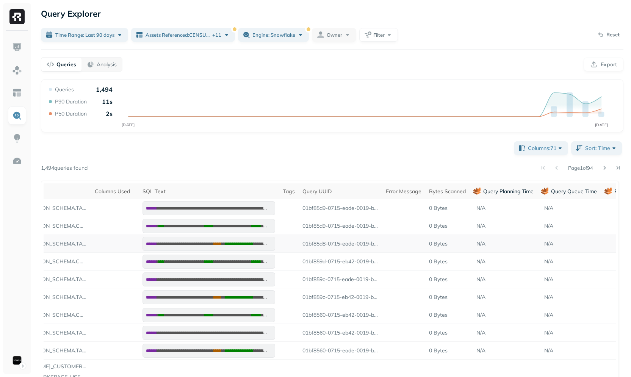
scroll to position [0, 262]
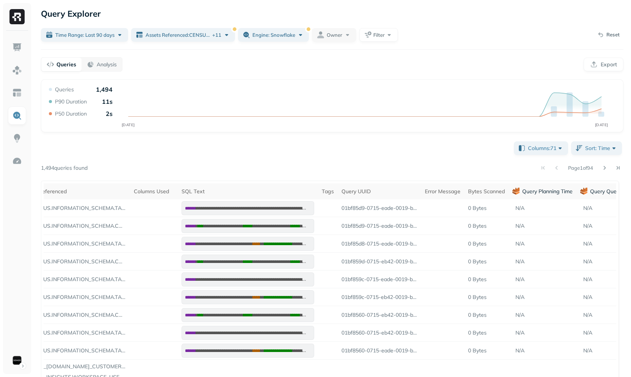
click at [401, 34] on div "Time Range: Last 90 days Assets Referenced : CENSUS.INFORMATION_SCHEMA.COLUMNS …" at bounding box center [332, 35] width 582 height 14
click at [392, 36] on button "Filter" at bounding box center [378, 35] width 39 height 14
type input "****"
click at [401, 100] on span "Tags" at bounding box center [396, 98] width 12 height 7
click at [329, 76] on div "Query Explorer Time Range: Last 90 days Assets Referenced : CENSUS.INFORMATION_…" at bounding box center [332, 303] width 598 height 606
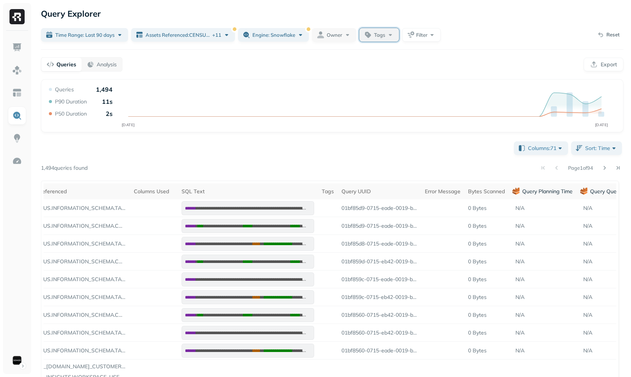
click at [392, 36] on div "Tags" at bounding box center [384, 35] width 20 height 8
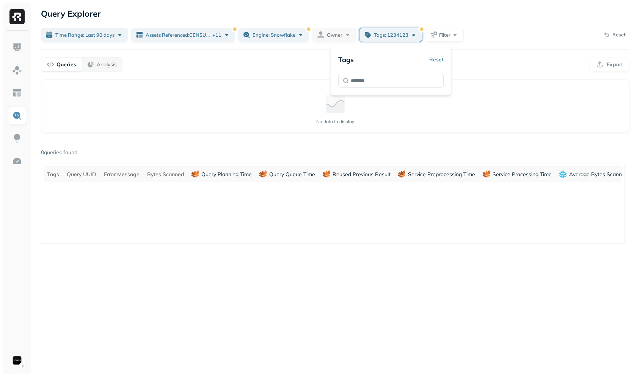
type input "*******"
click at [444, 59] on div "Tags Reset *******" at bounding box center [390, 70] width 121 height 51
click at [442, 59] on button "Reset" at bounding box center [436, 60] width 14 height 14
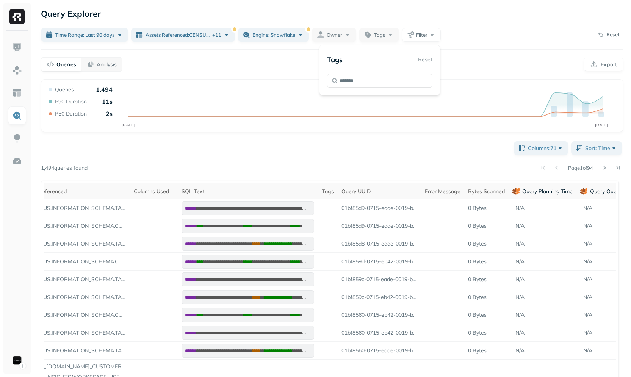
click at [475, 55] on div "Query Explorer Time Range: Last 90 days Assets Referenced : CENSUS.INFORMATION_…" at bounding box center [332, 303] width 598 height 606
click at [426, 37] on span "Filter" at bounding box center [421, 34] width 11 height 7
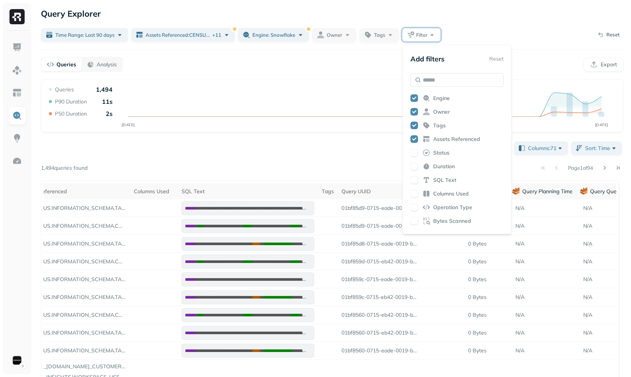
click at [446, 166] on span "Duration" at bounding box center [444, 166] width 22 height 7
click at [344, 165] on div "Page 1 of 94" at bounding box center [356, 168] width 536 height 11
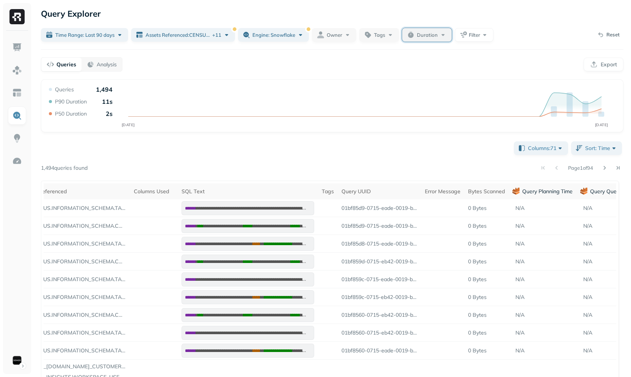
click at [419, 33] on span "Duration" at bounding box center [427, 34] width 21 height 7
click at [432, 78] on input "text" at bounding box center [442, 81] width 30 height 14
type input "**"
click at [370, 124] on icon "JUL 08 OCT 06" at bounding box center [332, 108] width 570 height 45
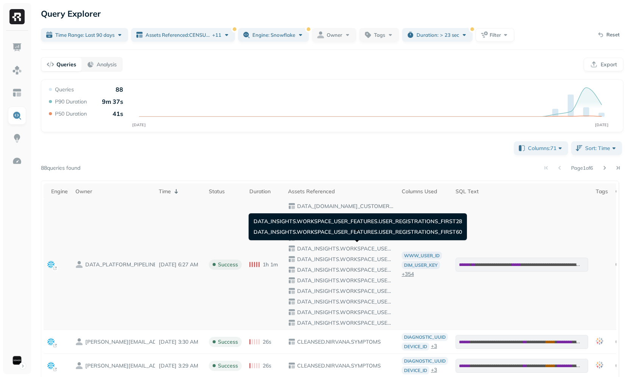
scroll to position [0, 39]
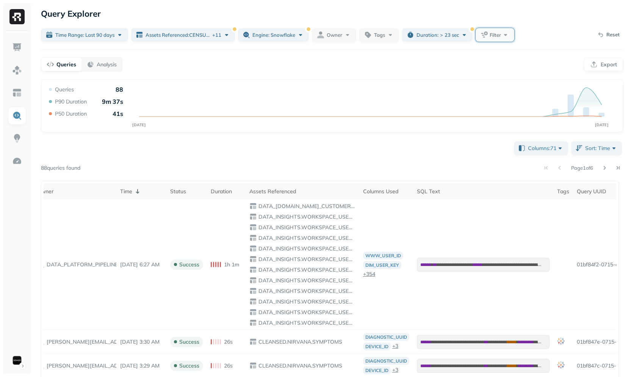
click at [498, 31] on button "Filter" at bounding box center [495, 35] width 39 height 14
type input "***"
click at [508, 93] on div "Add filters Reset *** Err or Code" at bounding box center [530, 77] width 93 height 50
click at [508, 96] on span "Err" at bounding box center [510, 98] width 7 height 7
click at [436, 63] on div "Queries Analysis Export" at bounding box center [332, 64] width 582 height 14
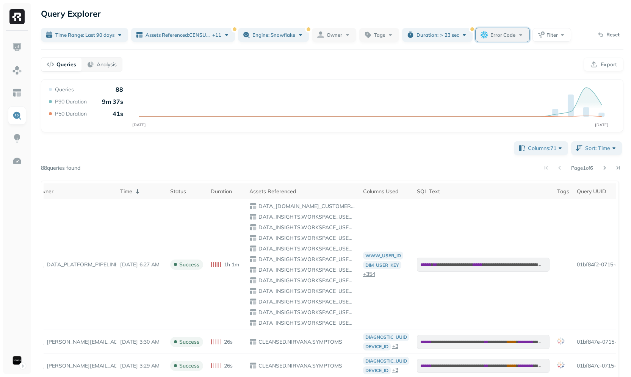
click at [493, 37] on span "Error Code" at bounding box center [502, 34] width 25 height 7
click at [388, 70] on div "Queries Analysis Export" at bounding box center [332, 64] width 582 height 14
click at [546, 37] on span "Filter" at bounding box center [551, 34] width 11 height 7
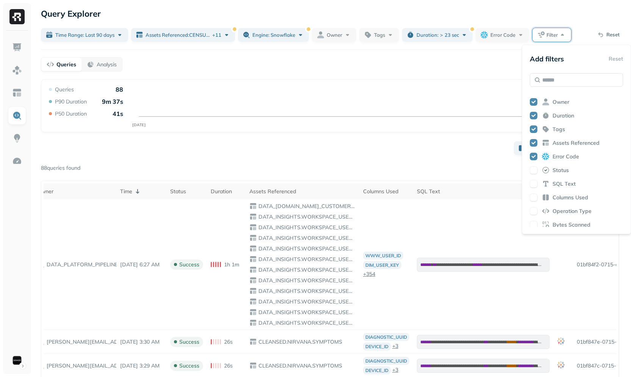
scroll to position [103, 0]
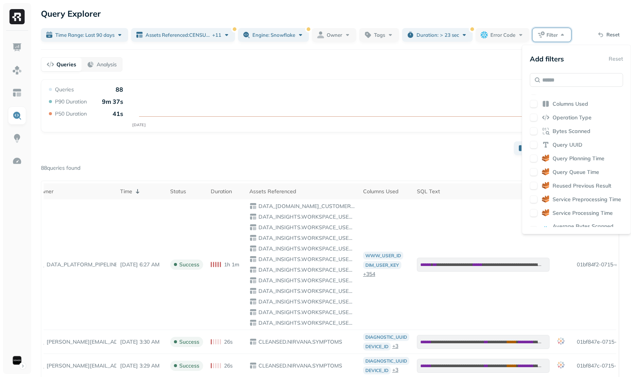
click at [565, 133] on span "Bytes Scanned" at bounding box center [572, 131] width 38 height 7
click at [437, 116] on div "JUL 08 OCT 06 Queries 88 P90 Duration 9m 37s P50 Duration 41s Sep 3, 2025 Queri…" at bounding box center [332, 108] width 570 height 45
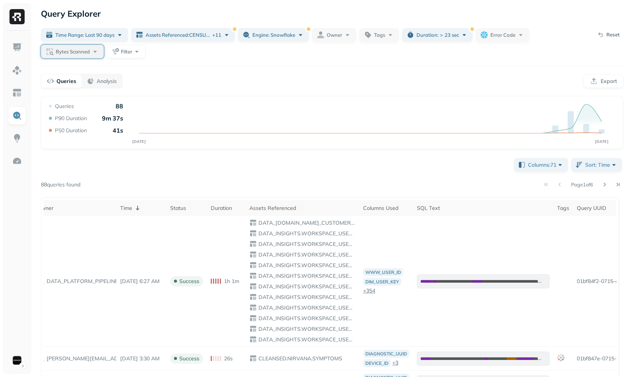
click at [69, 55] on button "Bytes Scanned" at bounding box center [72, 52] width 63 height 14
click at [98, 100] on input "text" at bounding box center [109, 98] width 30 height 14
type input "**"
click at [263, 82] on div "Queries Analysis Export" at bounding box center [332, 81] width 582 height 14
drag, startPoint x: 113, startPoint y: 51, endPoint x: 116, endPoint y: 56, distance: 5.6
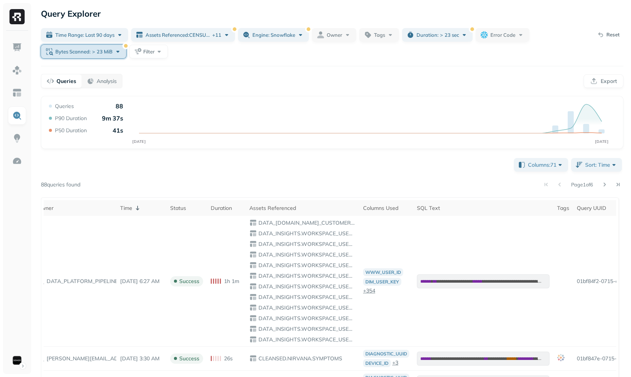
click at [113, 51] on div "Bytes Scanned : > 23 MiB" at bounding box center [88, 52] width 66 height 8
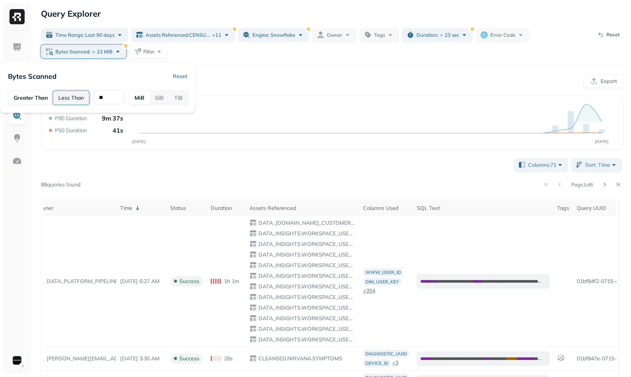
click at [71, 97] on button "Less Than" at bounding box center [71, 98] width 36 height 14
click at [282, 105] on div "Aug 4, 2025 Queries 0 P90 Duration 0 P50 Duration 0" at bounding box center [312, 121] width 61 height 35
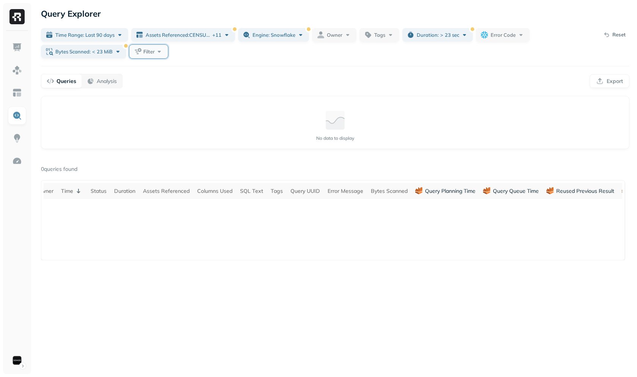
click at [139, 55] on button "Filter" at bounding box center [148, 52] width 39 height 14
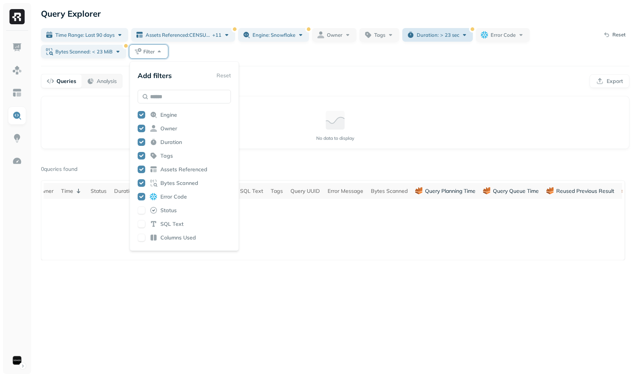
drag, startPoint x: 428, startPoint y: 58, endPoint x: 433, endPoint y: 41, distance: 17.6
click at [428, 58] on div "Time Range: Last 90 days Assets Referenced : CENSUS.INFORMATION_SCHEMA.COLUMNS …" at bounding box center [316, 43] width 551 height 30
click at [434, 36] on span "Duration :" at bounding box center [427, 34] width 22 height 7
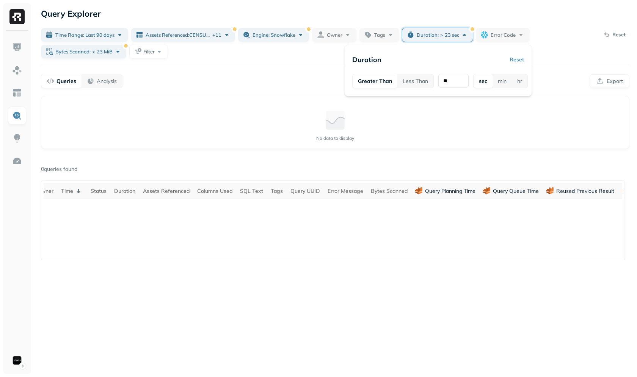
click at [521, 59] on button "Reset" at bounding box center [516, 60] width 14 height 14
click at [227, 60] on div "Query Explorer Time Range: Last 90 days Assets Referenced : CENSUS.INFORMATION_…" at bounding box center [334, 188] width 603 height 377
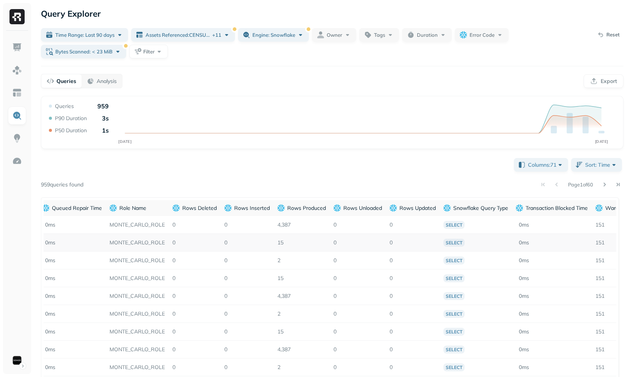
scroll to position [0, 3363]
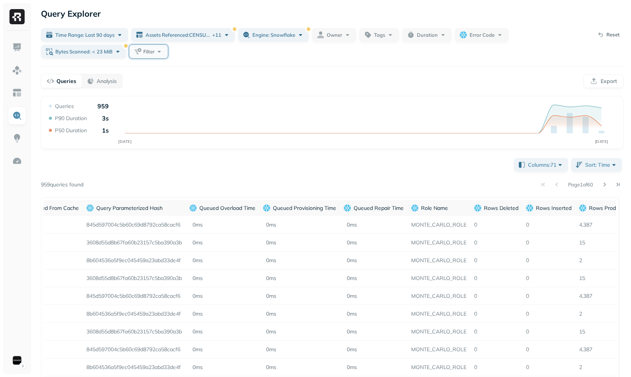
click at [157, 57] on button "Filter" at bounding box center [148, 52] width 39 height 14
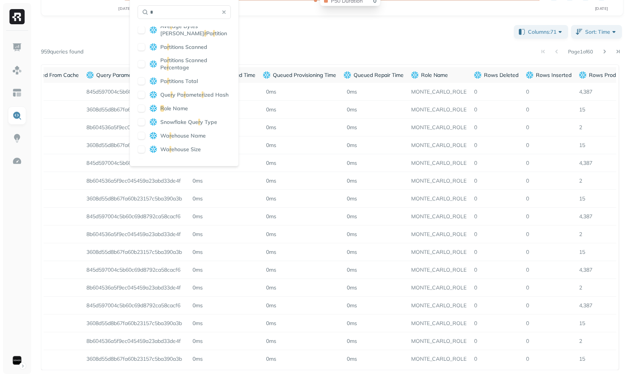
scroll to position [45, 0]
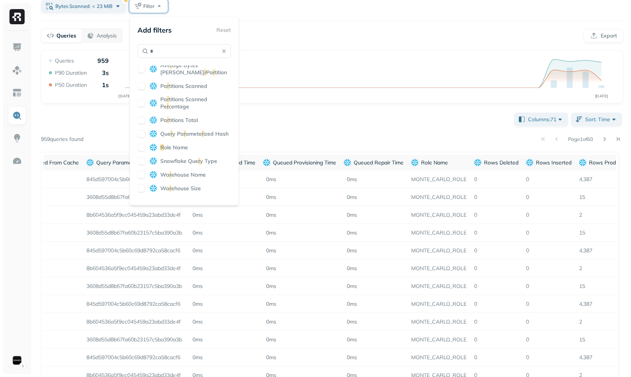
type input "*"
click at [191, 151] on div "R ole Name" at bounding box center [184, 148] width 93 height 8
click at [312, 121] on div "Columns: 71 Sort: Time Page 1 of 60 959 queries found Engine Owner Time Status …" at bounding box center [332, 284] width 582 height 347
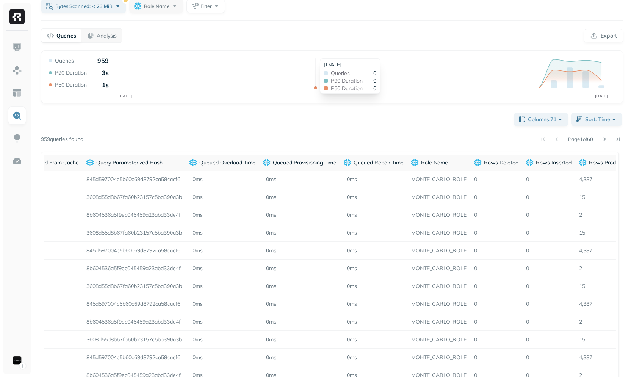
scroll to position [0, 0]
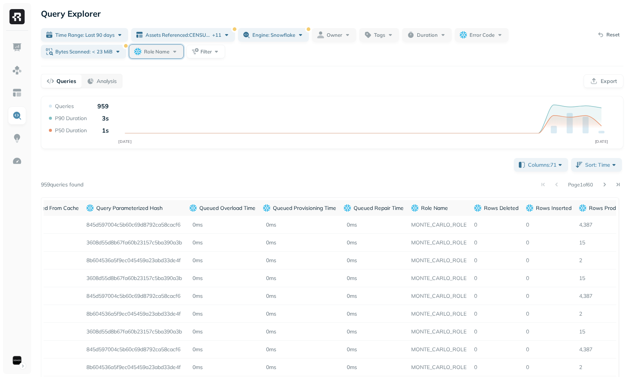
click at [176, 57] on button "Role Name" at bounding box center [156, 52] width 54 height 14
click at [267, 70] on div "Query Explorer Time Range: Last 90 days Assets Referenced : CENSUS.INFORMATION_…" at bounding box center [332, 255] width 598 height 510
click at [164, 53] on span "Role Name" at bounding box center [156, 51] width 25 height 7
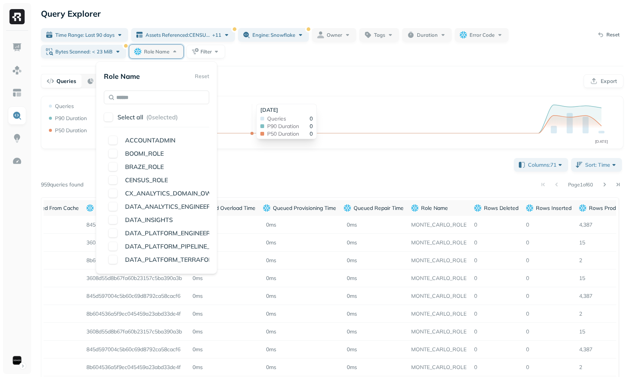
click at [258, 110] on icon "JUL 08 OCT 06" at bounding box center [332, 124] width 570 height 45
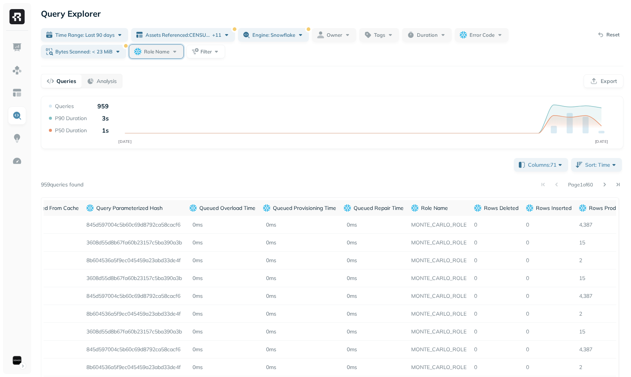
click at [146, 49] on span "Role Name" at bounding box center [156, 51] width 25 height 7
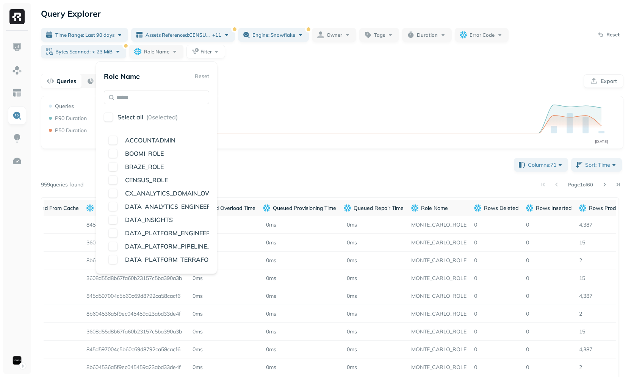
click at [259, 84] on div "Queries Analysis Export" at bounding box center [332, 81] width 582 height 14
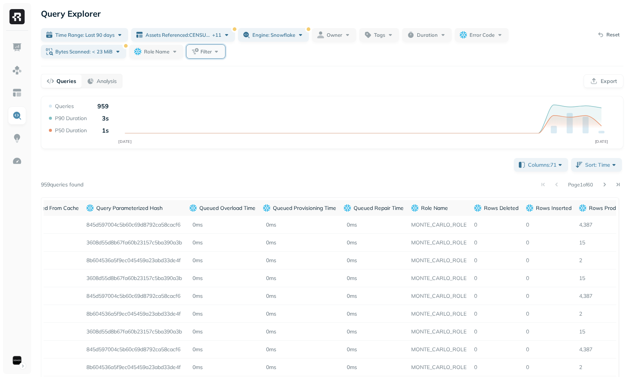
click at [198, 53] on button "Filter" at bounding box center [205, 52] width 39 height 14
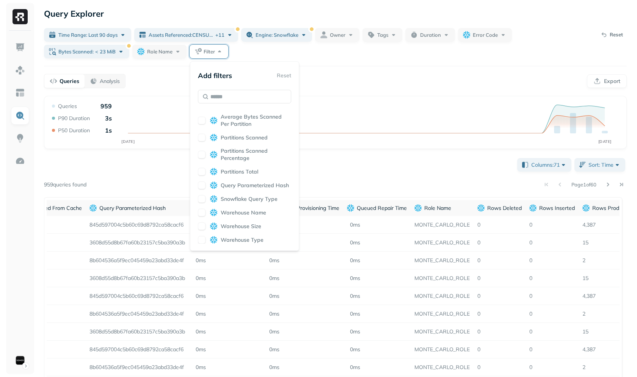
scroll to position [257, 0]
click at [242, 212] on span "Warehouse Name" at bounding box center [240, 212] width 45 height 7
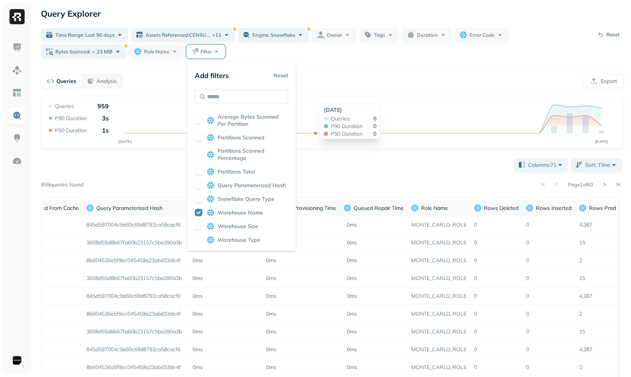
drag, startPoint x: 323, startPoint y: 111, endPoint x: 301, endPoint y: 87, distance: 32.7
click at [324, 111] on div "Aug 13, 2025" at bounding box center [350, 109] width 52 height 7
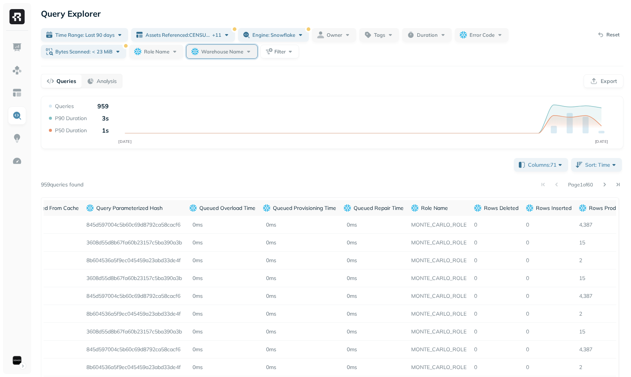
click at [222, 55] on span "Warehouse Name" at bounding box center [222, 51] width 42 height 7
click at [334, 90] on div "Query Explorer Time Range: Last 90 days Assets Referenced : CENSUS.INFORMATION_…" at bounding box center [332, 255] width 598 height 510
click at [238, 57] on button "Warehouse Name" at bounding box center [221, 52] width 71 height 14
click at [320, 91] on div "Query Explorer Time Range: Last 90 days Assets Referenced : CENSUS.INFORMATION_…" at bounding box center [332, 255] width 598 height 510
click at [247, 53] on div "Warehouse Name" at bounding box center [226, 52] width 51 height 8
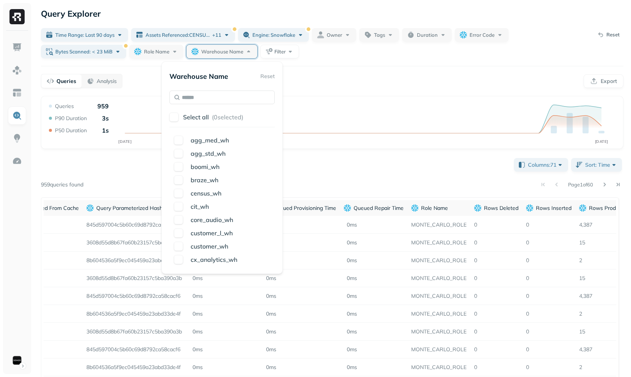
click at [333, 81] on div "Queries Analysis Export" at bounding box center [332, 81] width 582 height 14
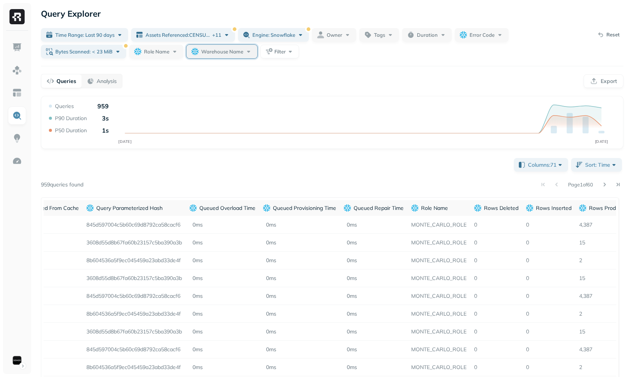
click at [229, 46] on button "Warehouse Name" at bounding box center [221, 52] width 71 height 14
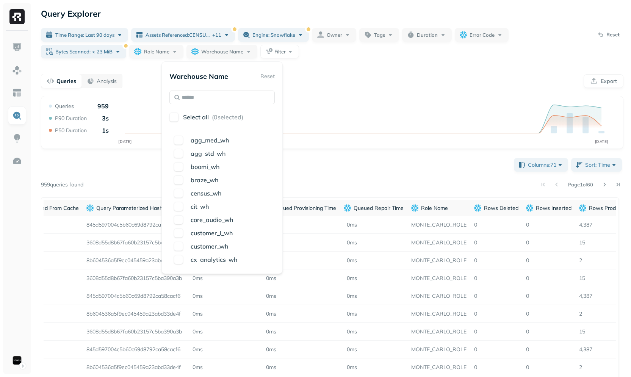
click at [313, 67] on div "Query Explorer Time Range: Last 90 days Assets Referenced : CENSUS.INFORMATION_…" at bounding box center [332, 255] width 598 height 510
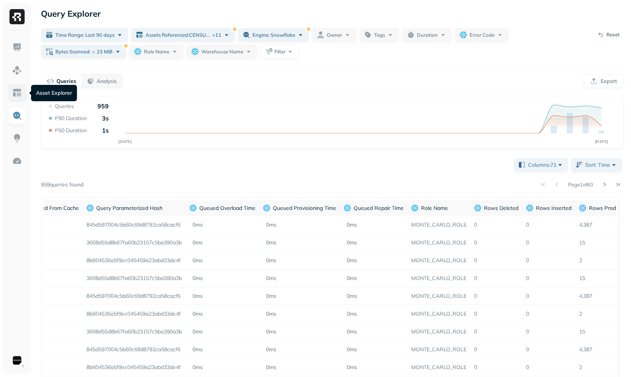
click at [16, 98] on link at bounding box center [17, 93] width 18 height 18
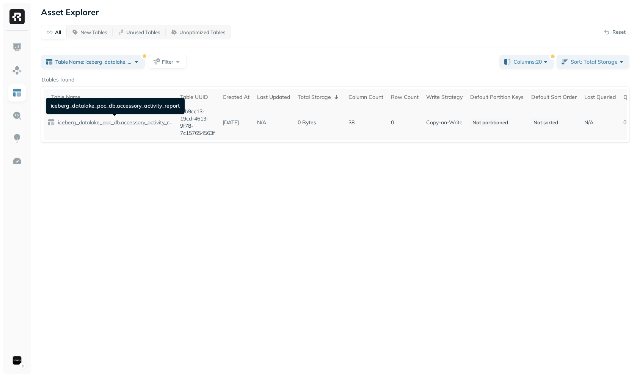
click at [109, 121] on p "iceberg_datalake_poc_db.accessory_activity_report" at bounding box center [114, 122] width 116 height 7
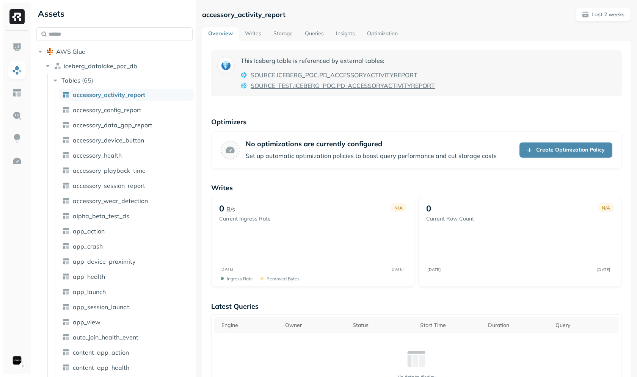
click at [196, 106] on div at bounding box center [196, 188] width 0 height 377
click at [104, 80] on button "Tables ( 65 )" at bounding box center [123, 80] width 142 height 12
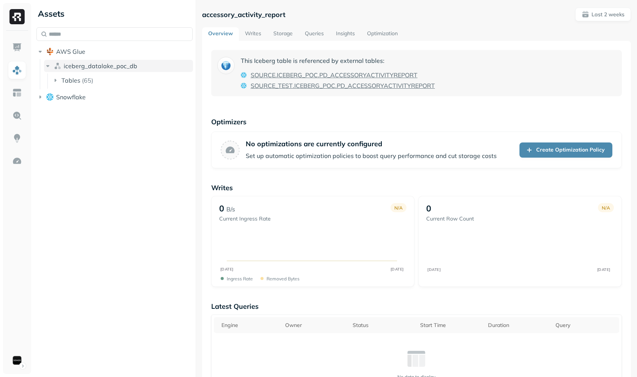
click at [111, 63] on span "iceberg_datalake_poc_db" at bounding box center [101, 66] width 74 height 8
click at [108, 78] on button "Snowflake" at bounding box center [114, 82] width 156 height 12
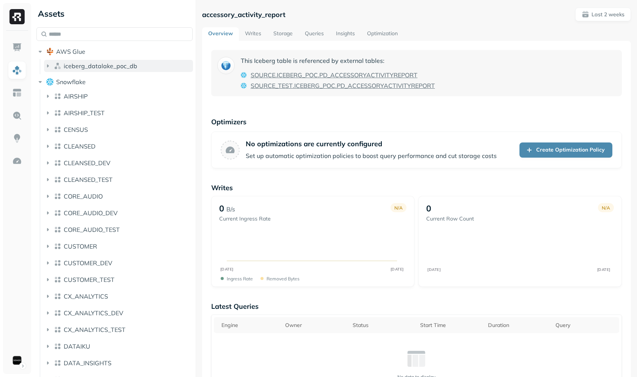
click at [109, 70] on button "iceberg_datalake_poc_db" at bounding box center [118, 66] width 149 height 12
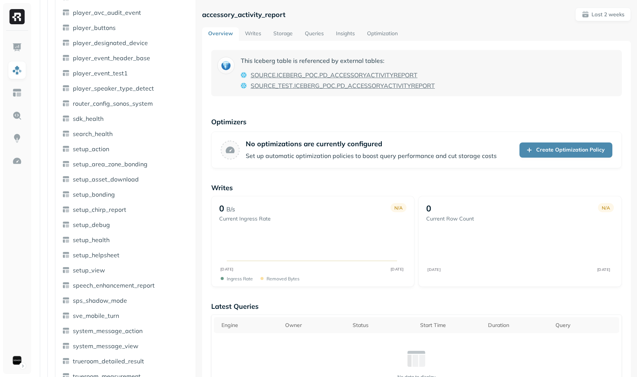
scroll to position [739, 0]
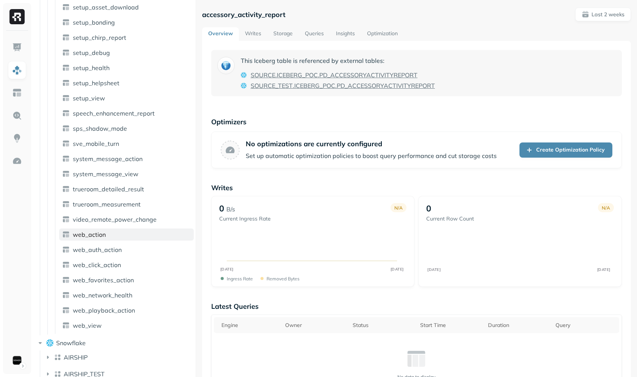
click at [100, 235] on span "web_action" at bounding box center [89, 235] width 33 height 8
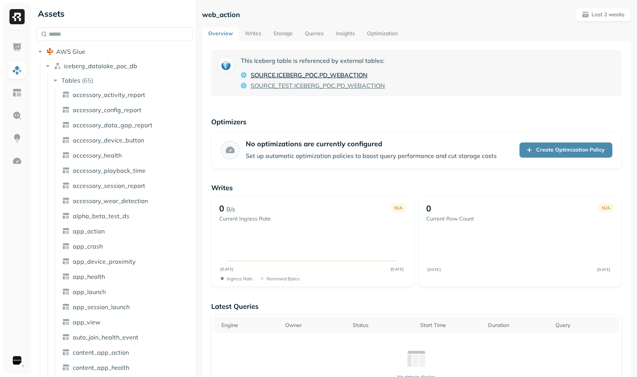
click at [310, 77] on span "ICEBERG_POC" at bounding box center [297, 74] width 41 height 9
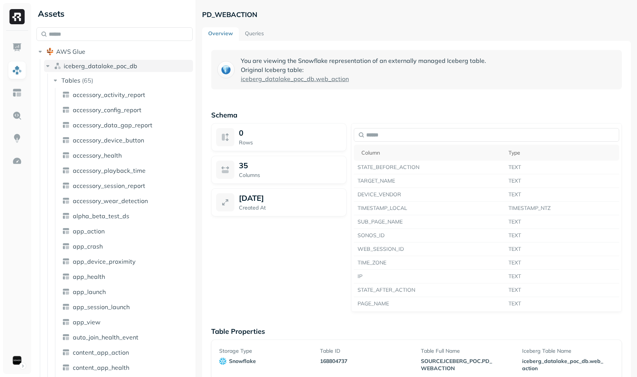
click at [77, 70] on button "iceberg_datalake_poc_db" at bounding box center [118, 66] width 149 height 12
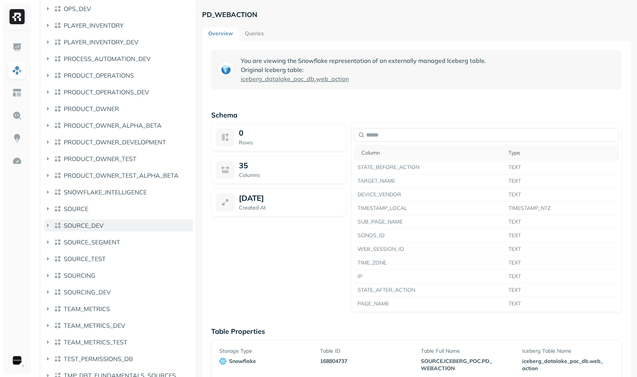
scroll to position [1216, 0]
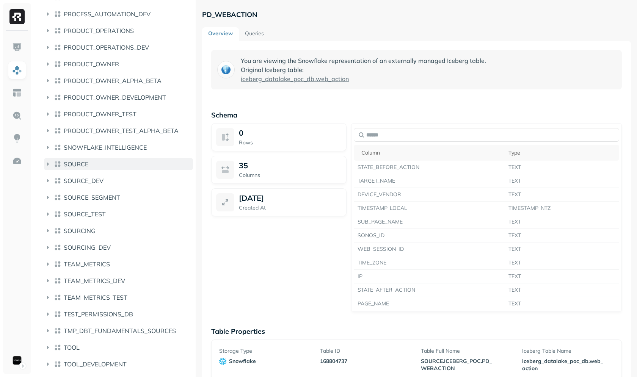
click at [106, 168] on button "SOURCE" at bounding box center [118, 164] width 149 height 12
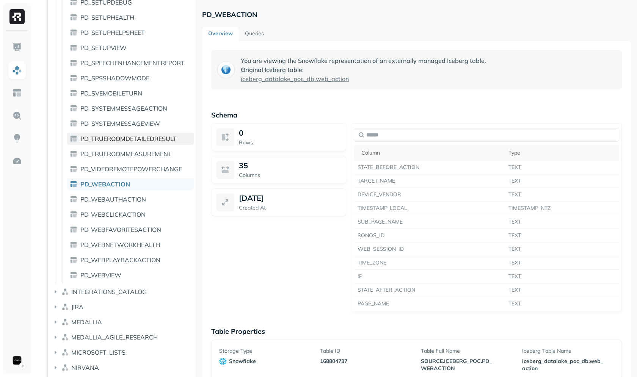
scroll to position [2321, 0]
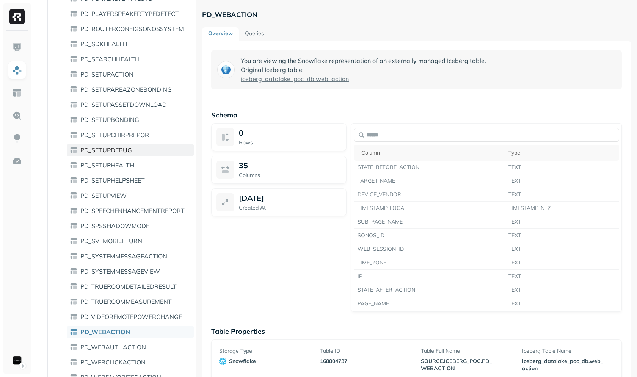
click at [113, 147] on span "PD_SETUPDEBUG" at bounding box center [106, 150] width 52 height 8
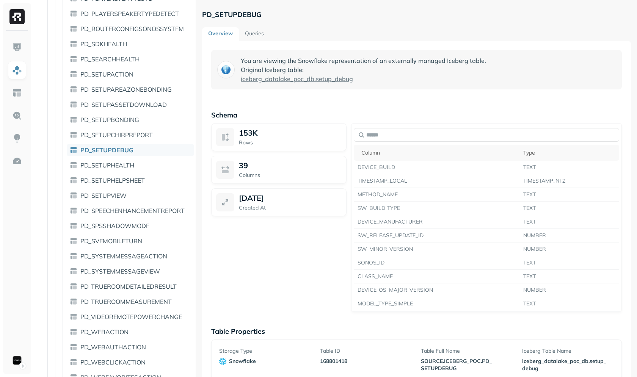
click at [250, 32] on link "Queries" at bounding box center [254, 34] width 31 height 14
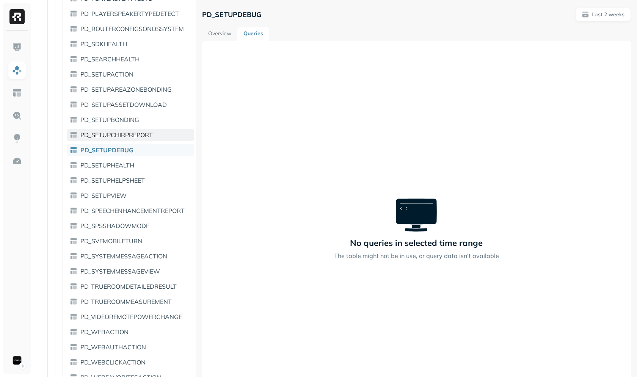
click at [139, 135] on span "PD_SETUPCHIRPREPORT" at bounding box center [116, 135] width 72 height 8
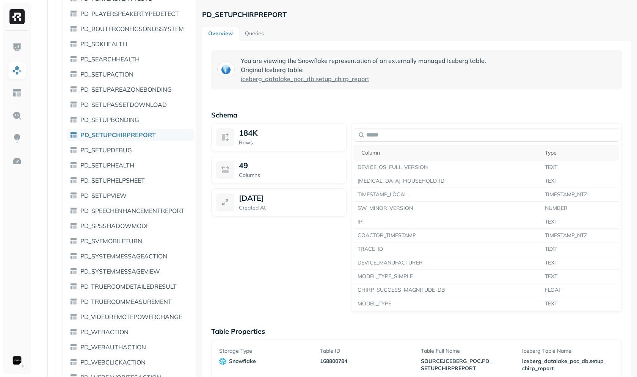
scroll to position [41, 0]
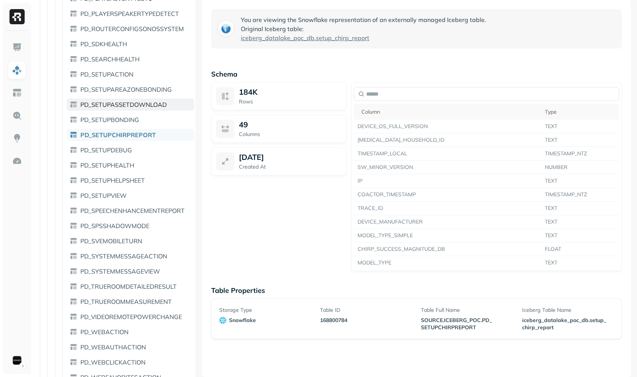
click at [139, 102] on span "PD_SETUPASSETDOWNLOAD" at bounding box center [123, 105] width 86 height 8
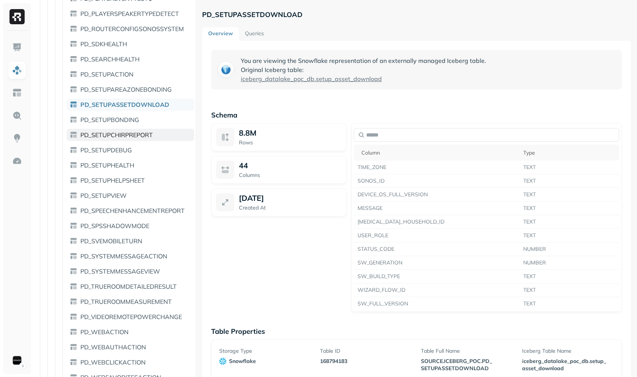
scroll to position [2199, 0]
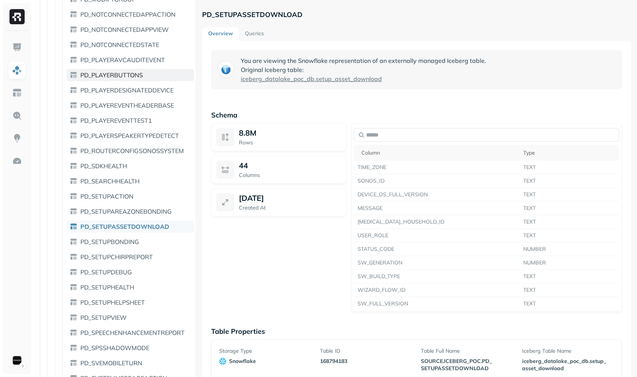
click at [138, 77] on span "PD_PLAYERBUTTONS" at bounding box center [111, 75] width 63 height 8
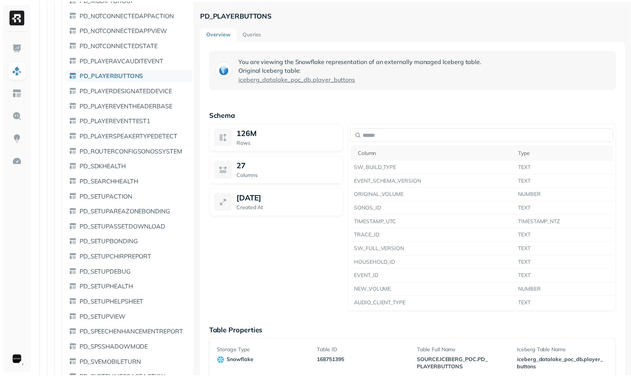
scroll to position [2049, 0]
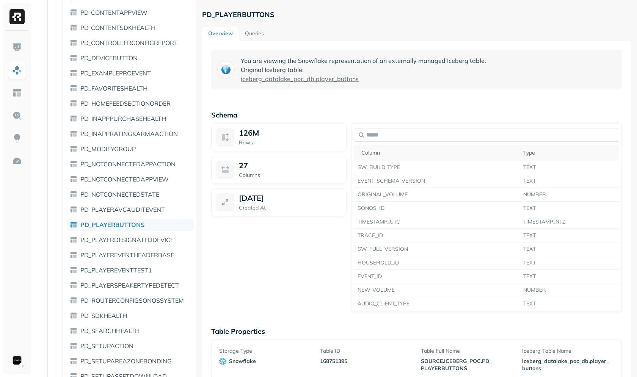
click at [139, 81] on ul "PD_ACCESSORYACTIVITYREPORT PD_ACCESSORYCONFIGREPORT PD_ACCESSORYDATAGAPREPORT P…" at bounding box center [129, 210] width 132 height 985
click at [138, 83] on link "PD_FAVORITESHEALTH" at bounding box center [130, 88] width 127 height 12
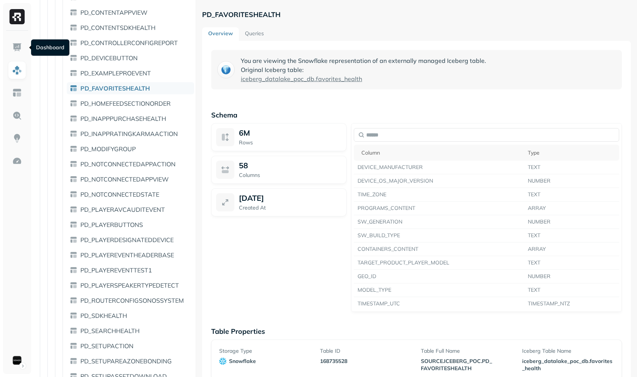
click at [8, 44] on ul at bounding box center [17, 203] width 19 height 331
click at [12, 44] on img at bounding box center [17, 47] width 10 height 10
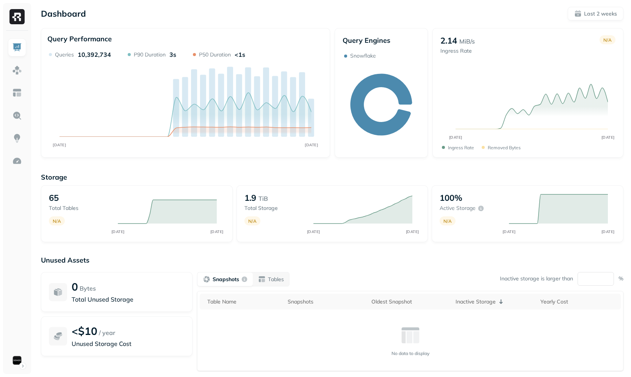
scroll to position [45, 0]
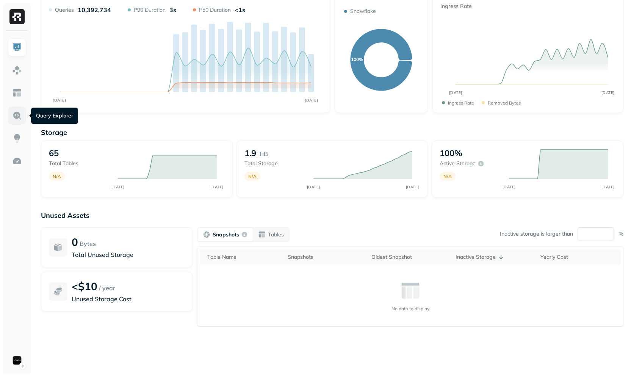
click at [17, 124] on link at bounding box center [17, 115] width 18 height 18
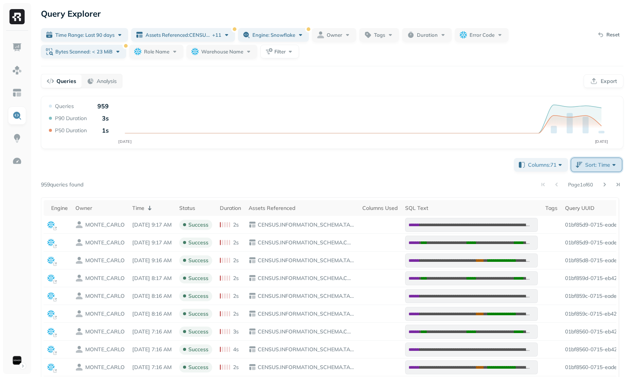
click at [590, 168] on span "Sort: Time" at bounding box center [601, 165] width 33 height 8
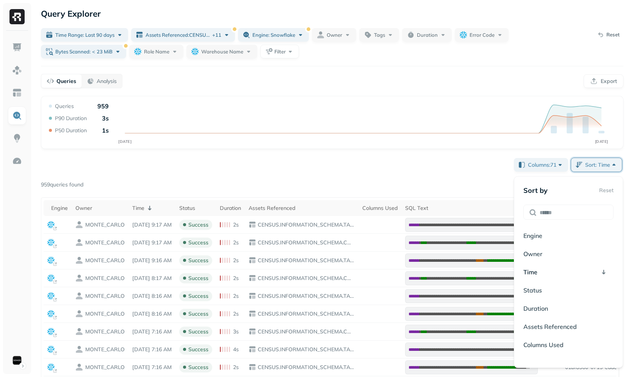
click at [477, 170] on div "Columns: 71 Sort: Time Page 1 of 60 959 queries found Engine Owner Time Status …" at bounding box center [332, 330] width 582 height 347
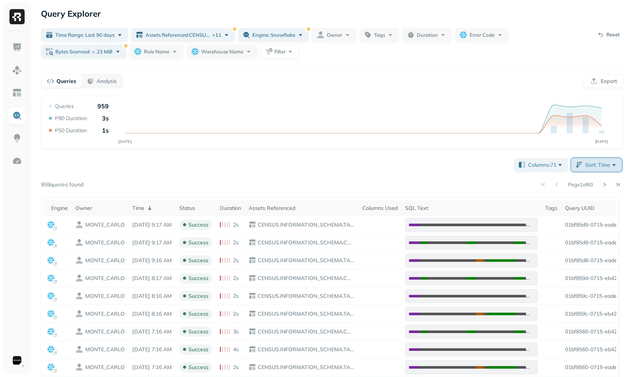
click at [596, 160] on button "Sort: Time" at bounding box center [596, 165] width 51 height 14
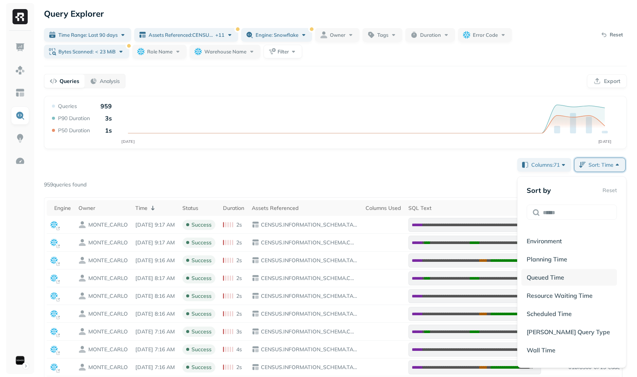
scroll to position [1304, 0]
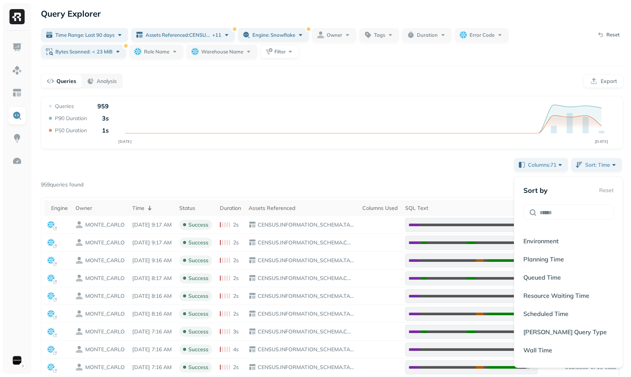
click at [443, 167] on div "Columns: 71 Sort: Time Page 1 of 60 959 queries found Engine Owner Time Status …" at bounding box center [332, 330] width 582 height 347
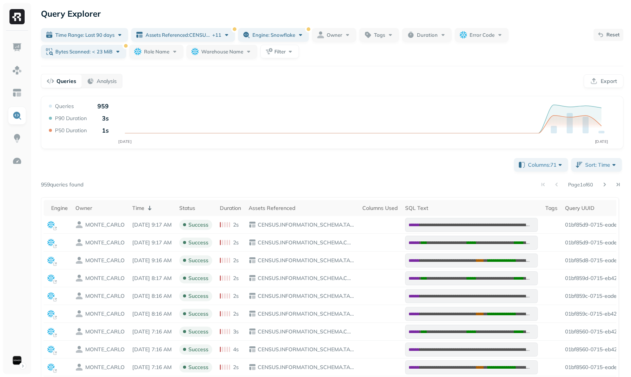
click at [603, 36] on button "Reset" at bounding box center [608, 35] width 30 height 12
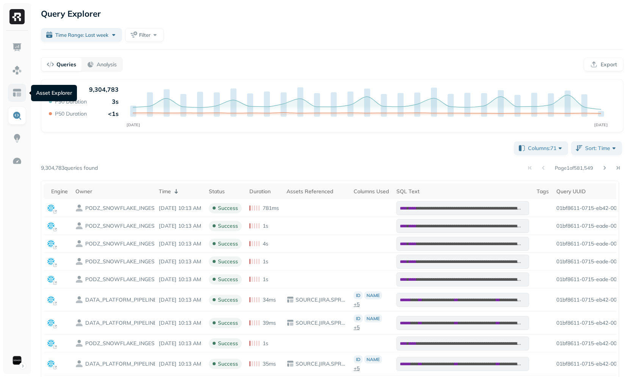
click at [19, 96] on img at bounding box center [17, 93] width 10 height 10
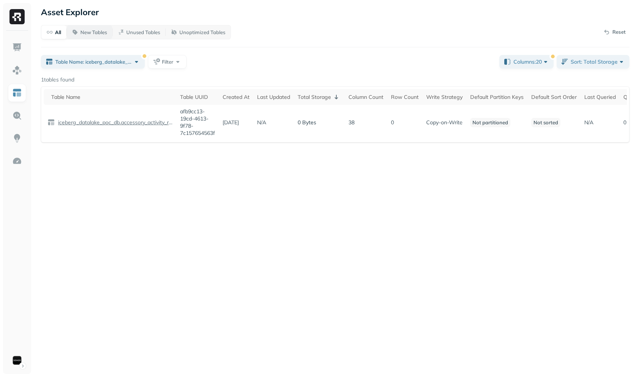
click at [85, 34] on p "New Tables" at bounding box center [93, 32] width 27 height 7
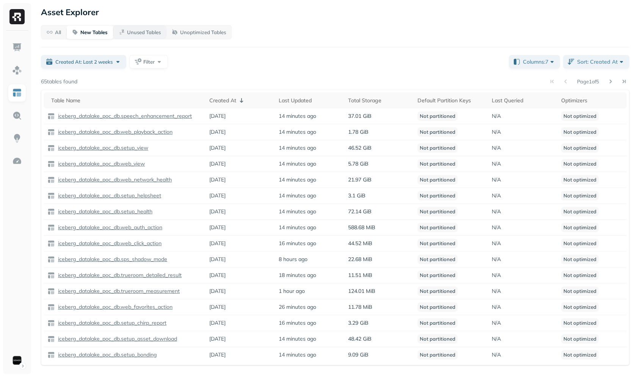
drag, startPoint x: 136, startPoint y: 19, endPoint x: 138, endPoint y: 26, distance: 6.5
click at [136, 20] on div "Asset Explorer All New Tables Unused Tables Unoptimized Tables Created At: Last…" at bounding box center [334, 188] width 603 height 377
click at [139, 32] on p "Unused Tables" at bounding box center [144, 32] width 34 height 7
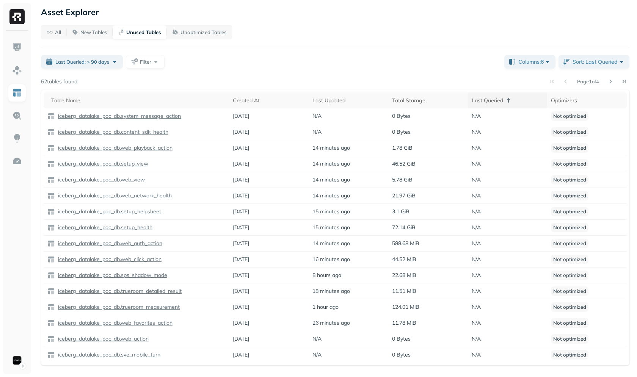
click at [485, 103] on div "Last Queried" at bounding box center [507, 100] width 72 height 9
click at [485, 103] on div "Last Queried" at bounding box center [507, 100] width 72 height 7
click at [479, 104] on div "Last Queried" at bounding box center [507, 100] width 72 height 9
click at [477, 104] on th "Last Queried" at bounding box center [508, 100] width 80 height 16
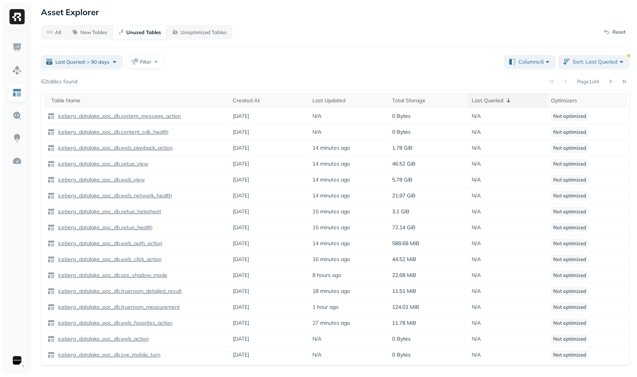
click at [477, 104] on div "Last Queried" at bounding box center [507, 100] width 72 height 9
click at [361, 74] on div "All New Tables Unused Tables Unoptimized Tables Last Queried: > 90 days Filter …" at bounding box center [335, 195] width 588 height 340
click at [101, 64] on span "Last Queried: > 90 days" at bounding box center [82, 61] width 54 height 7
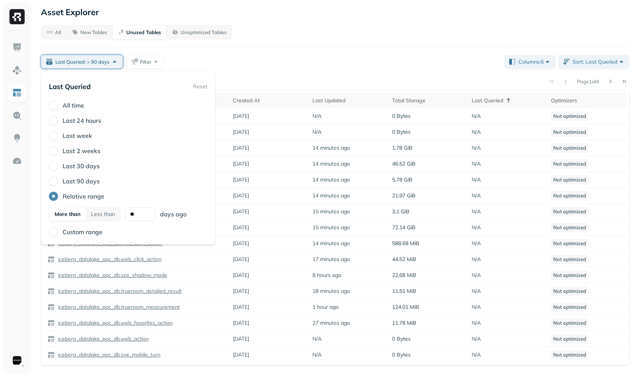
click at [296, 55] on div "Last Queried: > 90 days Filter" at bounding box center [269, 62] width 457 height 14
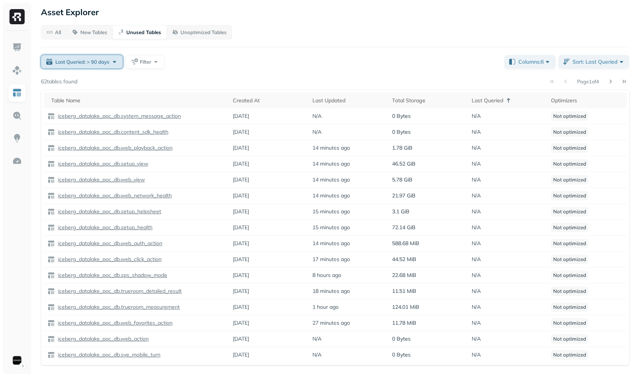
click at [83, 66] on button "Last Queried: > 90 days" at bounding box center [82, 62] width 82 height 14
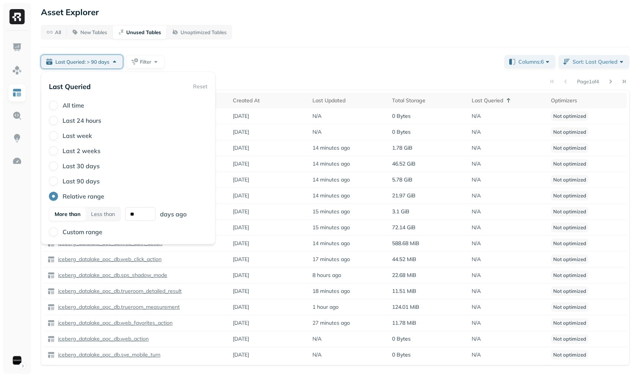
click at [75, 234] on label "Custom range" at bounding box center [83, 232] width 40 height 8
click at [58, 234] on button "Custom range" at bounding box center [53, 231] width 9 height 9
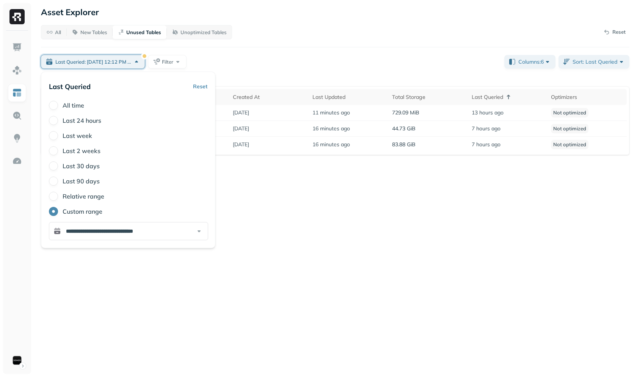
click at [257, 208] on div "Asset Explorer All New Tables Unused Tables Unoptimized Tables Reset Last Queri…" at bounding box center [334, 188] width 603 height 377
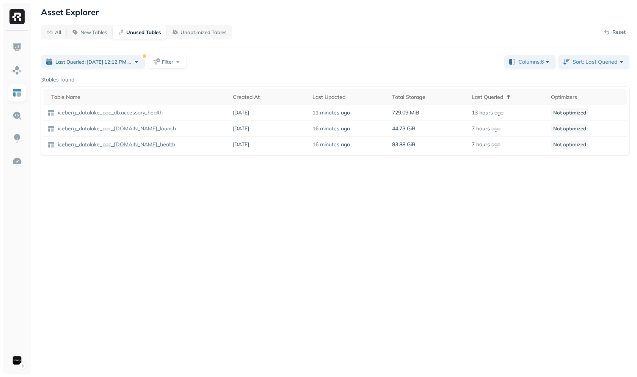
click at [78, 53] on div "All New Tables Unused Tables Unoptimized Tables Reset Last Queried: Oct 05, 12:…" at bounding box center [335, 90] width 588 height 130
click at [95, 69] on div "All New Tables Unused Tables Unoptimized Tables Reset Last Queried: Oct 05, 12:…" at bounding box center [335, 90] width 588 height 130
click at [104, 61] on span "Last Queried: Oct 05, 12:12 PM - Oct 06, 12:12 PM" at bounding box center [93, 61] width 76 height 7
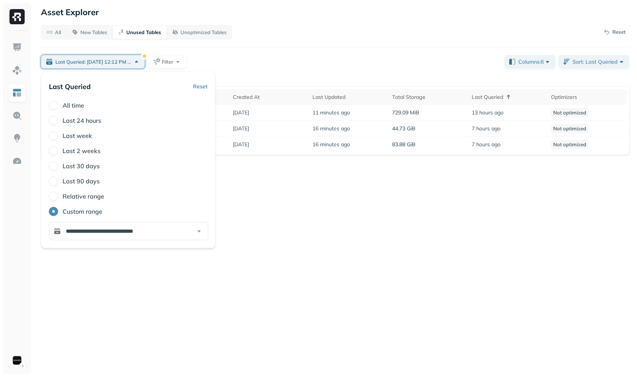
click at [201, 83] on button "Reset" at bounding box center [200, 87] width 14 height 14
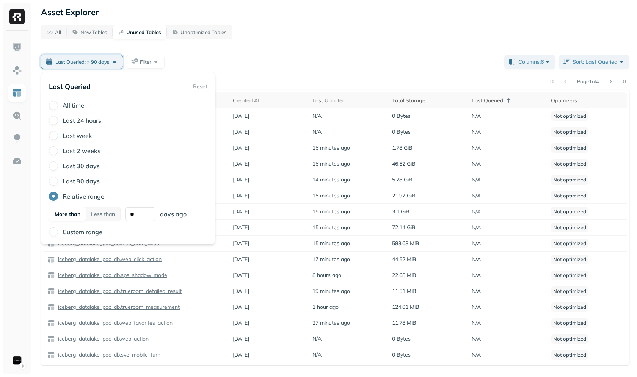
click at [77, 136] on label "Last week" at bounding box center [78, 136] width 30 height 8
click at [58, 136] on button "Last week" at bounding box center [53, 135] width 9 height 9
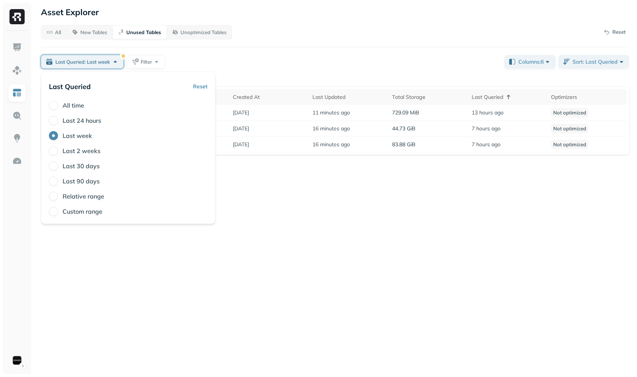
click at [296, 59] on div "Last Queried: Last week Filter" at bounding box center [269, 62] width 457 height 14
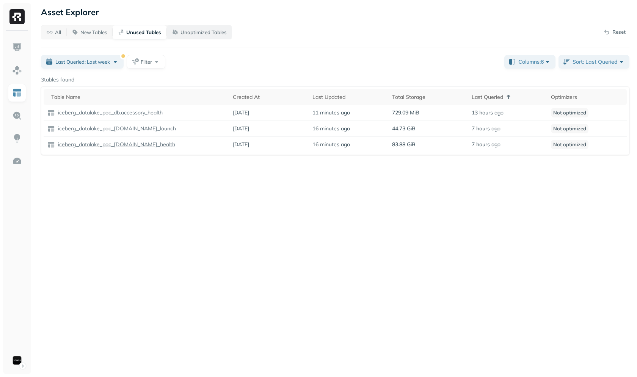
click at [187, 33] on p "Unoptimized Tables" at bounding box center [203, 32] width 46 height 7
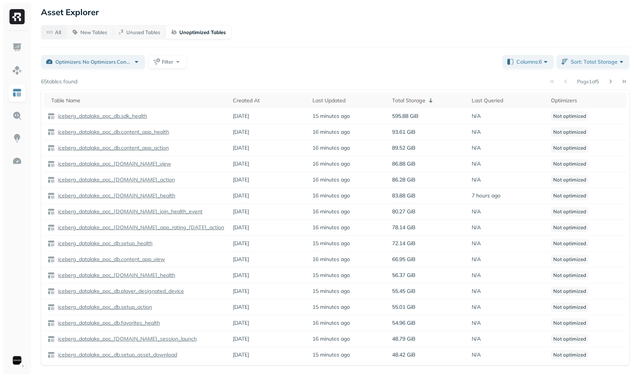
click at [52, 29] on span "All" at bounding box center [54, 32] width 14 height 7
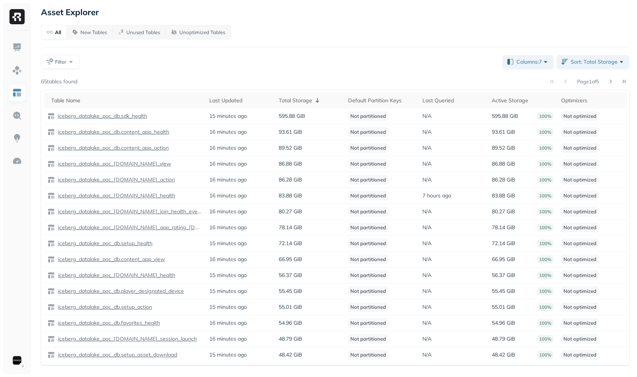
click at [290, 56] on div "Filter" at bounding box center [268, 62] width 455 height 14
click at [627, 79] on button at bounding box center [623, 81] width 11 height 11
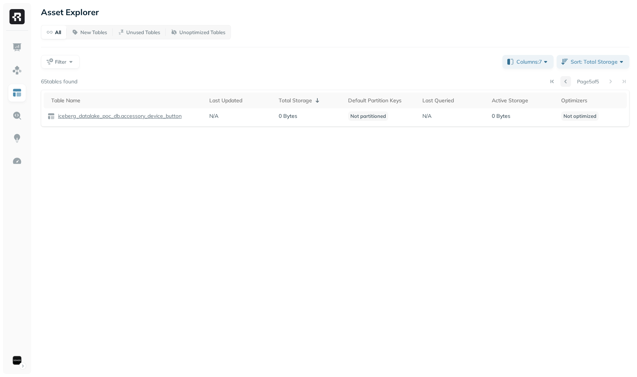
click at [564, 82] on button at bounding box center [565, 81] width 11 height 11
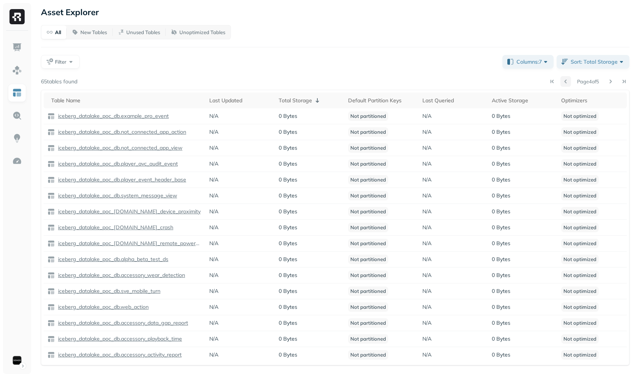
click at [564, 82] on button at bounding box center [565, 81] width 11 height 11
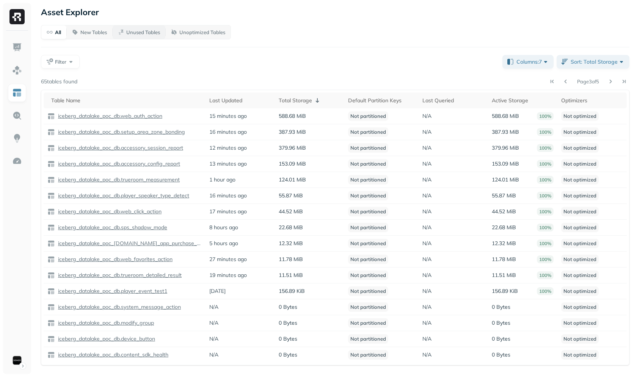
click at [136, 34] on p "Unused Tables" at bounding box center [143, 32] width 34 height 7
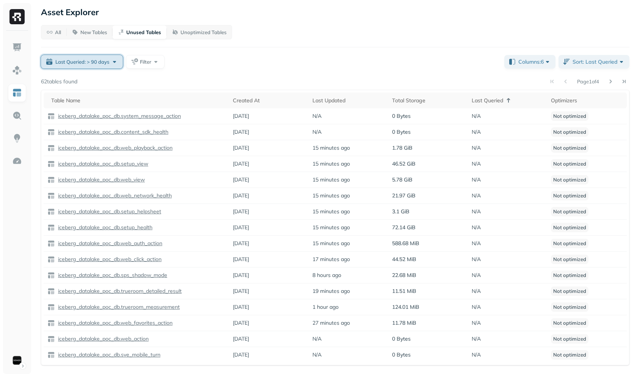
click at [101, 66] on button "Last Queried: > 90 days" at bounding box center [82, 62] width 82 height 14
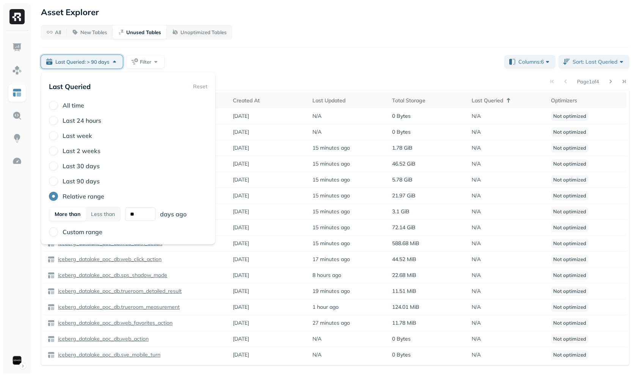
click at [69, 120] on label "Last 24 hours" at bounding box center [82, 121] width 39 height 8
click at [58, 120] on button "Last 24 hours" at bounding box center [53, 120] width 9 height 9
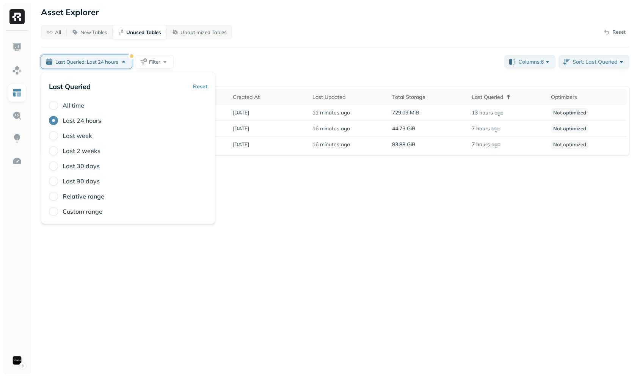
click at [83, 138] on label "Last week" at bounding box center [78, 136] width 30 height 8
click at [58, 138] on button "Last week" at bounding box center [53, 135] width 9 height 9
click at [83, 153] on label "Last 2 weeks" at bounding box center [82, 151] width 38 height 8
click at [58, 153] on button "Last 2 weeks" at bounding box center [53, 150] width 9 height 9
click at [270, 55] on div "Last Queried: Last 2 weeks Filter" at bounding box center [269, 62] width 457 height 14
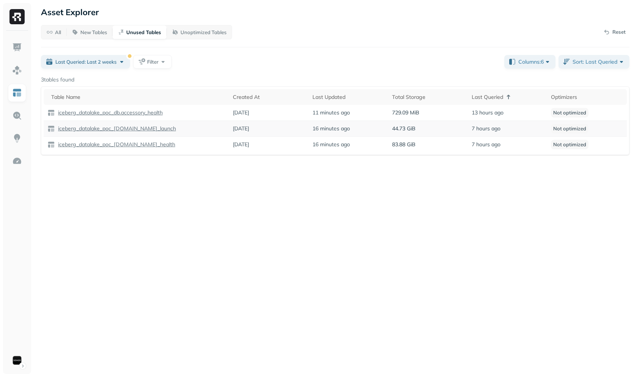
click at [121, 129] on p "iceberg_datalake_poc_[DOMAIN_NAME]_launch" at bounding box center [115, 128] width 119 height 7
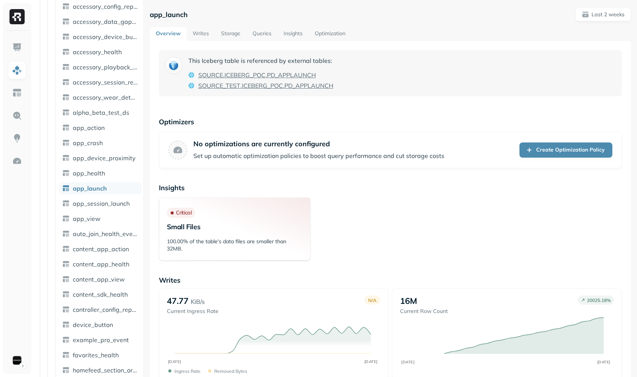
click at [256, 36] on link "Queries" at bounding box center [261, 34] width 31 height 14
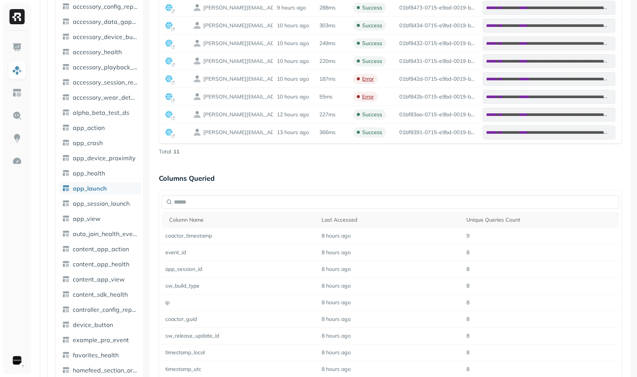
scroll to position [539, 0]
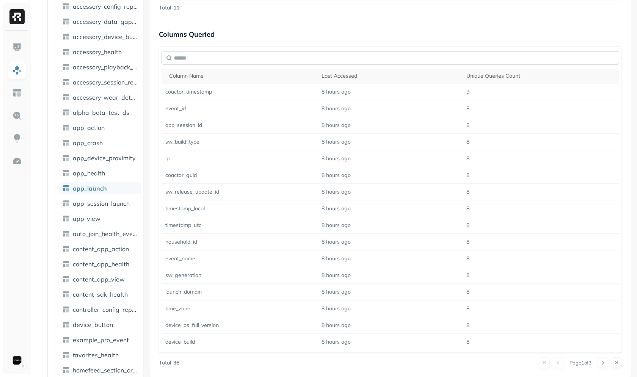
click at [316, 61] on input "text" at bounding box center [389, 58] width 457 height 14
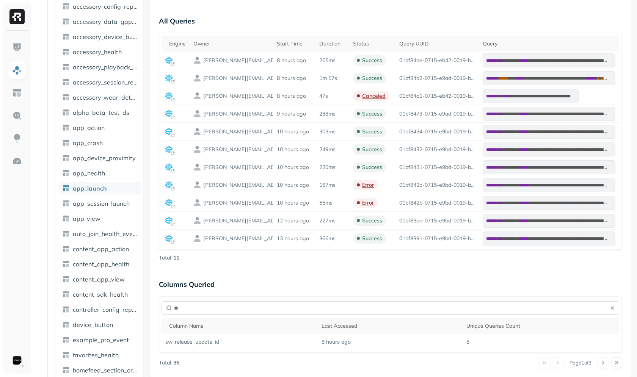
type input "***"
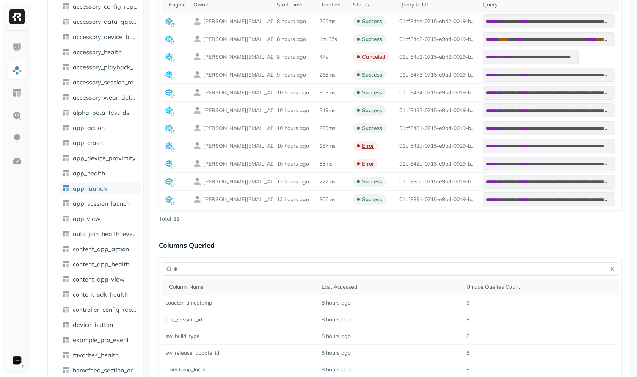
scroll to position [328, 0]
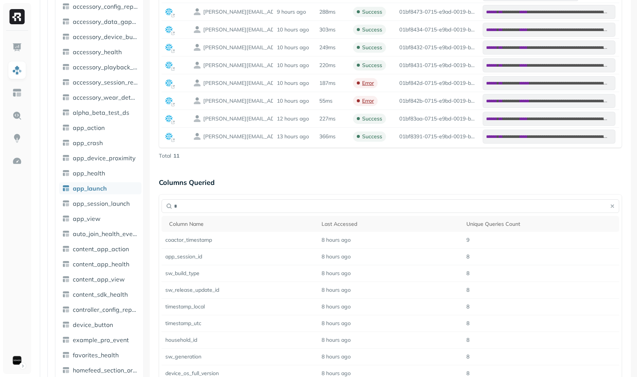
type input "**"
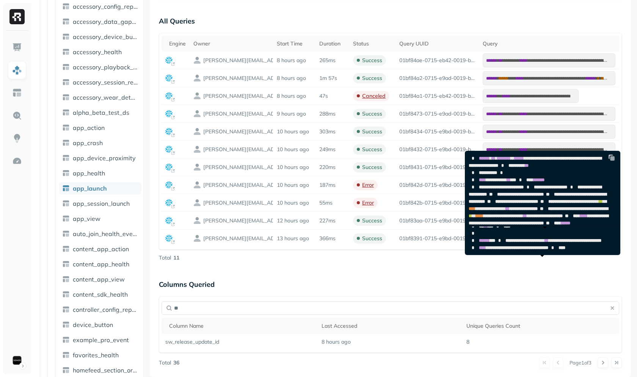
scroll to position [236, 0]
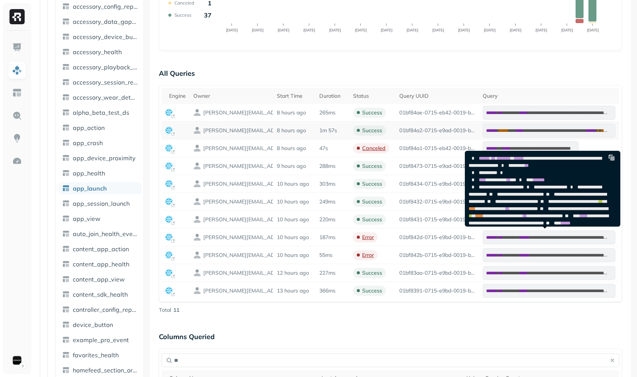
type input "**"
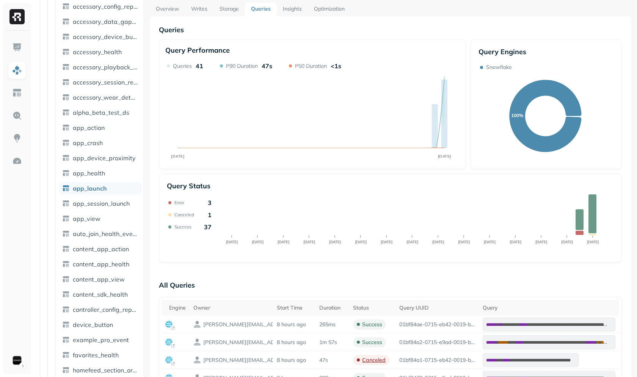
scroll to position [0, 0]
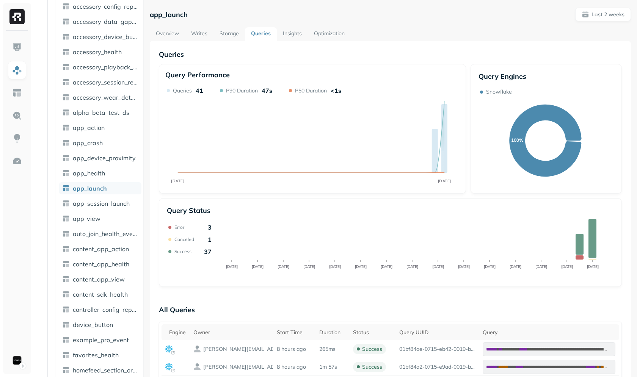
click at [230, 38] on link "Storage" at bounding box center [228, 34] width 31 height 14
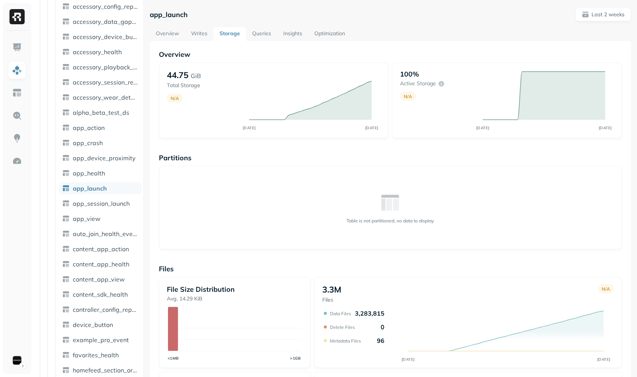
click at [204, 32] on link "Writes" at bounding box center [199, 34] width 28 height 14
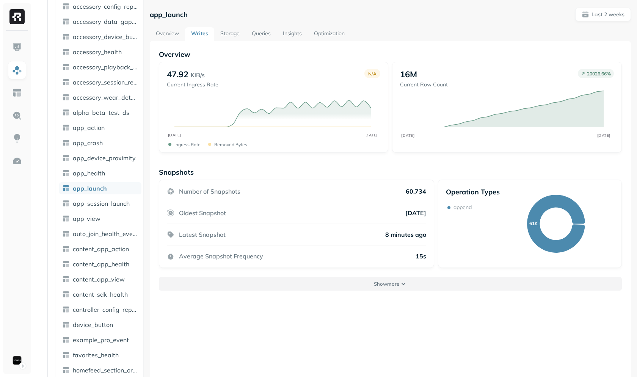
click at [397, 279] on button "Show more" at bounding box center [390, 284] width 463 height 14
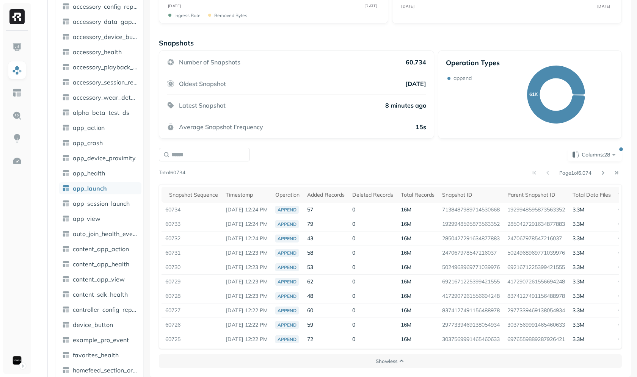
click at [423, 168] on div "Page 1 of 6,074" at bounding box center [403, 173] width 436 height 11
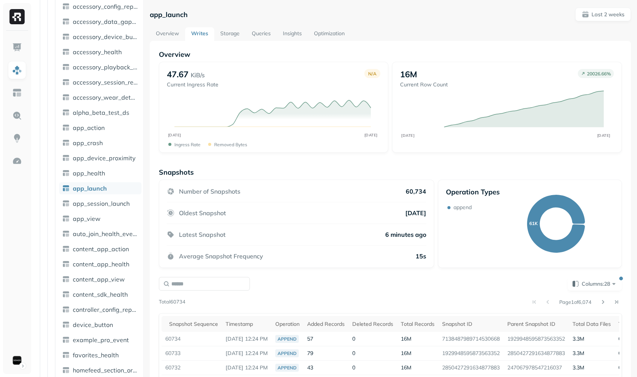
click at [211, 155] on div "Overview 47.67 KiB/s Current Ingress Rate N/A SEP 22 OCT 06 Ingress Rate Remove…" at bounding box center [390, 273] width 463 height 447
click at [29, 238] on div at bounding box center [17, 202] width 28 height 343
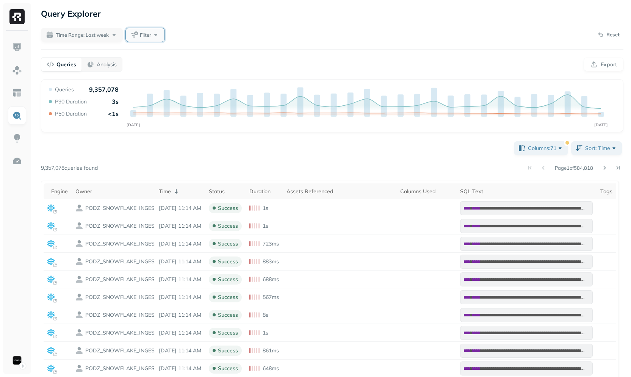
click at [158, 32] on button "Filter" at bounding box center [145, 35] width 39 height 14
type input "***"
click at [148, 41] on button "Filter" at bounding box center [145, 35] width 39 height 14
type input "***"
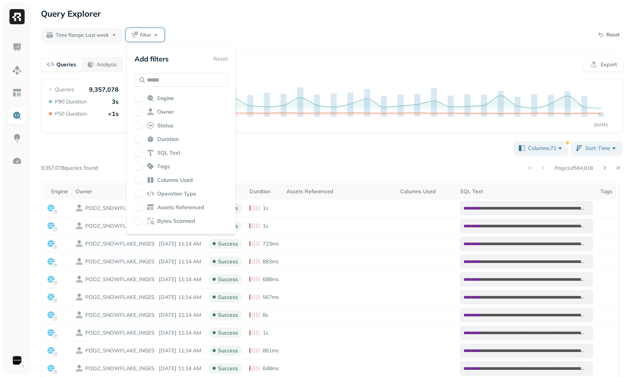
click at [241, 35] on div "Time Range: Last week Filter Reset" at bounding box center [332, 35] width 582 height 14
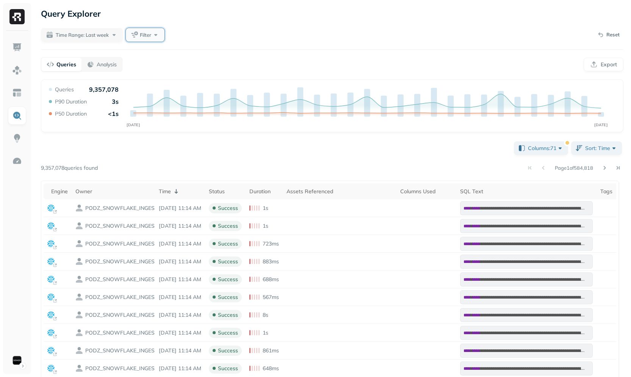
click at [151, 40] on button "Filter" at bounding box center [145, 35] width 39 height 14
type input "***"
click at [175, 93] on div "Add filters Reset *** Tab les Used" at bounding box center [181, 77] width 93 height 50
click at [177, 95] on span "les Used" at bounding box center [176, 98] width 21 height 7
click at [318, 20] on div "Query Explorer" at bounding box center [332, 14] width 582 height 14
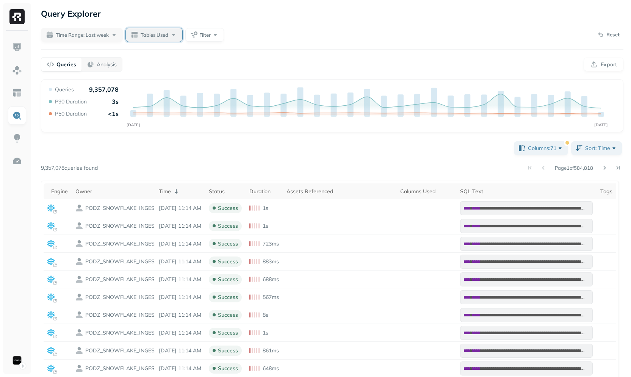
click at [153, 30] on button "Tables Used" at bounding box center [154, 35] width 56 height 14
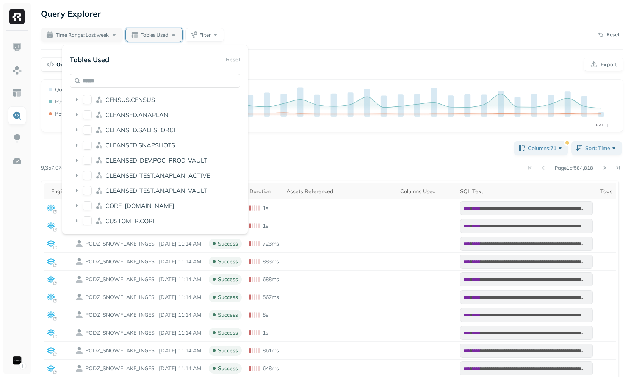
scroll to position [183, 0]
click at [335, 117] on icon "SEP [DATE]" at bounding box center [332, 108] width 570 height 45
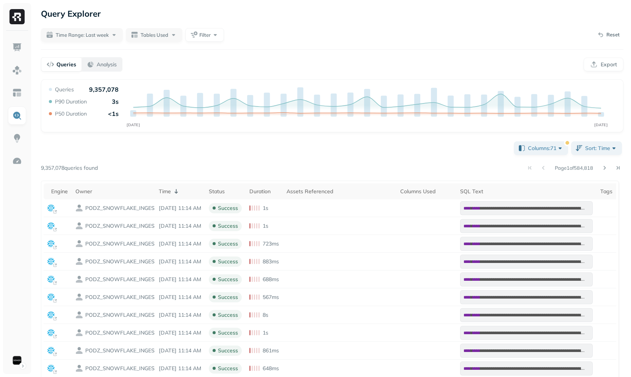
click at [103, 68] on button "Analysis" at bounding box center [101, 65] width 41 height 14
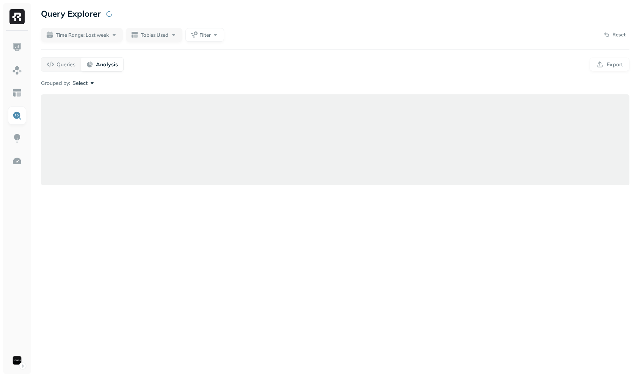
click at [83, 83] on button "Select" at bounding box center [83, 83] width 23 height 8
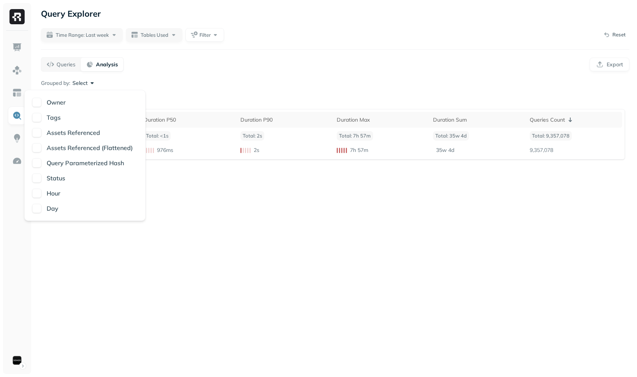
click at [194, 68] on div "Queries Analysis Export" at bounding box center [335, 64] width 588 height 14
click at [70, 64] on p "Queries" at bounding box center [65, 64] width 19 height 7
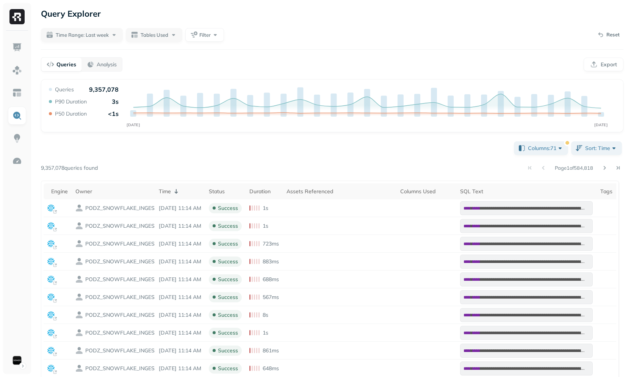
click at [532, 155] on div "Columns: 71 Sort: Time Page 1 of 584,818 9,357,078 queries found Engine Owner T…" at bounding box center [332, 316] width 582 height 353
click at [548, 152] on span "Columns: 71" at bounding box center [546, 148] width 36 height 8
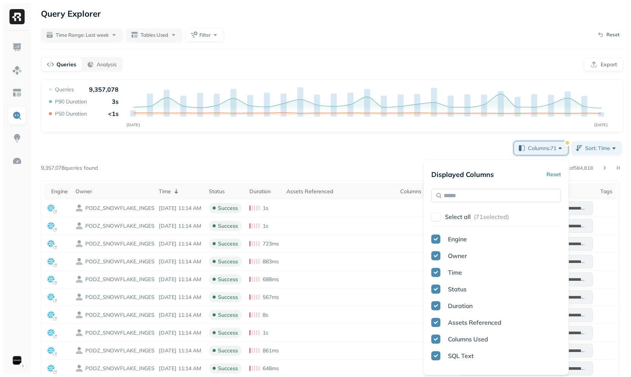
click at [497, 193] on input "text" at bounding box center [496, 196] width 130 height 14
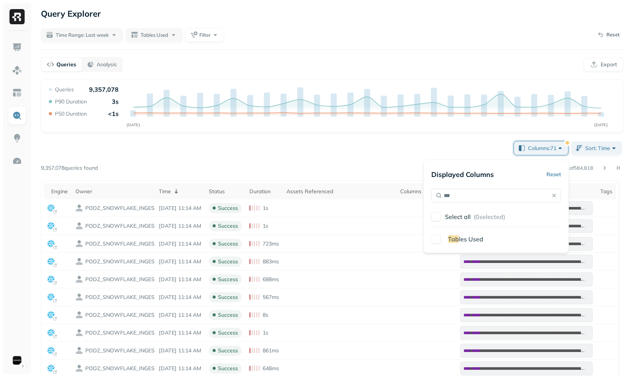
type input "***"
click at [471, 236] on span "les Used" at bounding box center [471, 239] width 24 height 8
click at [404, 159] on div "Columns: 72 Sort: Time Page 1 of 584,818 9,357,078 queries found Engine Owner T…" at bounding box center [332, 316] width 582 height 353
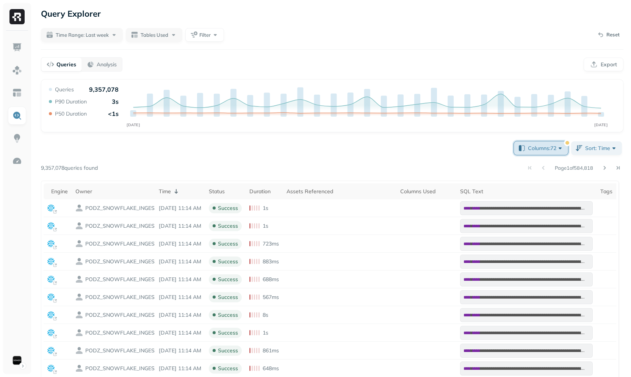
click at [534, 148] on span "Columns: 72" at bounding box center [546, 148] width 36 height 8
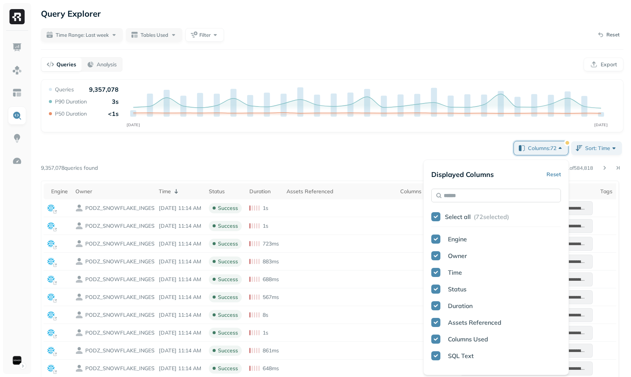
click at [454, 196] on input "text" at bounding box center [496, 196] width 130 height 14
click at [454, 210] on button "Select all ( 72 selected)" at bounding box center [503, 217] width 116 height 14
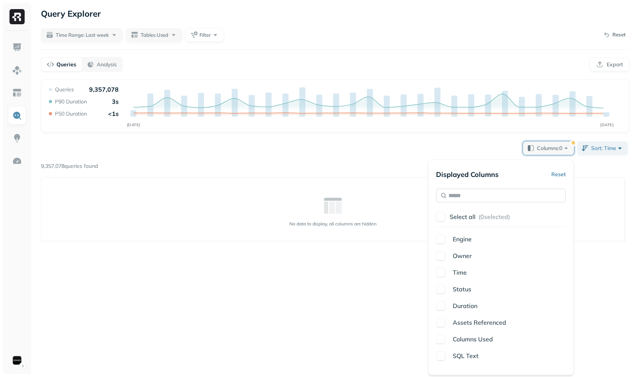
click at [475, 193] on input "text" at bounding box center [501, 196] width 130 height 14
type input "***"
click at [460, 232] on div "Displayed Columns Reset *** Select all ( 0 selected) Tab les Used" at bounding box center [501, 207] width 130 height 78
click at [460, 237] on span "Tab" at bounding box center [457, 239] width 11 height 8
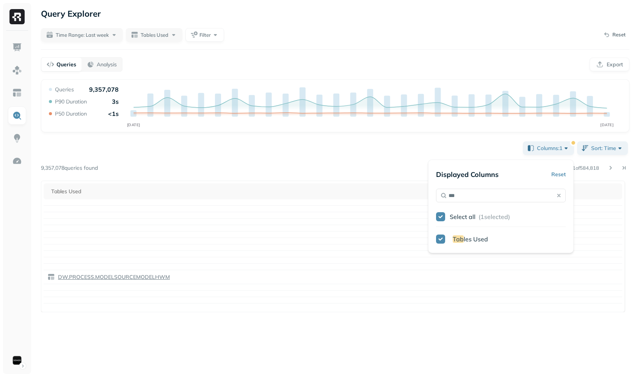
click at [393, 164] on div "Page 1 of 584,818" at bounding box center [363, 168] width 531 height 11
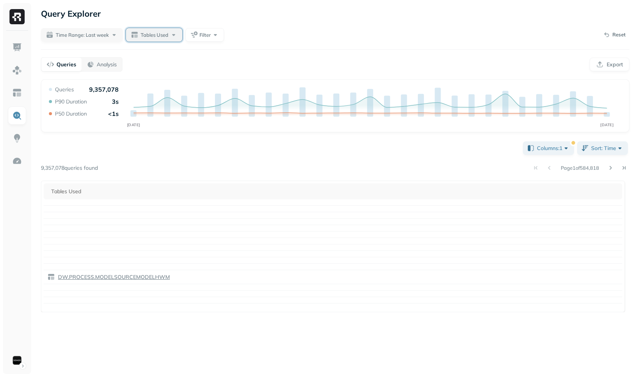
click at [168, 36] on span "Tables Used" at bounding box center [155, 34] width 28 height 7
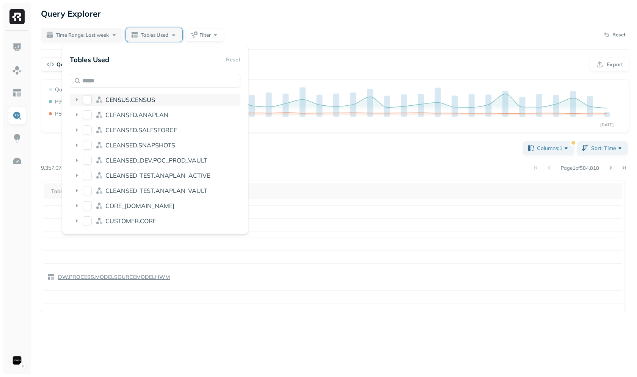
click at [88, 99] on button "CENSUS.CENSUS" at bounding box center [87, 99] width 9 height 9
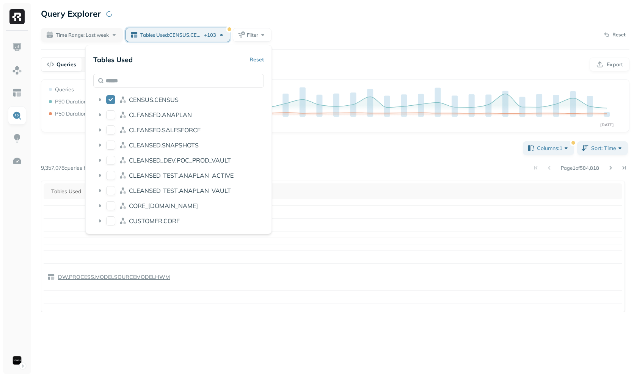
click at [400, 152] on div "Columns: 1 Sort: Time Page 1 of 584,818 9,357,078 queries found Tables Used DW.…" at bounding box center [335, 226] width 588 height 172
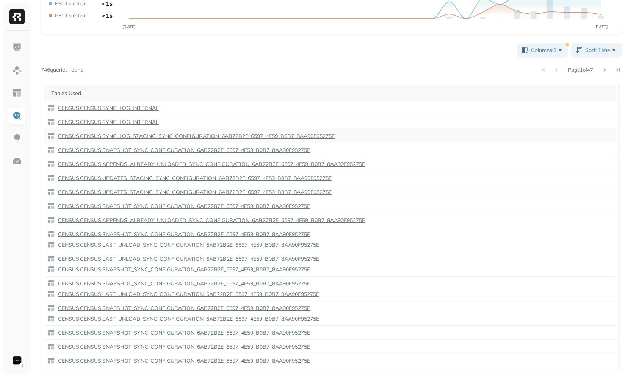
scroll to position [29, 0]
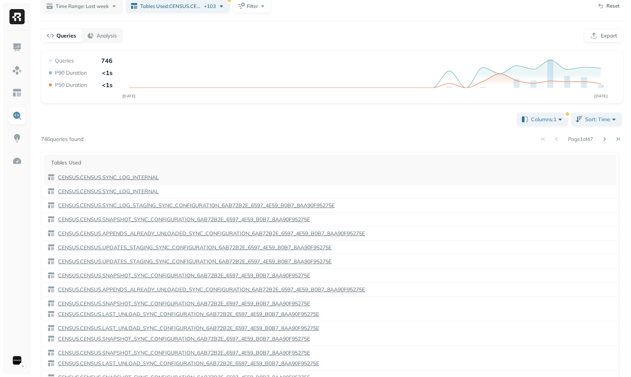
click at [121, 176] on p "CENSUS.CENSUS.SYNC_LOG_INTERNAL" at bounding box center [107, 177] width 102 height 7
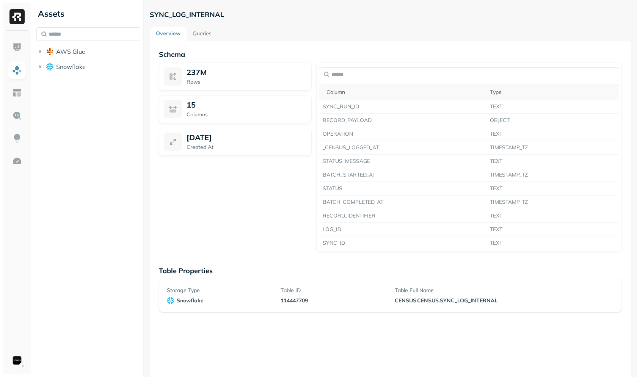
click at [199, 35] on link "Queries" at bounding box center [201, 34] width 31 height 14
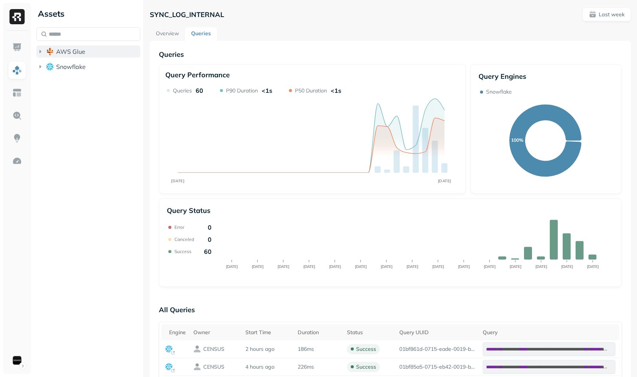
click at [94, 50] on button "AWS Glue" at bounding box center [88, 51] width 104 height 12
click at [86, 89] on li "Snowflake" at bounding box center [88, 83] width 104 height 14
click at [87, 86] on button "Snowflake" at bounding box center [88, 82] width 104 height 12
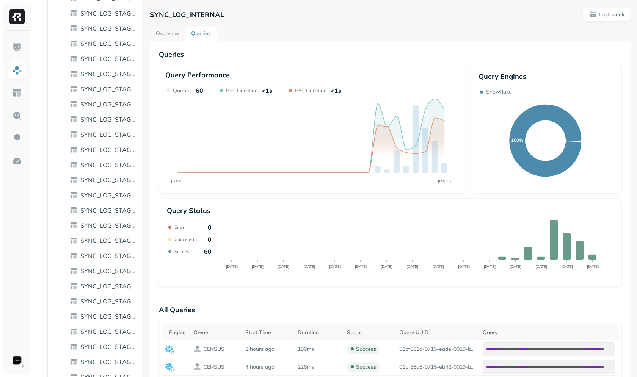
scroll to position [36276, 0]
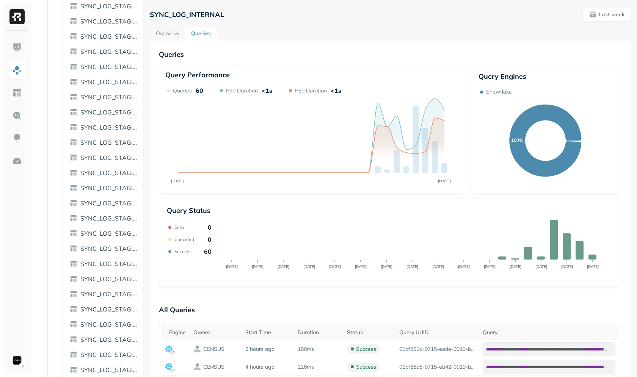
click at [193, 171] on icon "SEP [DATE]" at bounding box center [310, 137] width 291 height 100
click at [164, 195] on div "Query Performance SEP [DATE] Queries 60 P90 Duration <1s P50 Duration <1s Query…" at bounding box center [390, 175] width 463 height 223
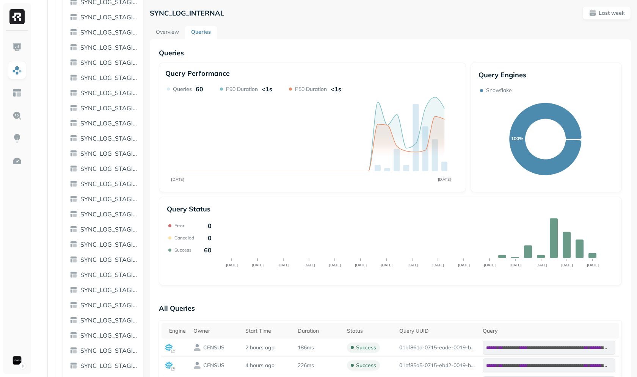
scroll to position [35812, 0]
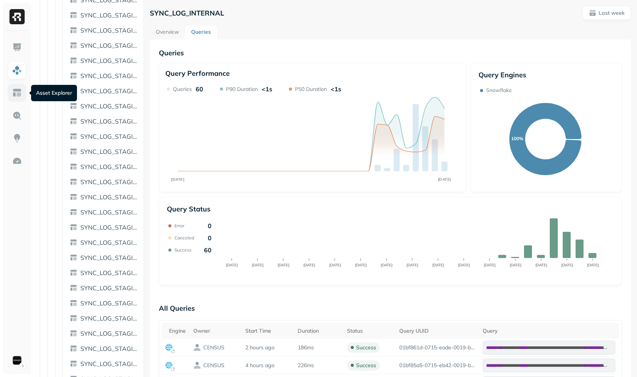
click at [16, 94] on img at bounding box center [17, 93] width 10 height 10
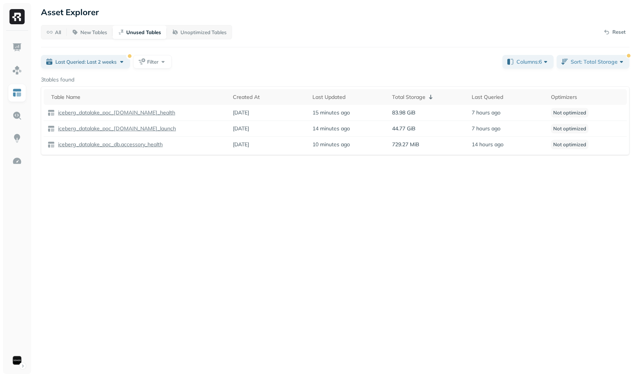
click at [147, 77] on div "3 tables found" at bounding box center [335, 79] width 588 height 7
drag, startPoint x: 146, startPoint y: 219, endPoint x: 133, endPoint y: 202, distance: 21.6
click at [145, 219] on div "Asset Explorer All New Tables Unused Tables Unoptimized Tables Reset Last Queri…" at bounding box center [334, 188] width 603 height 377
click at [122, 66] on button "Last Queried: Last 2 weeks" at bounding box center [85, 62] width 89 height 14
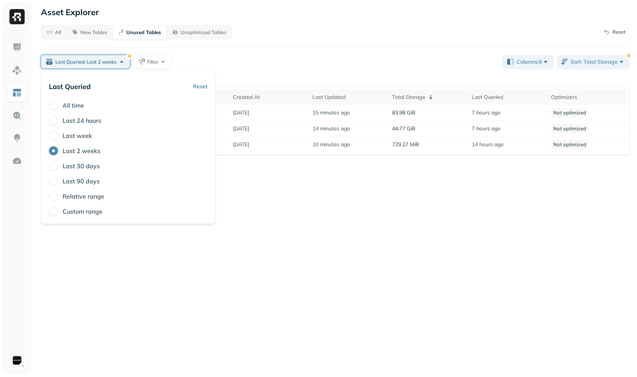
click at [195, 88] on button "Reset" at bounding box center [200, 87] width 14 height 14
click at [242, 54] on div "All New Tables Unused Tables Unoptimized Tables Reset Last Queried: > 90 days F…" at bounding box center [335, 90] width 588 height 130
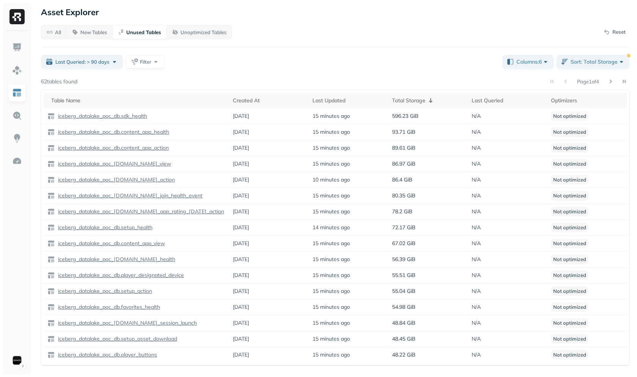
click at [228, 73] on div "All New Tables Unused Tables Unoptimized Tables Reset Last Queried: > 90 days F…" at bounding box center [335, 195] width 588 height 340
click at [135, 67] on button "Filter" at bounding box center [145, 62] width 39 height 14
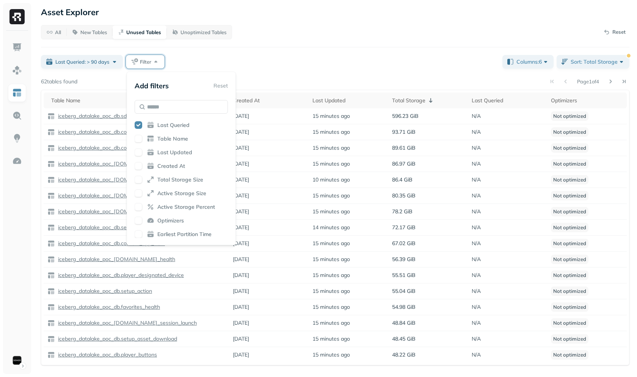
click at [296, 63] on div "Last Queried: > 90 days Filter" at bounding box center [268, 62] width 455 height 14
